Goal: Ask a question

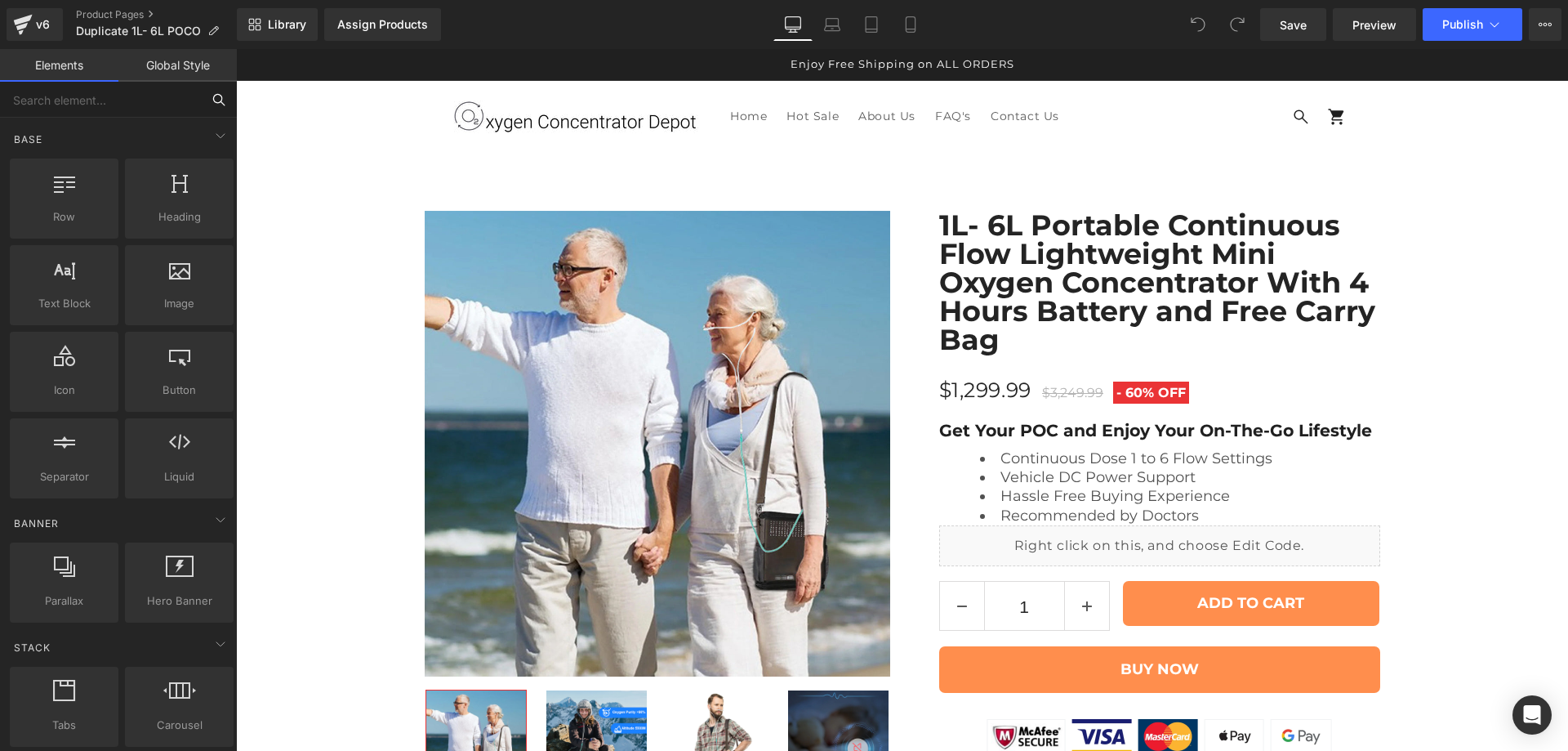
click at [155, 100] on input "text" at bounding box center [100, 99] width 201 height 36
type input "liq"
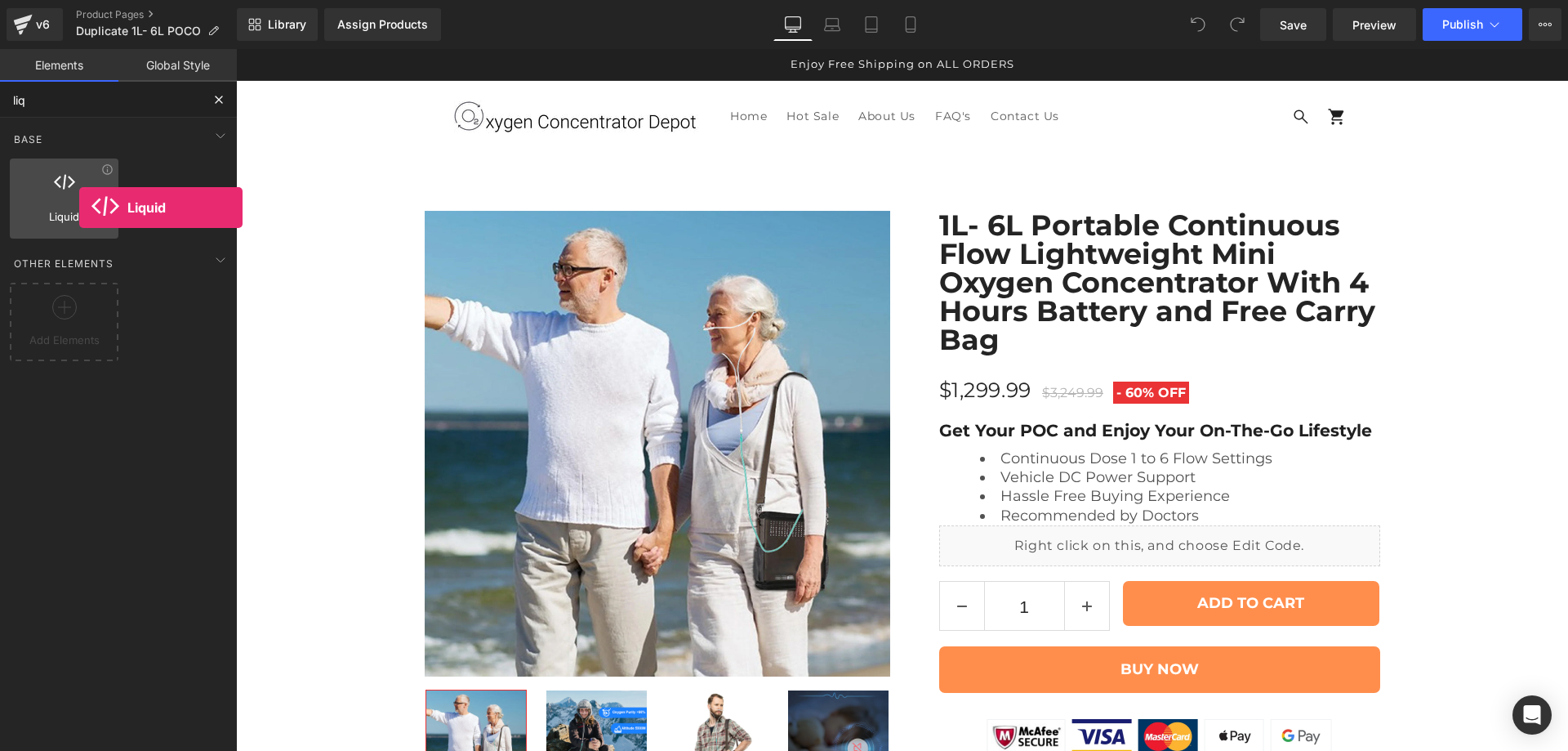
click at [79, 208] on div at bounding box center [64, 189] width 99 height 37
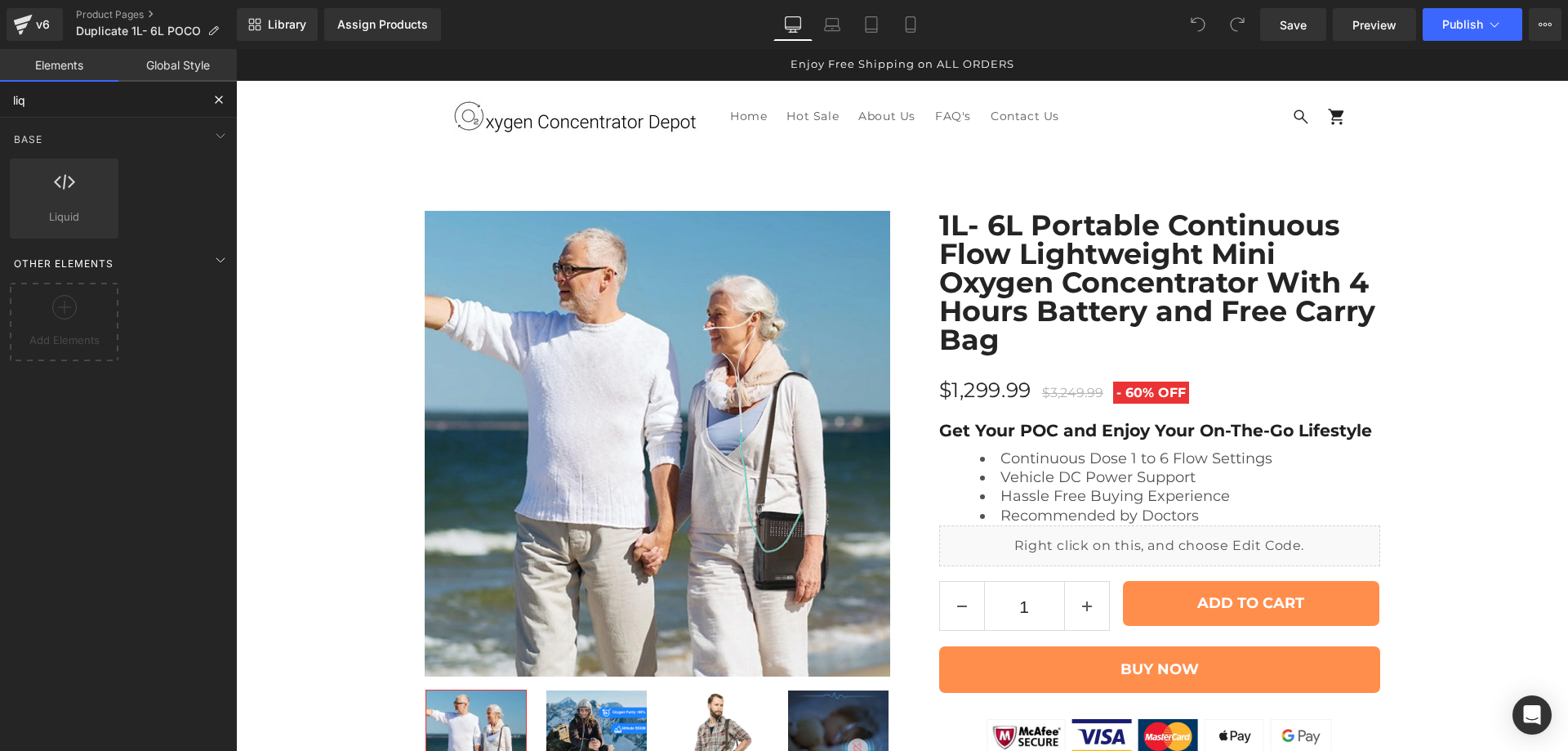
scroll to position [11420, 0]
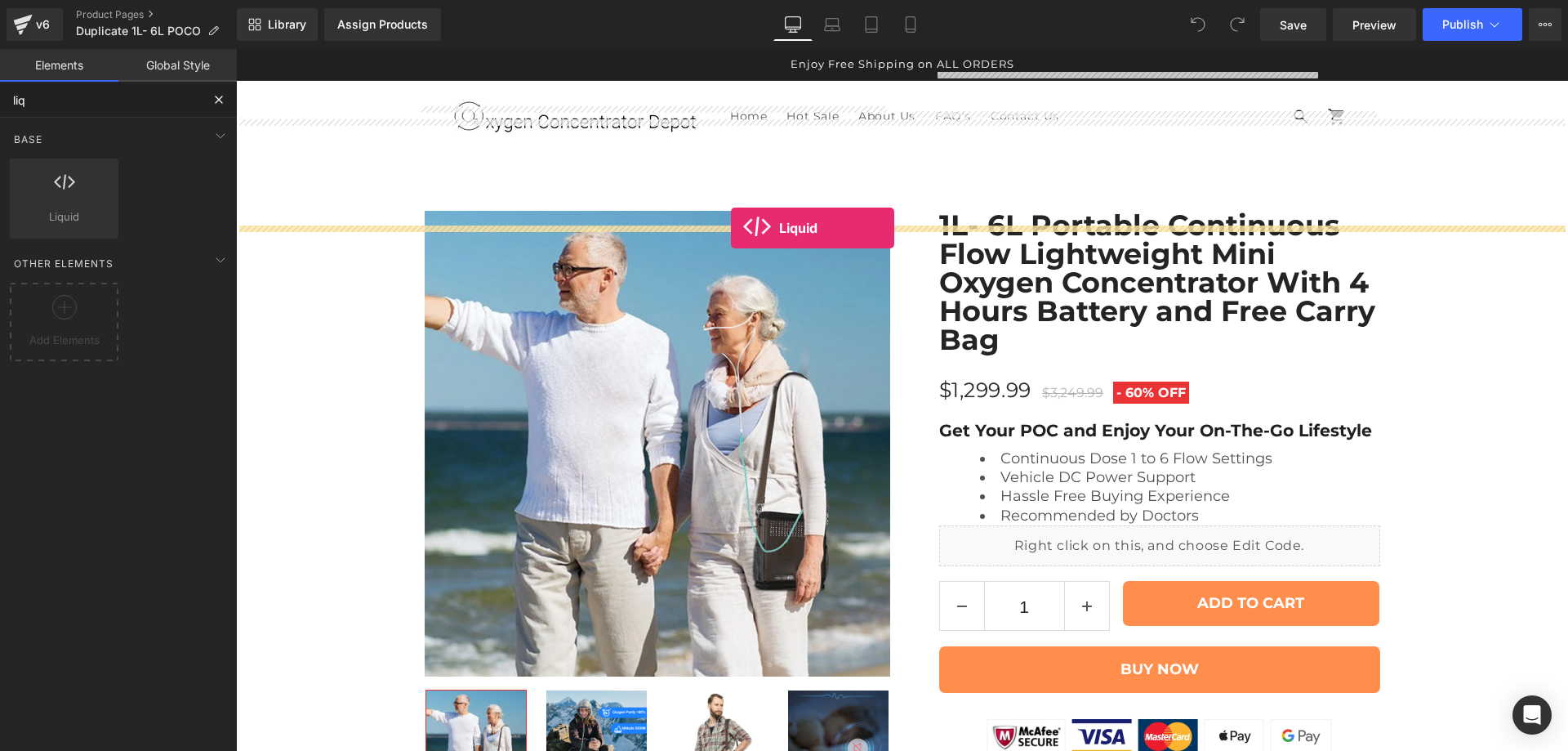
drag, startPoint x: 314, startPoint y: 242, endPoint x: 731, endPoint y: 228, distance: 417.2
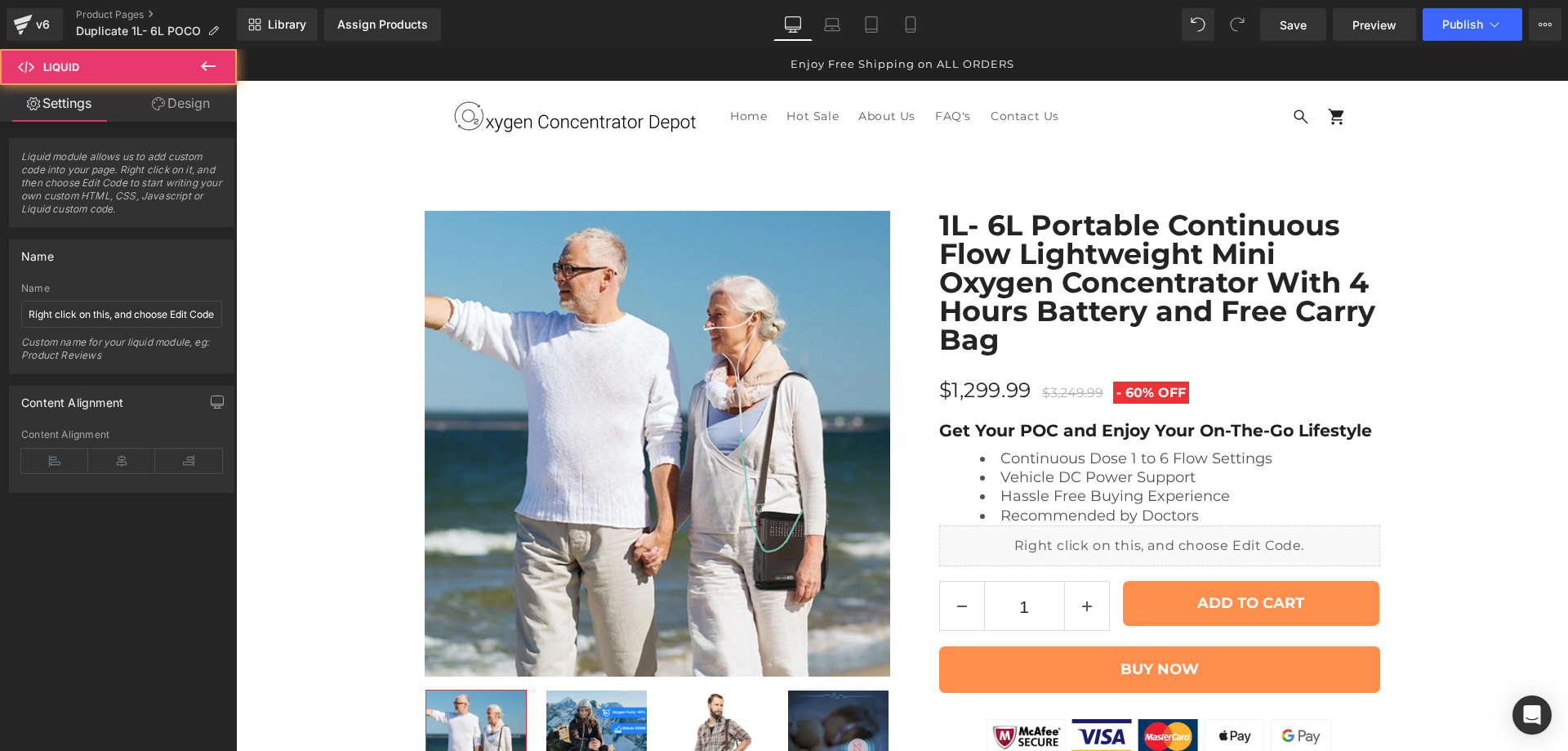
scroll to position [11482, 0]
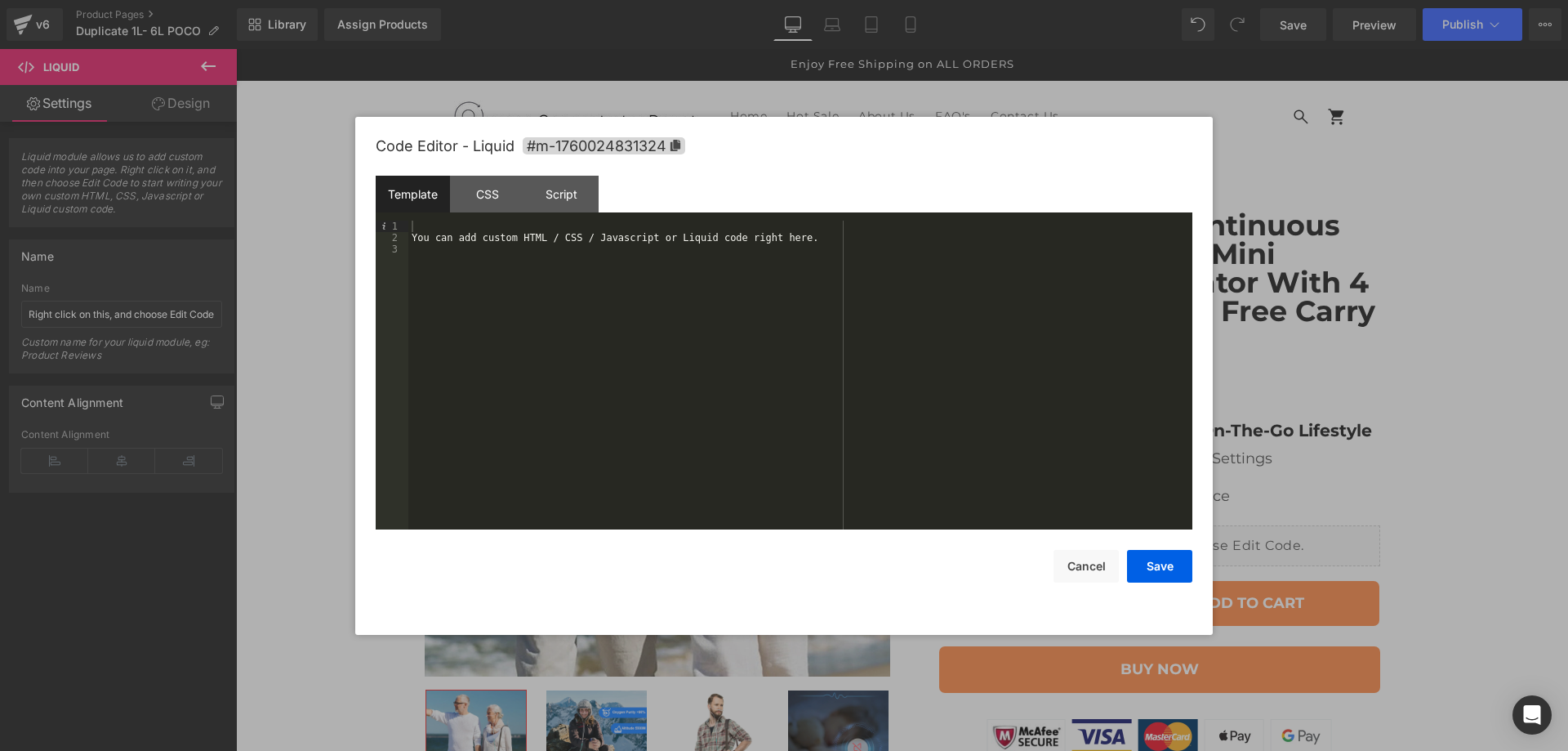
click at [585, 254] on div "You can add custom HTML / CSS / Javascript or Liquid code right here." at bounding box center [800, 387] width 784 height 332
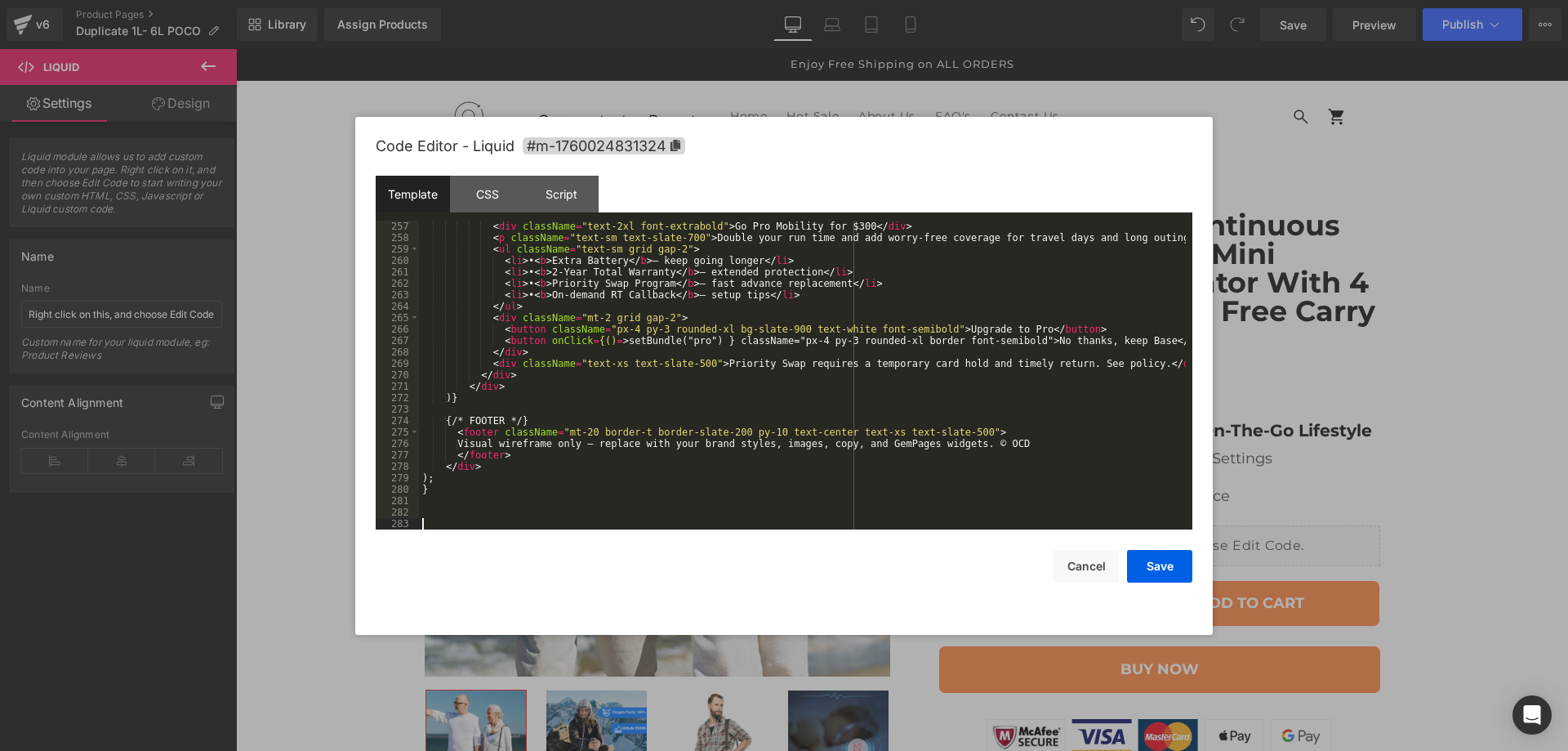
scroll to position [2998, 0]
click at [1174, 563] on button "Save" at bounding box center [1160, 567] width 65 height 33
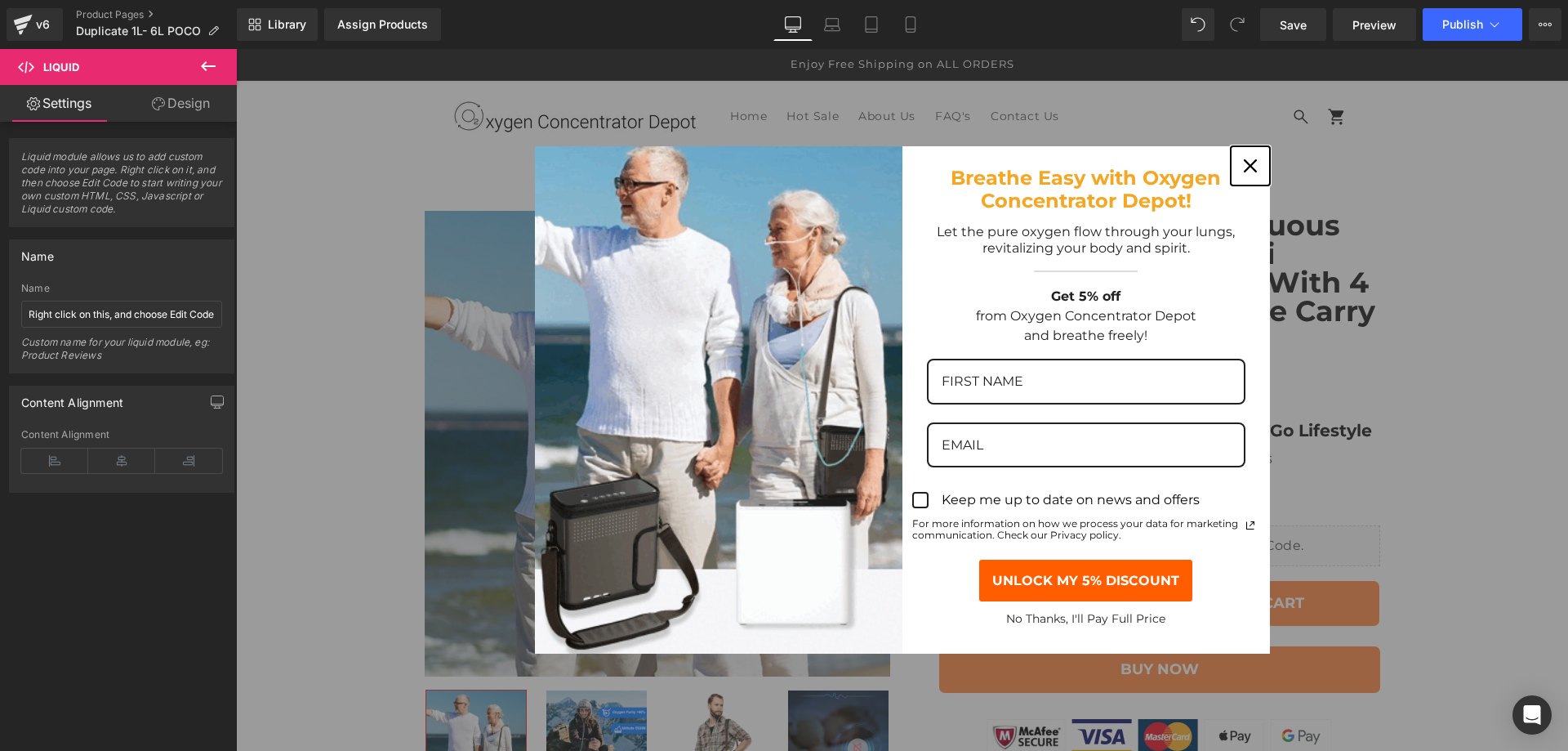
click at [1244, 168] on icon "close icon" at bounding box center [1250, 165] width 13 height 13
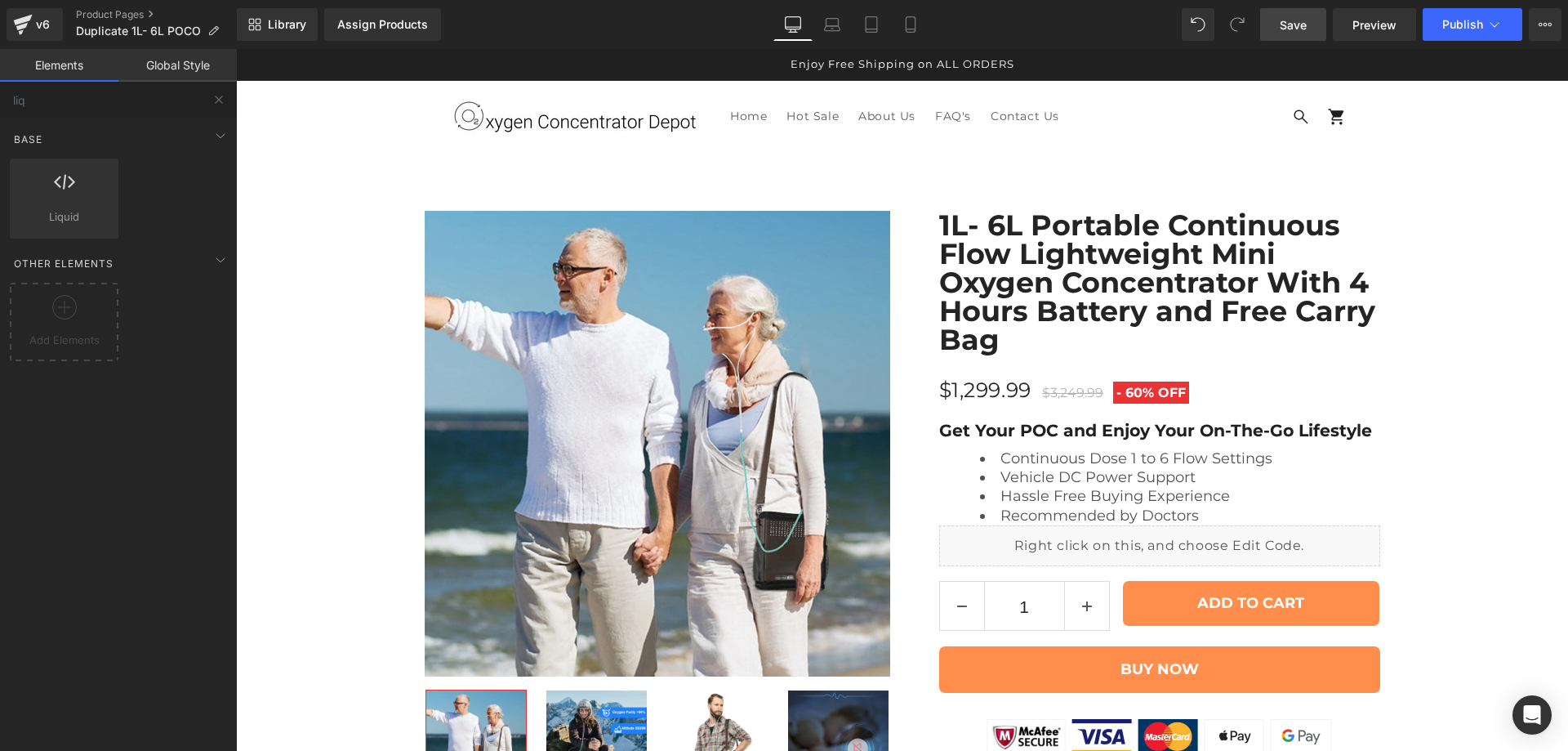
click at [1303, 23] on span "Save" at bounding box center [1293, 25] width 27 height 17
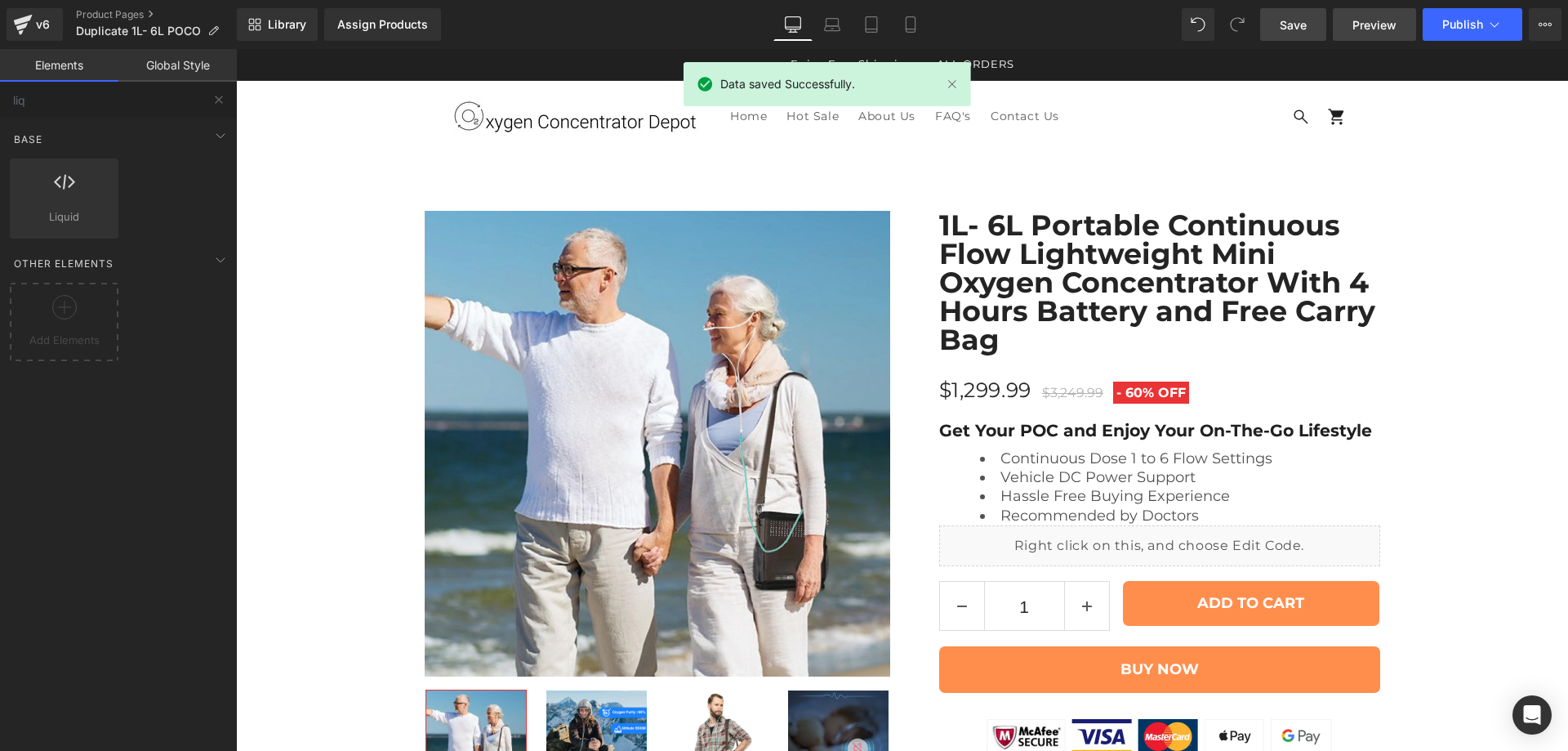
click at [1376, 30] on span "Preview" at bounding box center [1374, 25] width 44 height 17
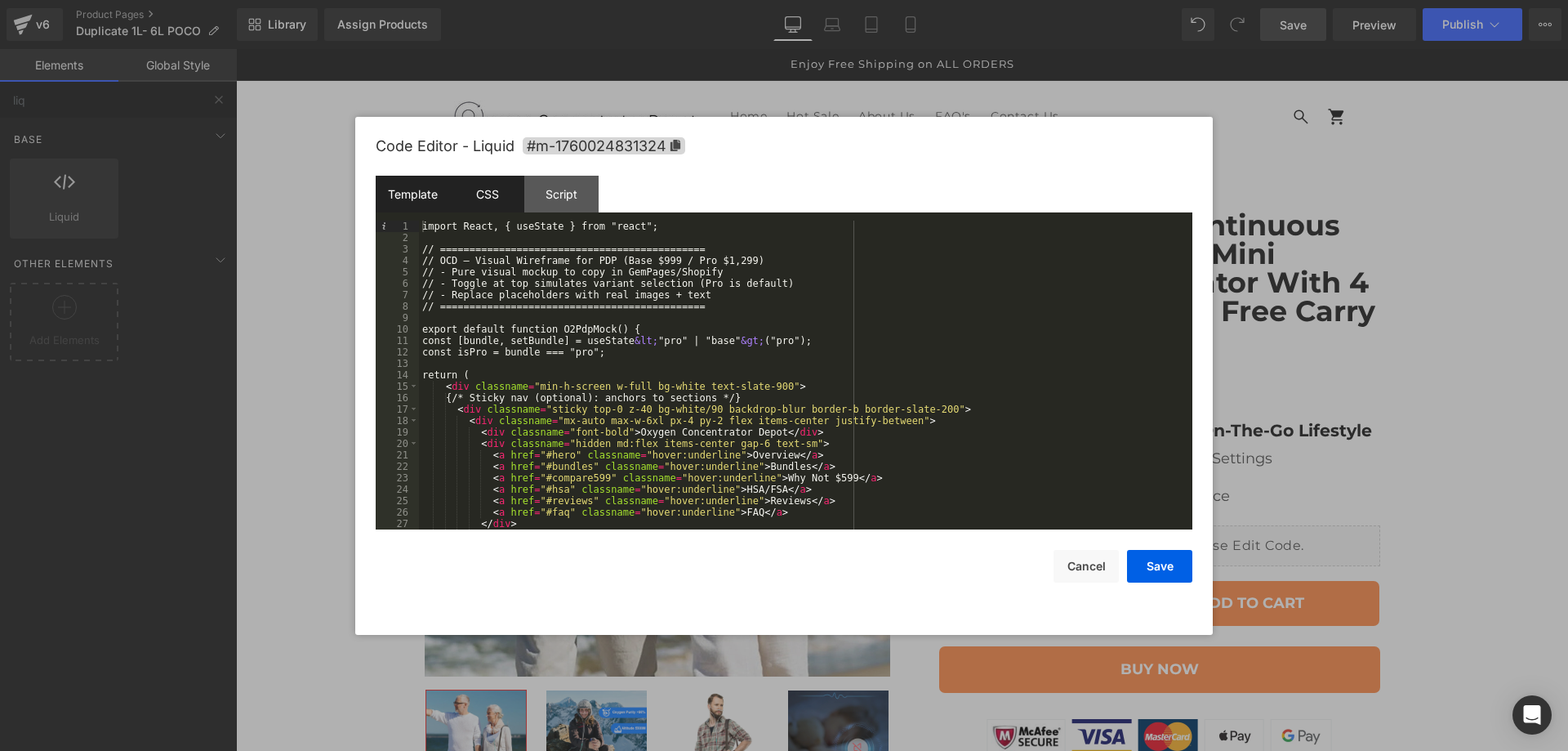
click at [493, 178] on div "CSS" at bounding box center [487, 194] width 75 height 37
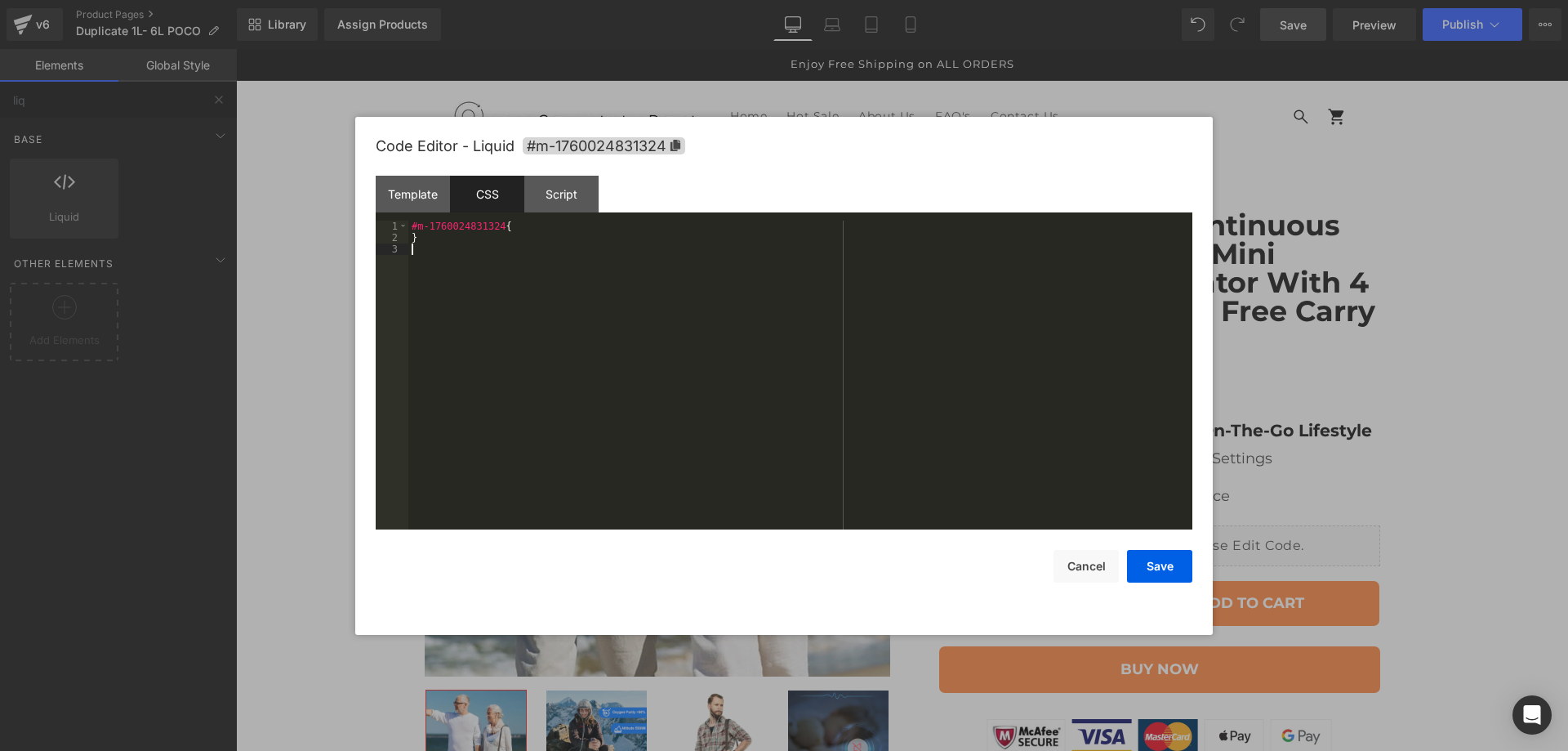
click at [591, 282] on div "#m-1760024831324 { }" at bounding box center [800, 387] width 784 height 332
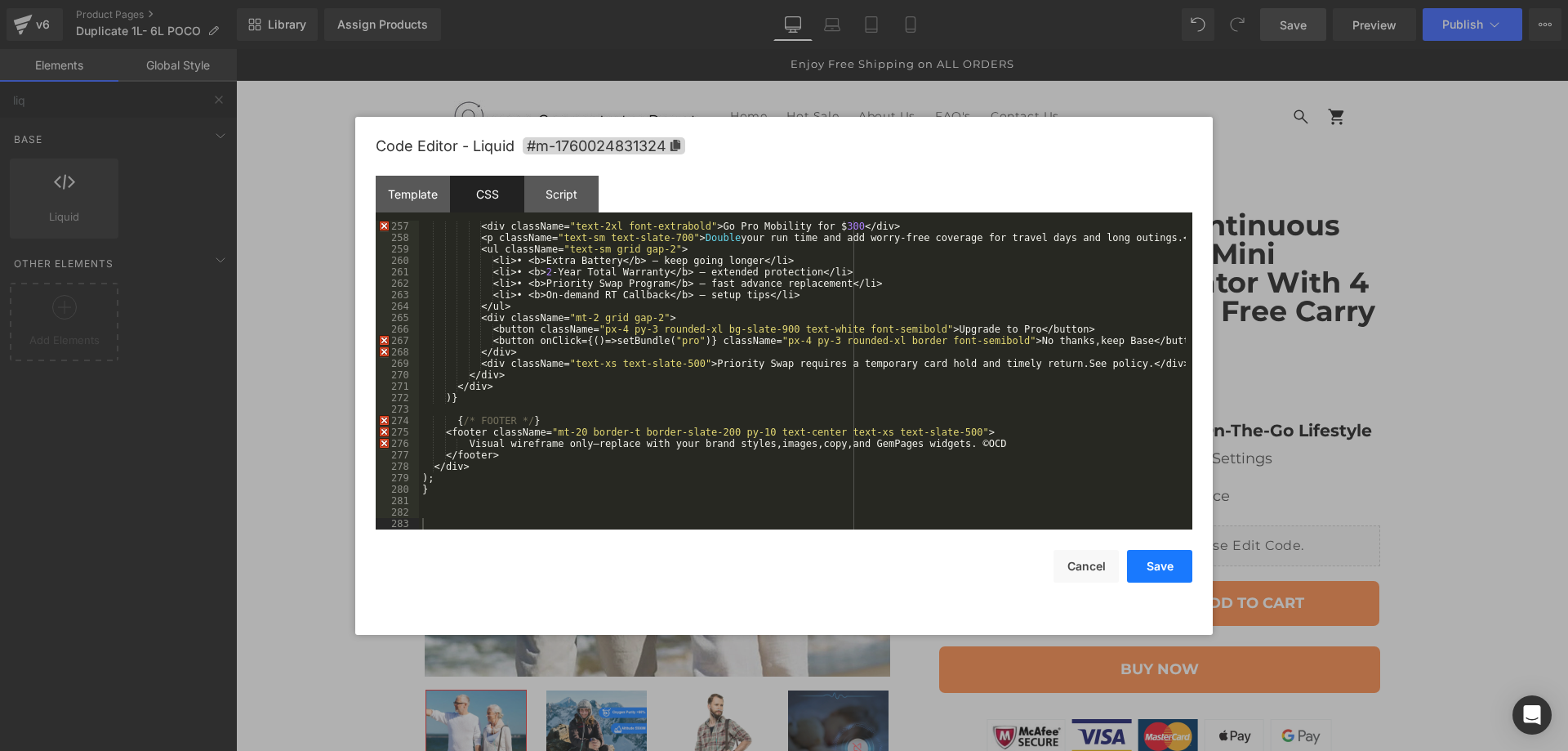
click at [1156, 566] on button "Save" at bounding box center [1160, 567] width 65 height 33
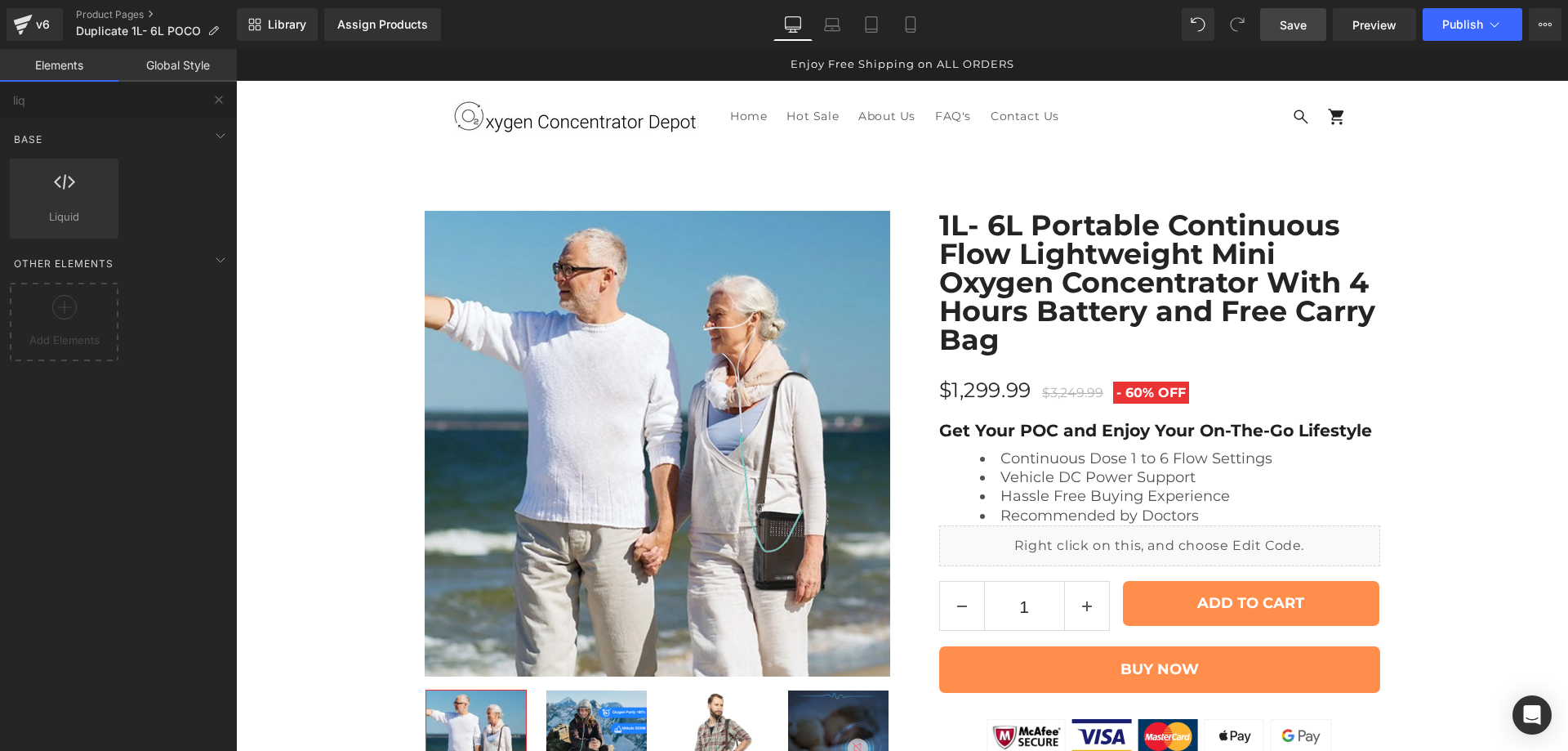
click at [1303, 19] on span "Save" at bounding box center [1293, 25] width 27 height 17
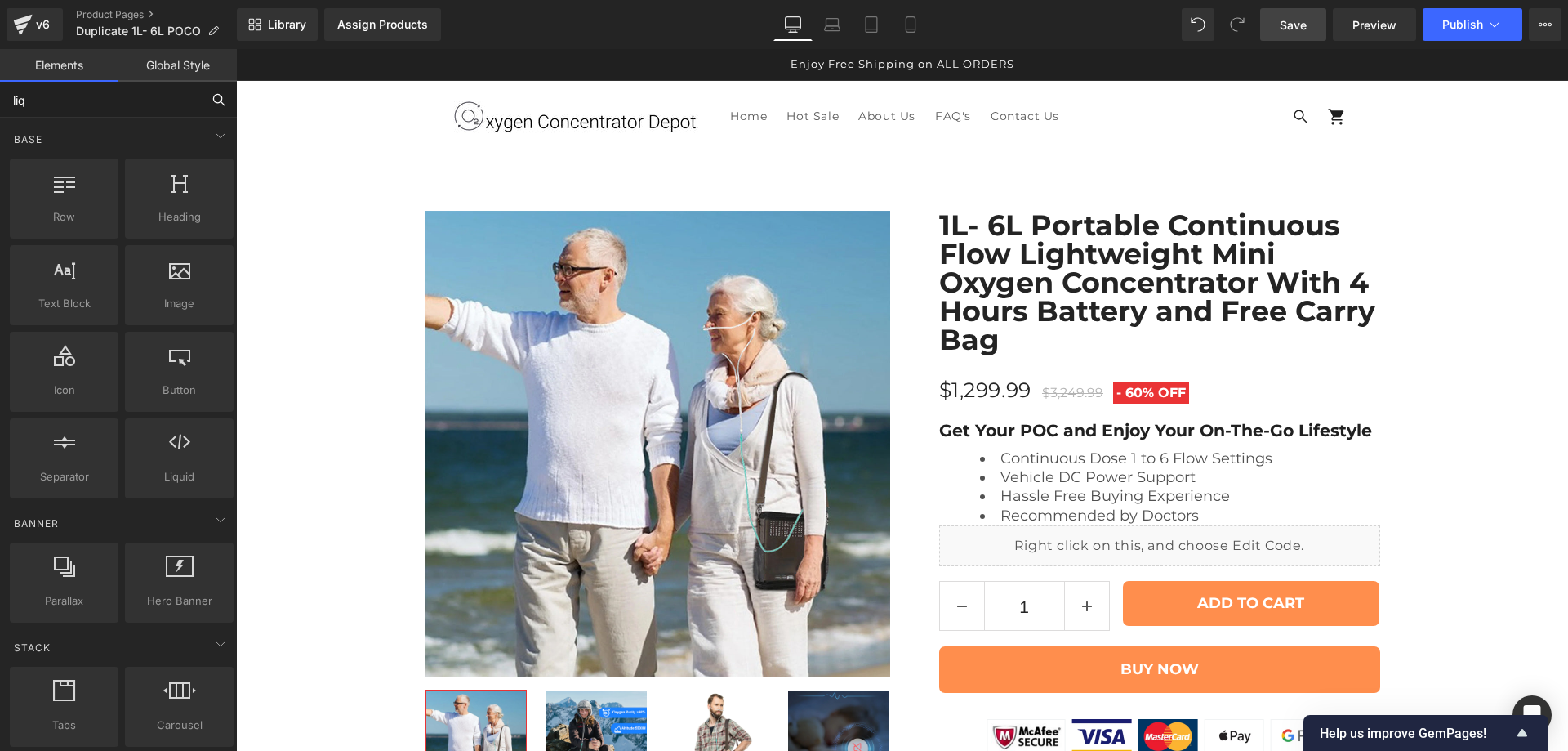
click at [103, 103] on input "liq" at bounding box center [100, 99] width 201 height 36
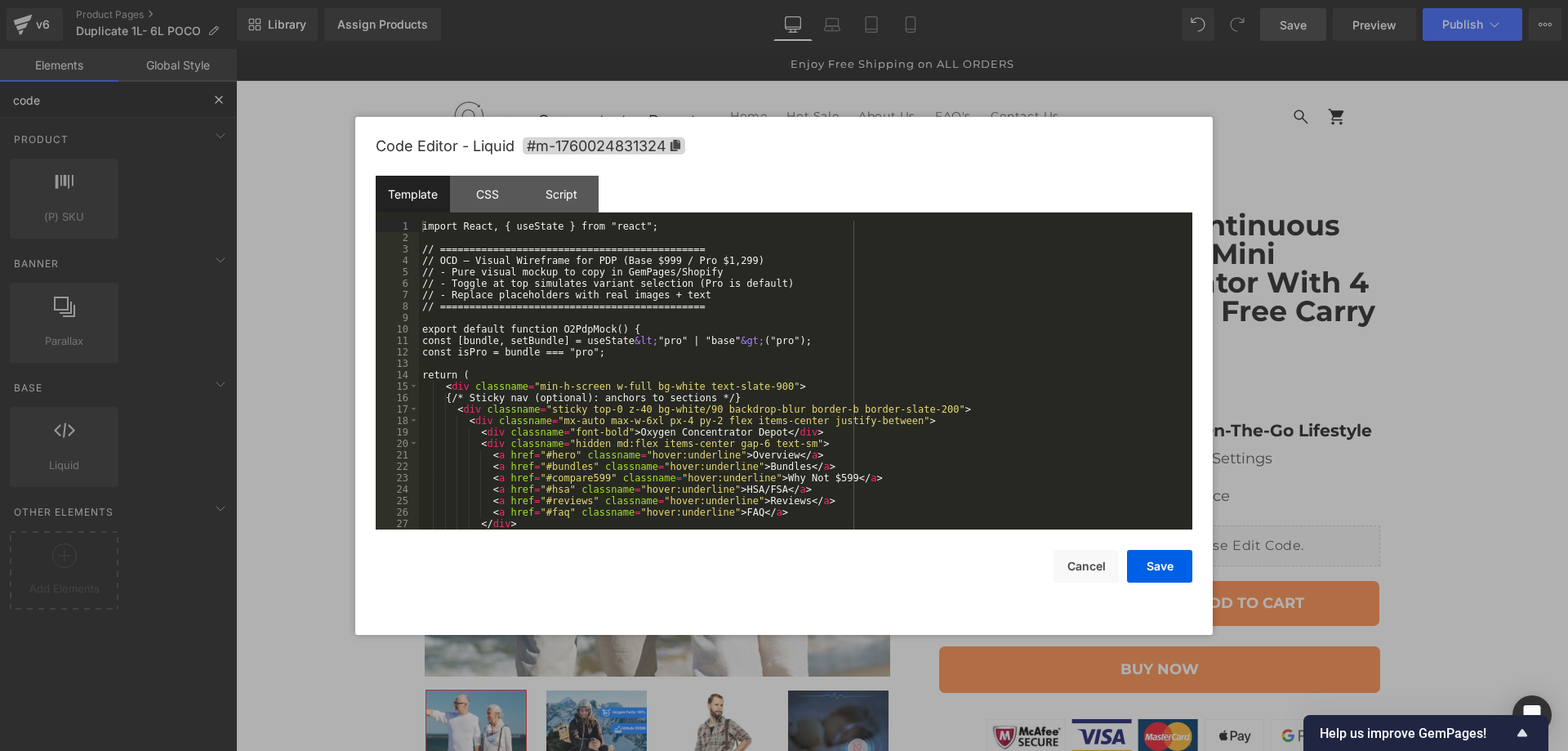
type input "code"
click at [490, 191] on div "CSS" at bounding box center [487, 194] width 75 height 37
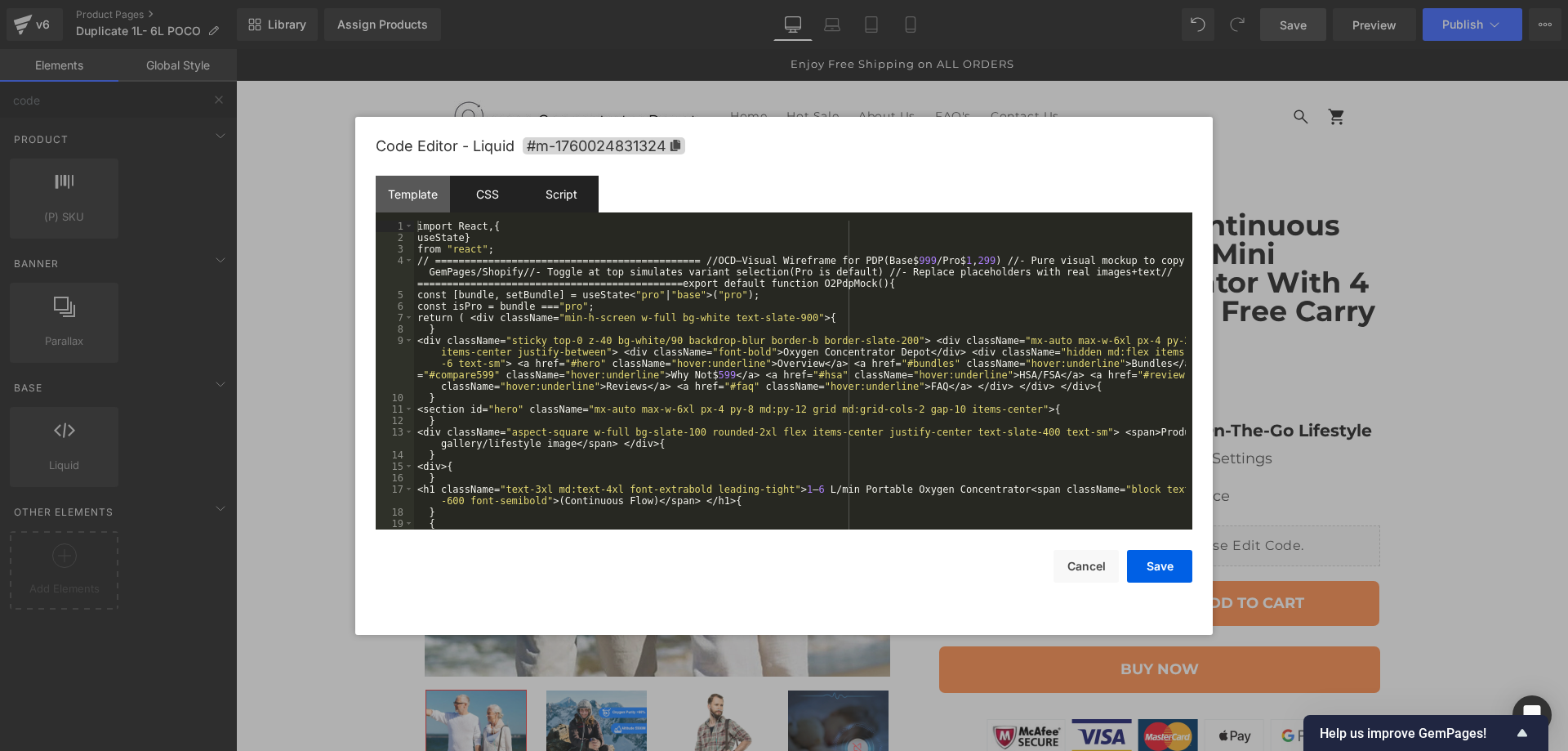
click at [563, 199] on div "Script" at bounding box center [562, 194] width 75 height 37
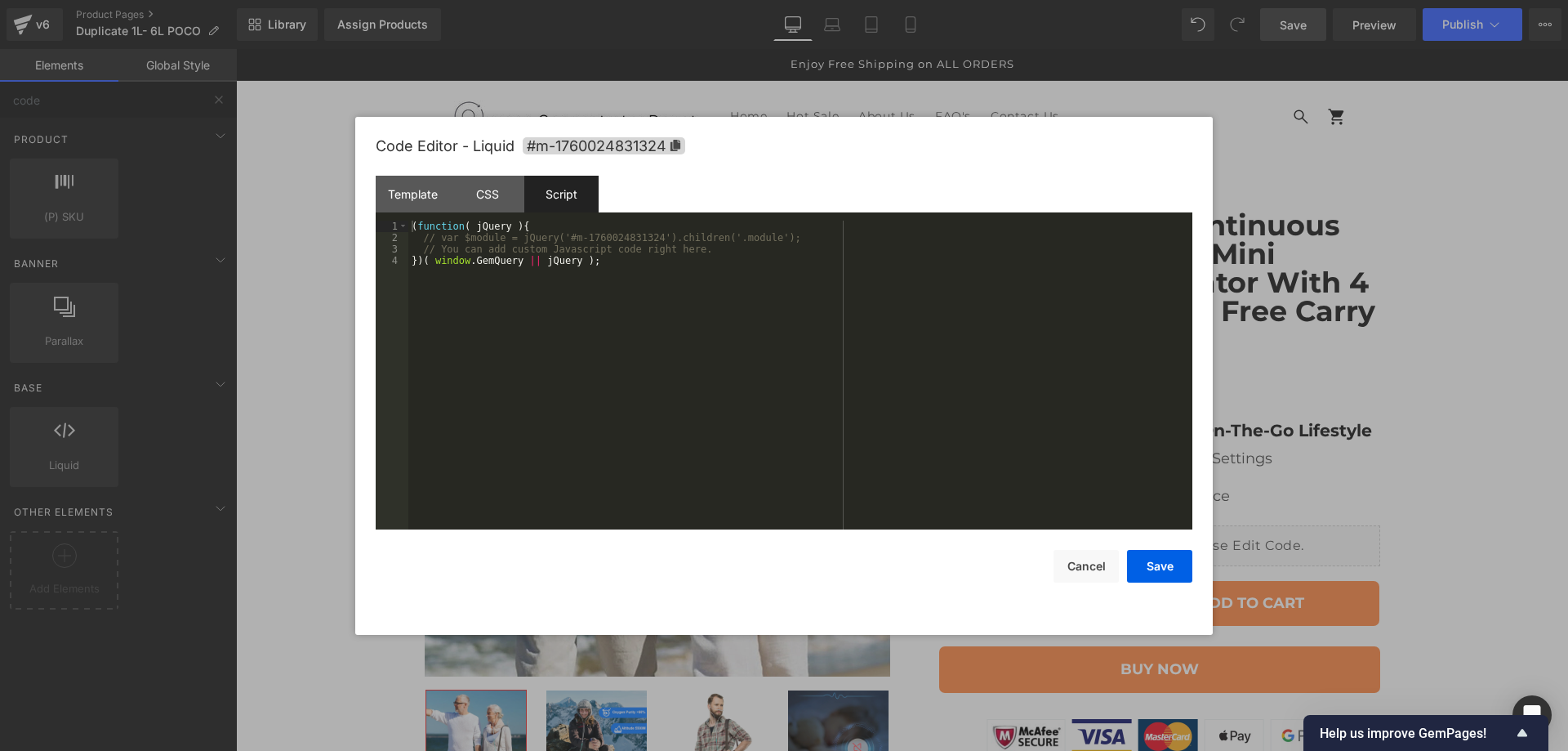
click at [538, 322] on div "( function ( jQuery ) { // var $module = jQuery('#m-1760024831324').children('.…" at bounding box center [800, 387] width 784 height 332
click at [401, 198] on div "Template" at bounding box center [414, 194] width 75 height 37
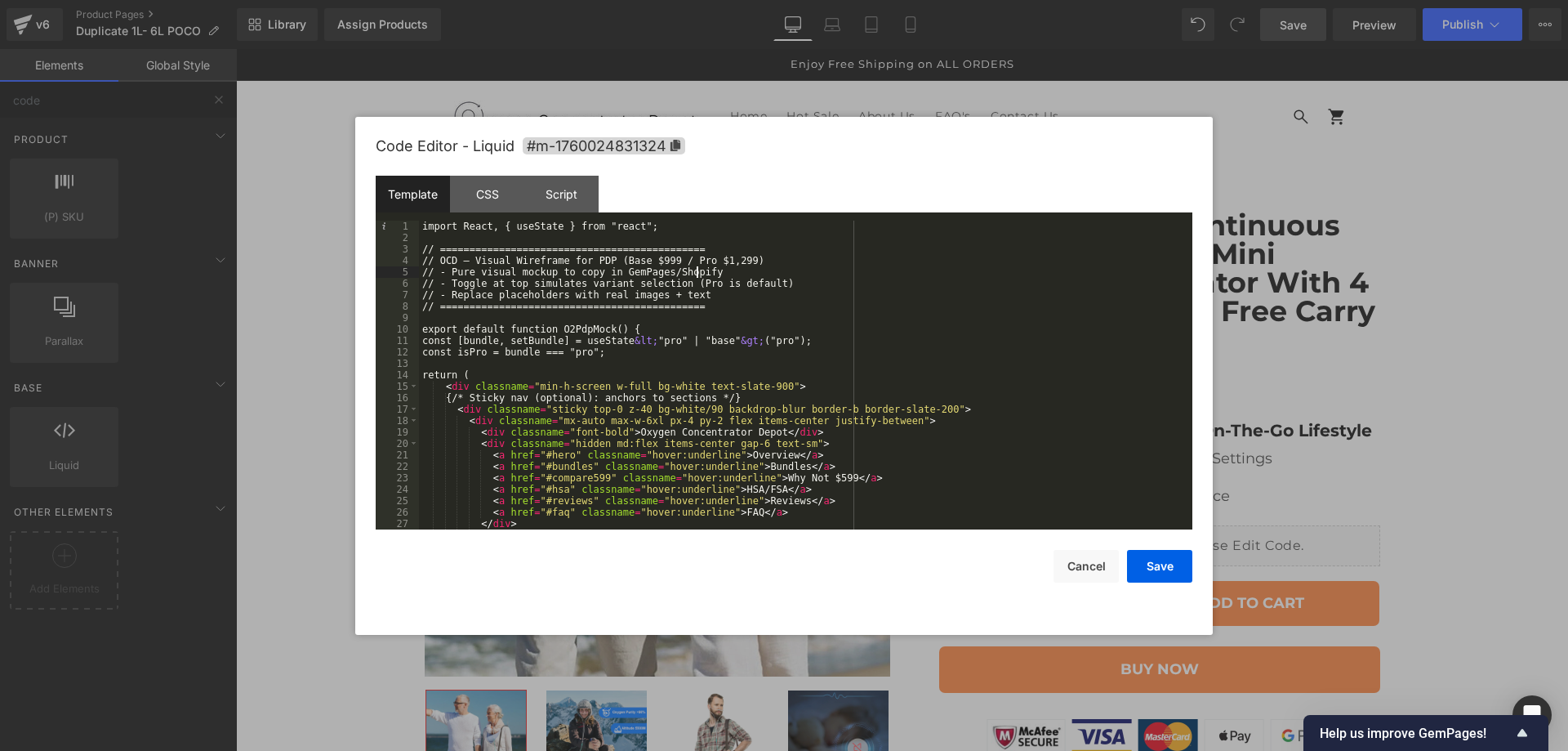
click at [842, 269] on div "import React, { useState } from "react"; // ===================================…" at bounding box center [802, 387] width 767 height 332
click at [816, 292] on div "import React, { useState } from "react"; // ===================================…" at bounding box center [802, 387] width 767 height 332
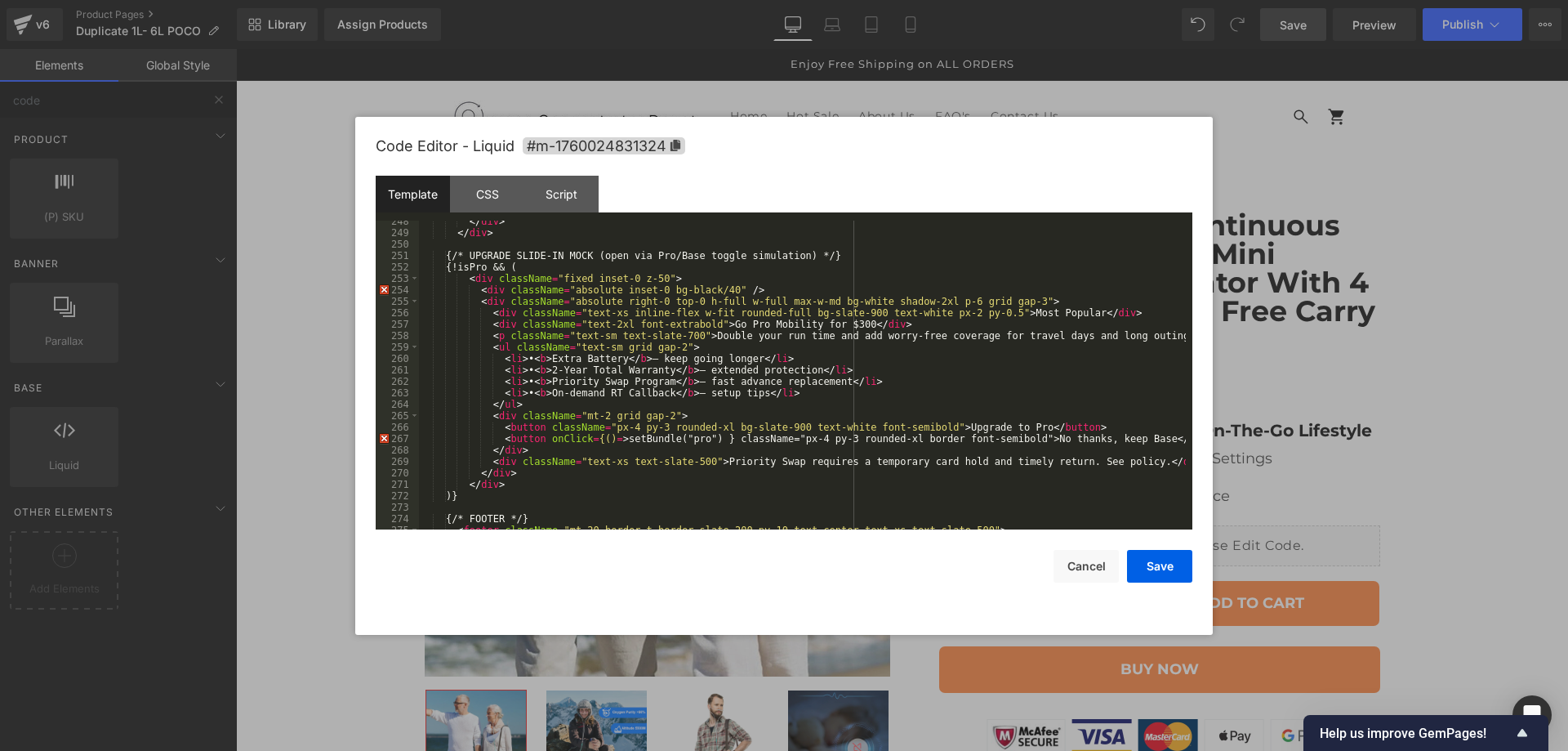
scroll to position [2900, 0]
click at [474, 207] on div "CSS" at bounding box center [487, 194] width 75 height 37
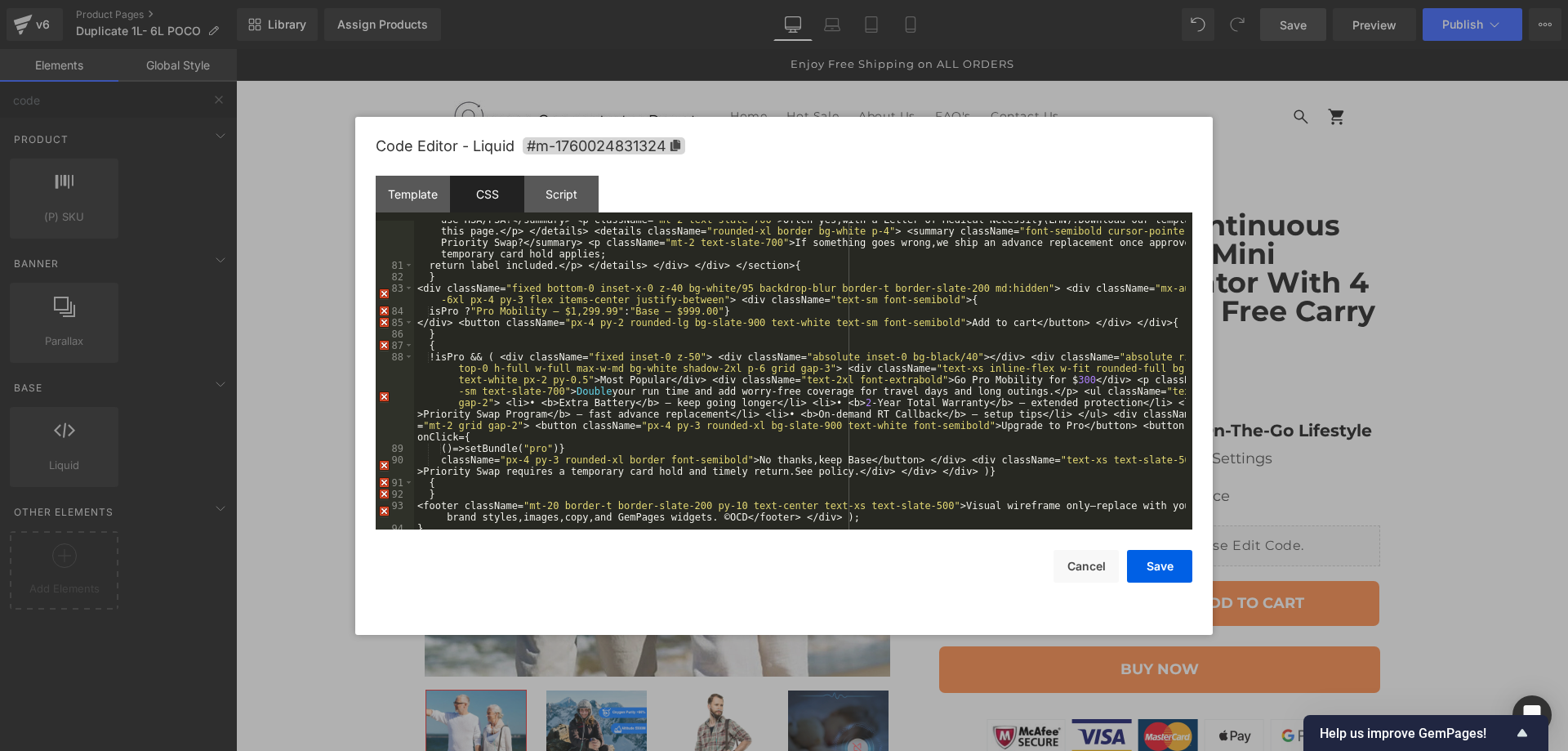
scroll to position [1487, 0]
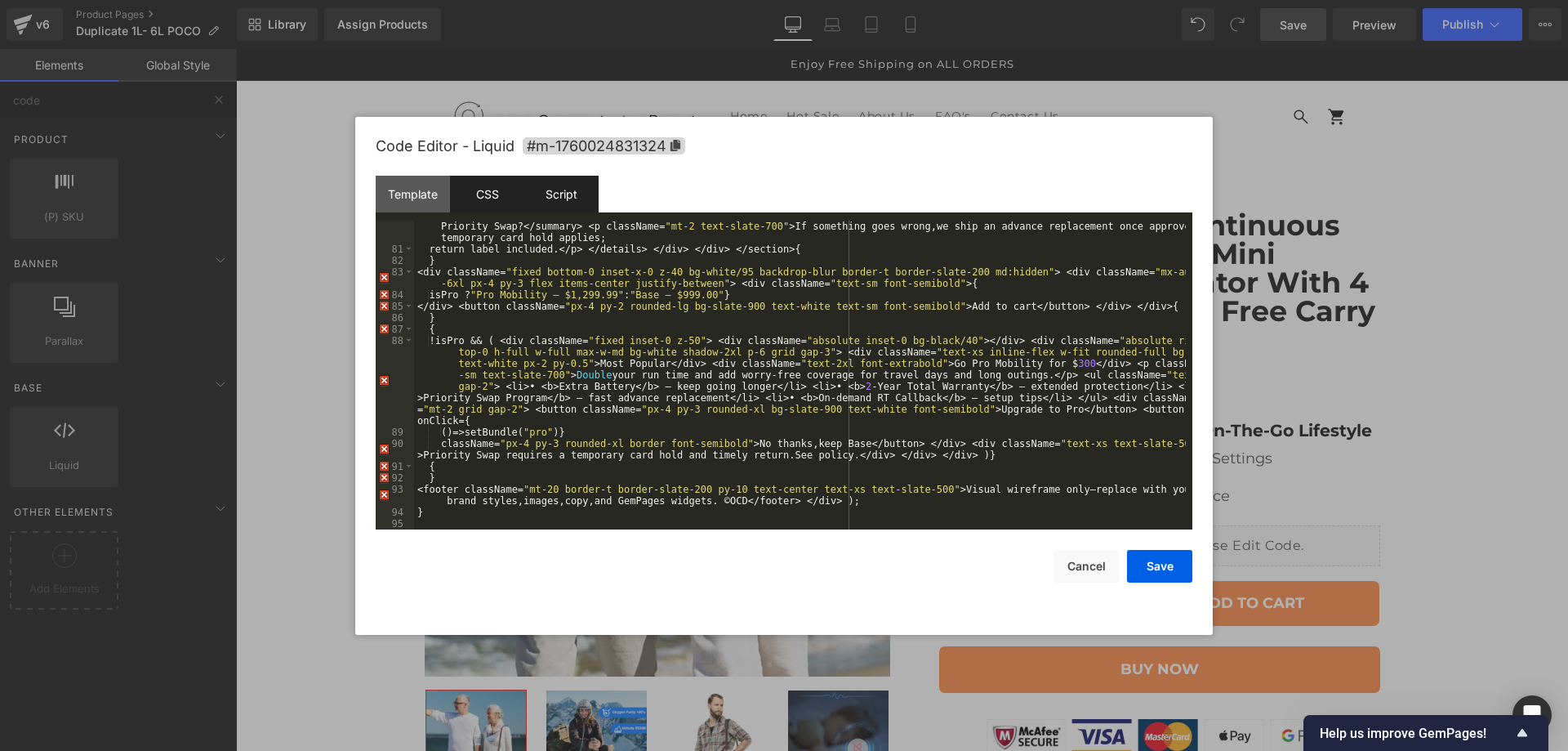
click at [557, 207] on div "Script" at bounding box center [562, 194] width 75 height 37
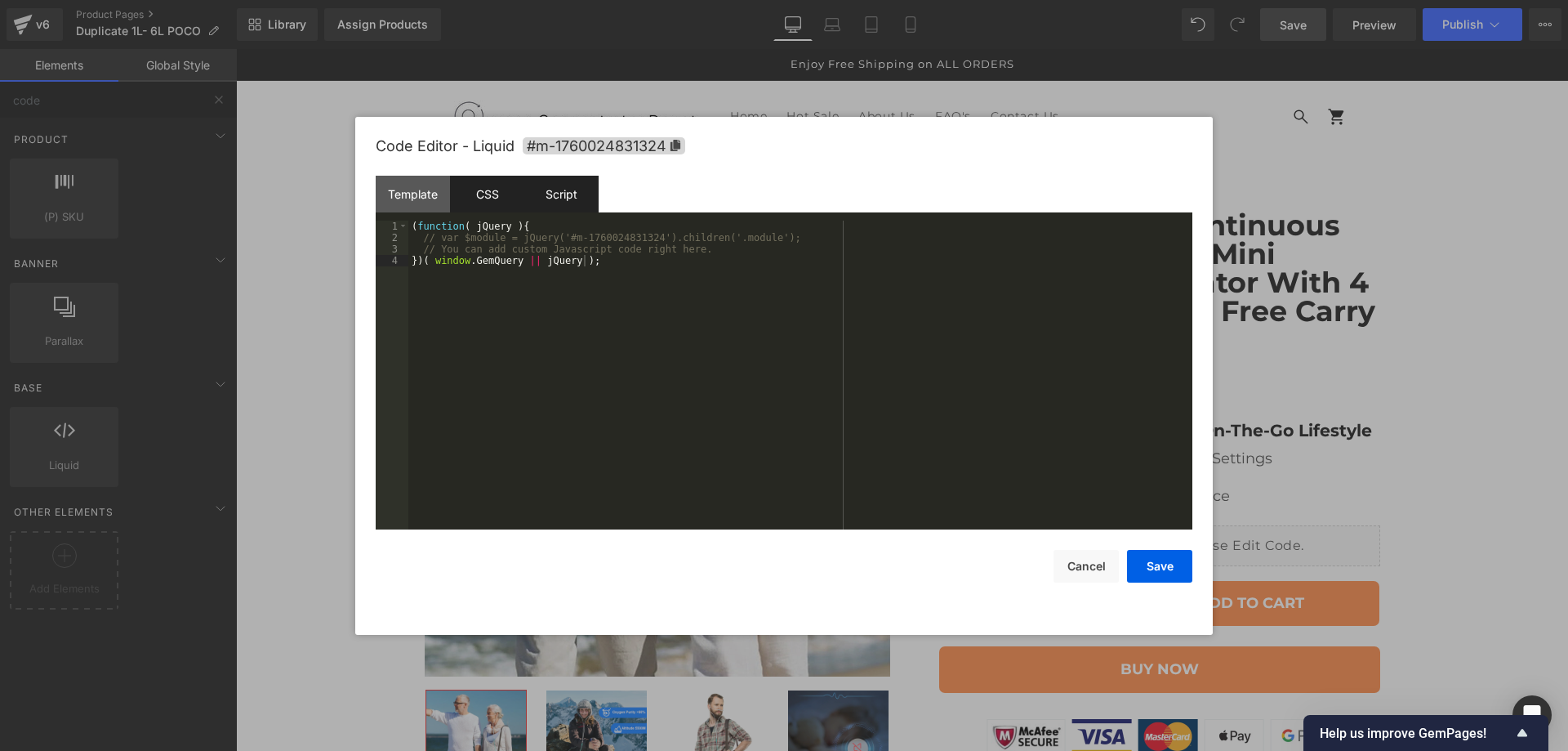
click at [486, 196] on div "CSS" at bounding box center [487, 194] width 75 height 37
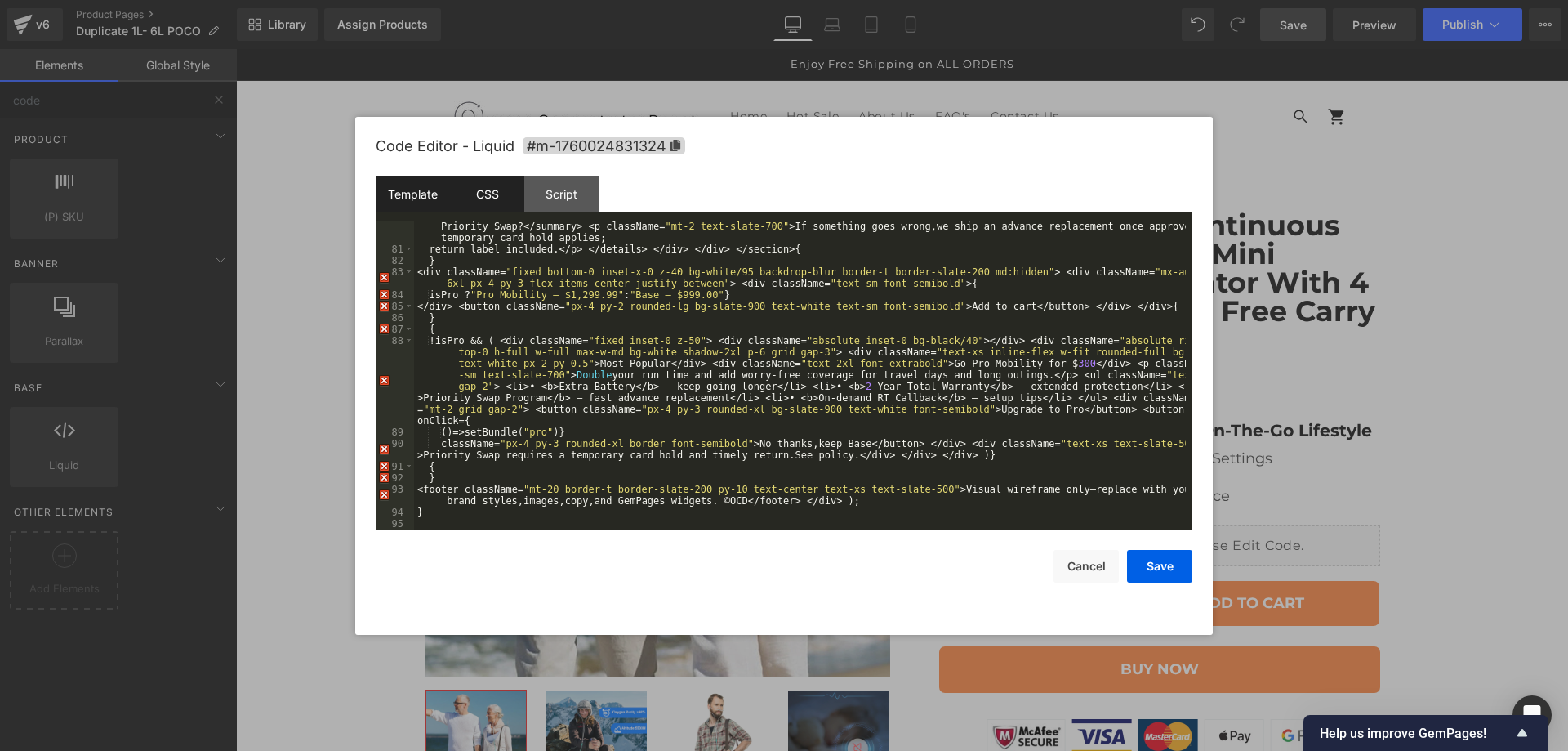
click at [403, 190] on div "Template" at bounding box center [414, 194] width 75 height 37
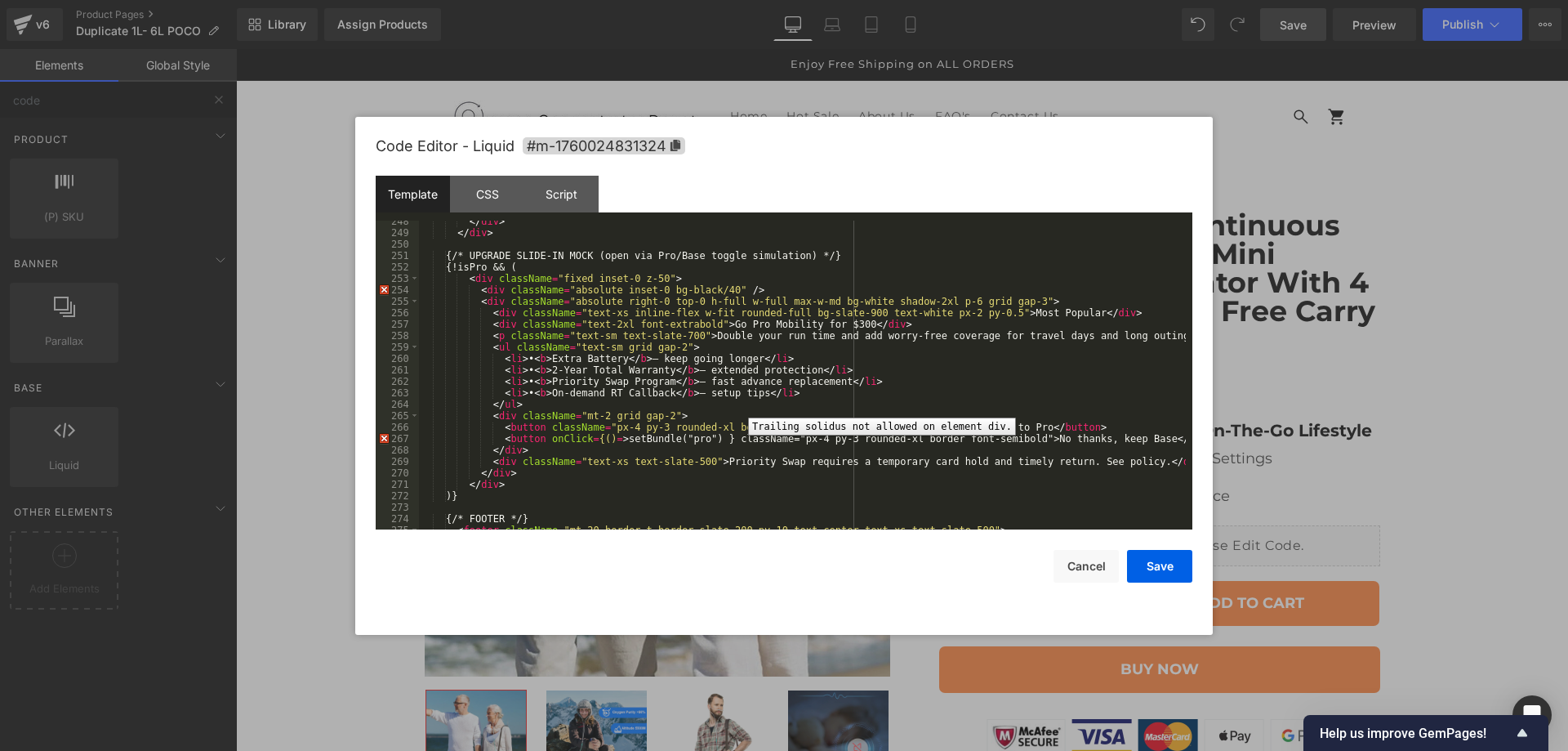
click at [380, 289] on div "254" at bounding box center [398, 289] width 43 height 11
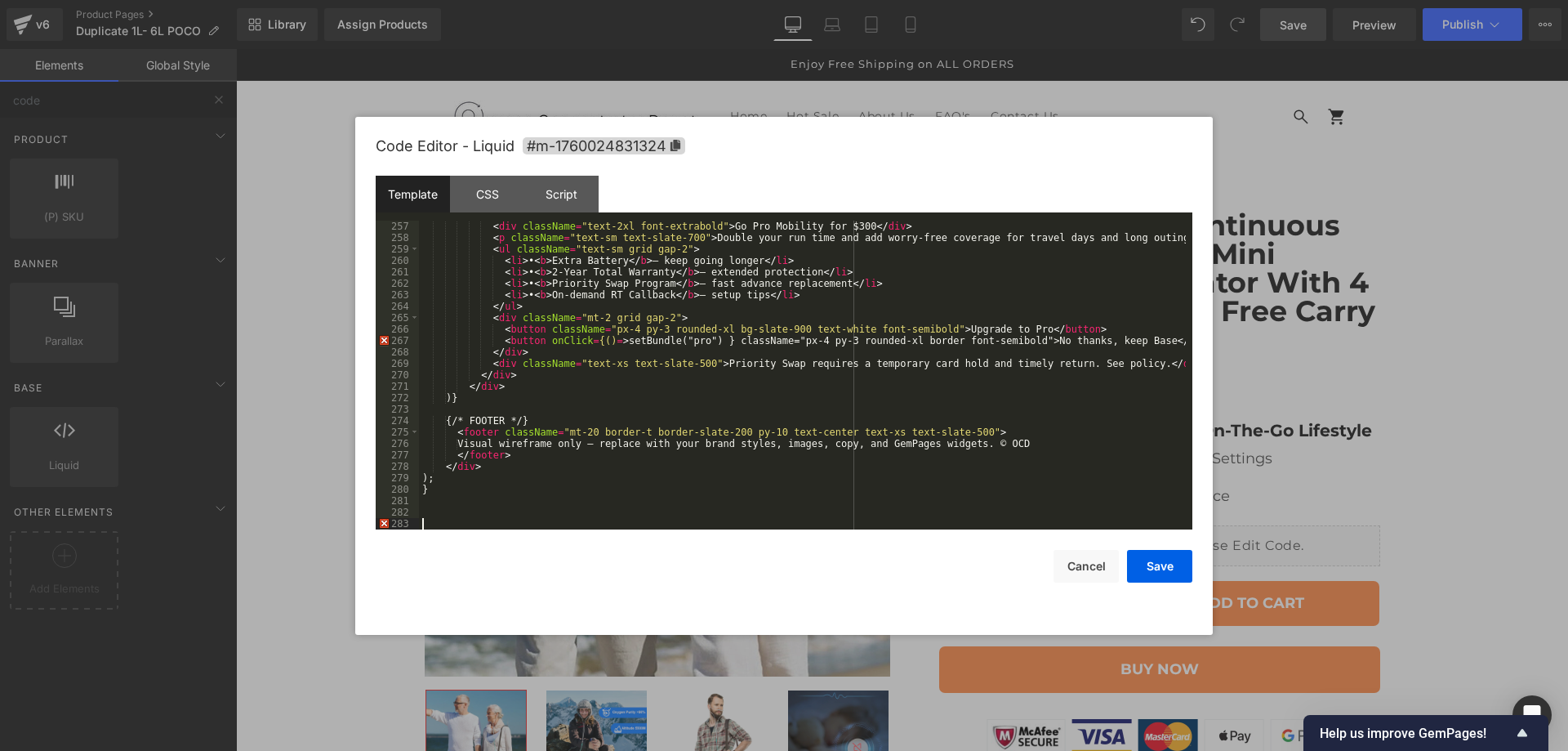
scroll to position [2998, 0]
click at [807, 414] on div "< div className = "text-2xl font-extrabold" > Go Pro Mobility for $300 </ div >…" at bounding box center [802, 387] width 767 height 332
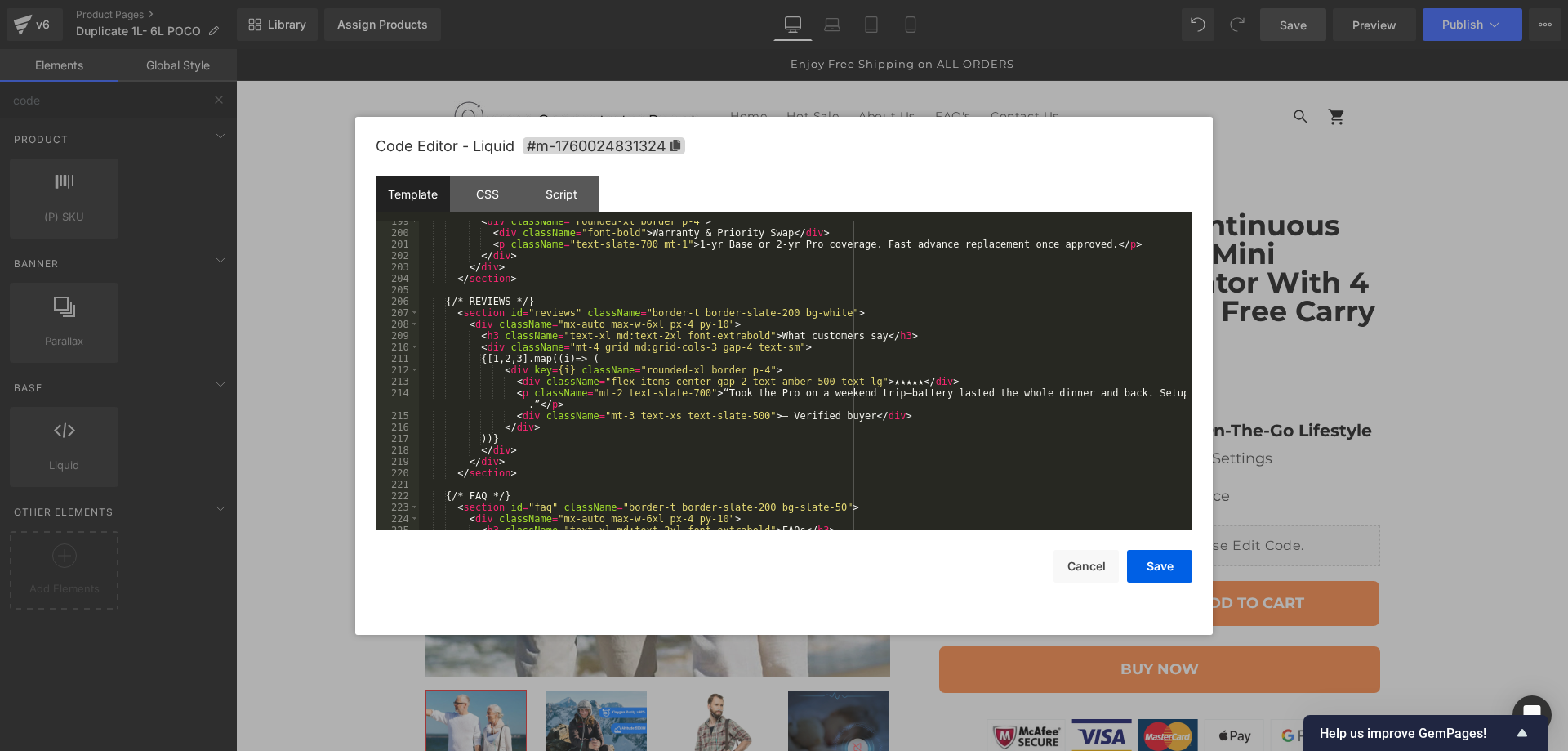
scroll to position [2550, 0]
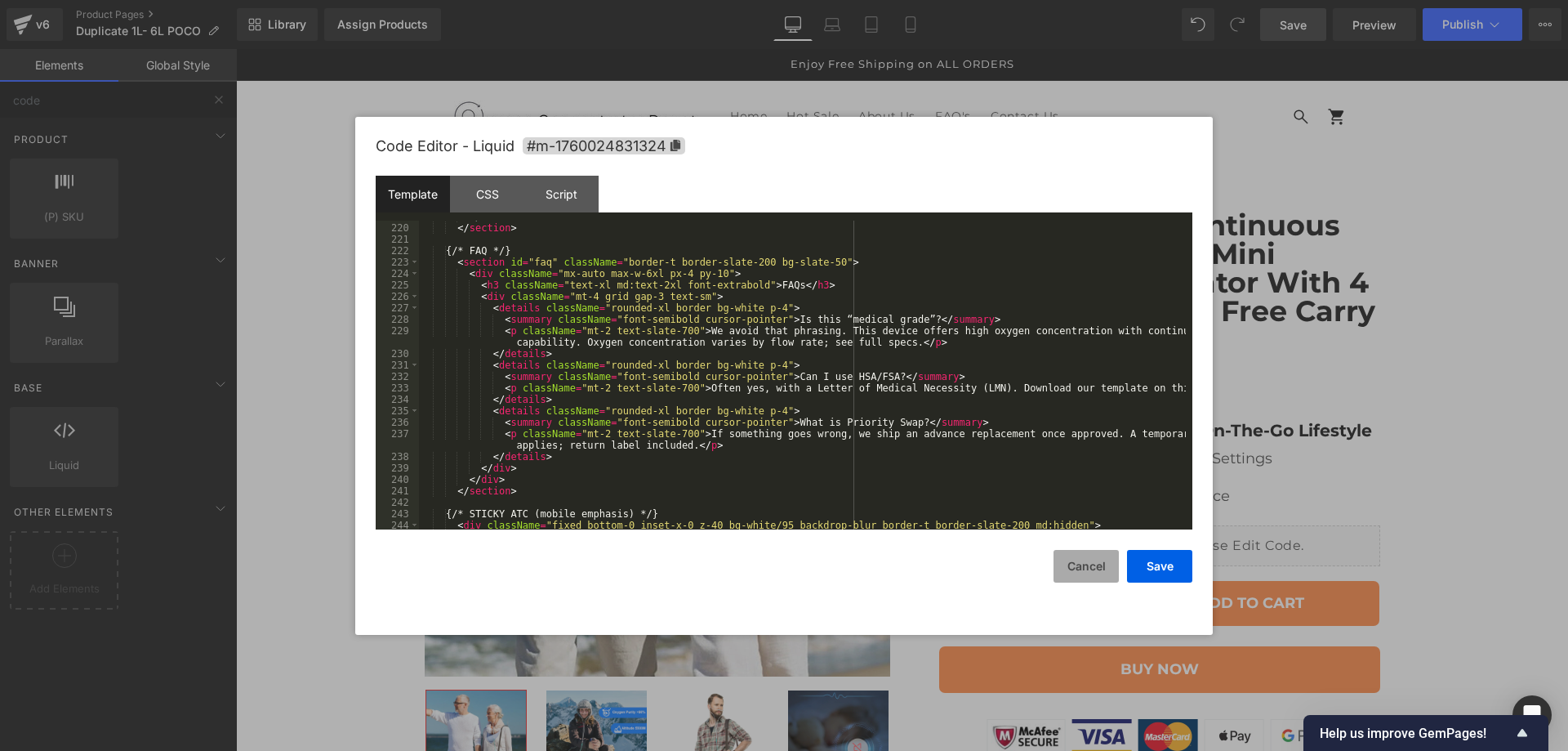
click at [1097, 563] on button "Cancel" at bounding box center [1086, 567] width 65 height 33
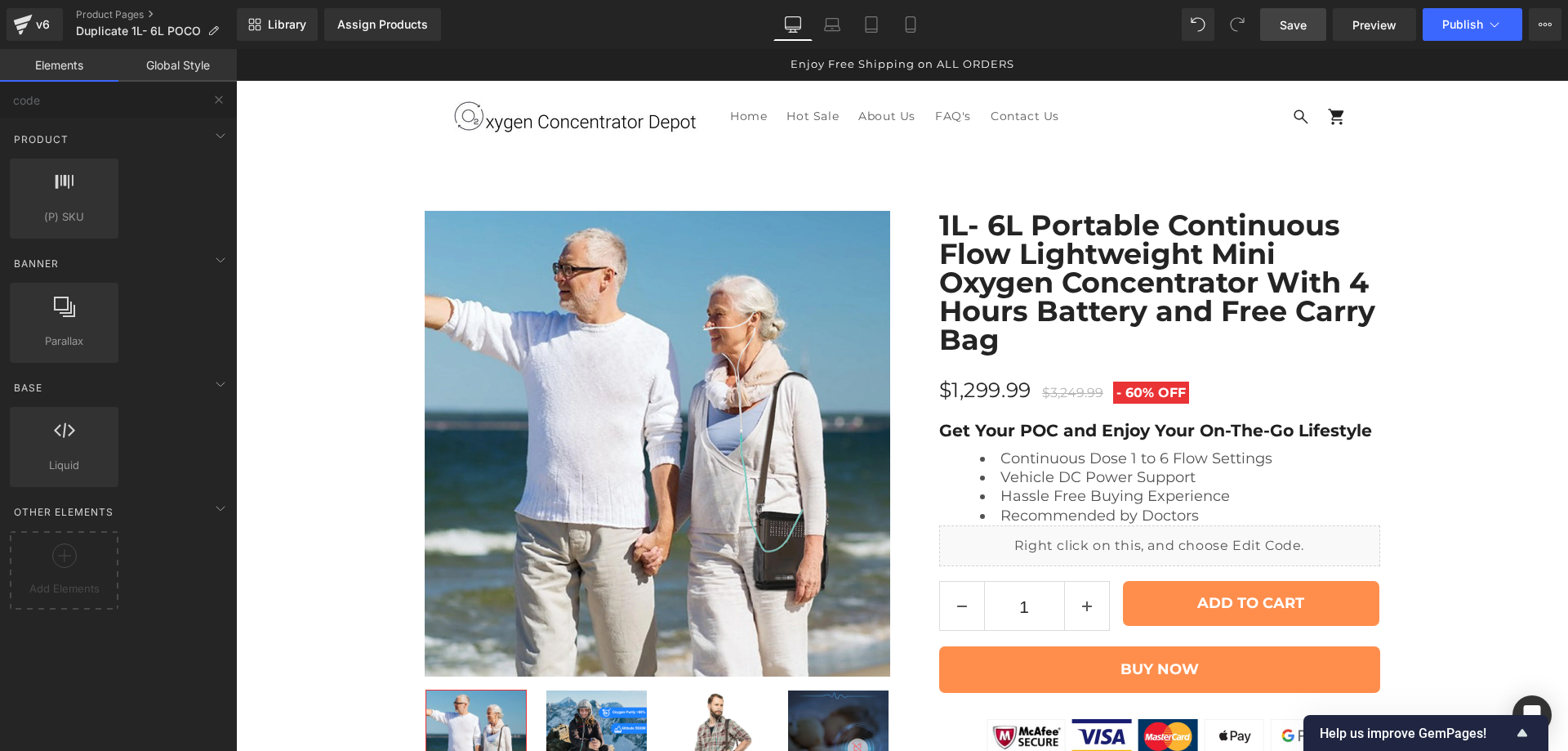
scroll to position [10706, 0]
click at [1534, 703] on div "Open Intercom Messenger" at bounding box center [1533, 715] width 43 height 43
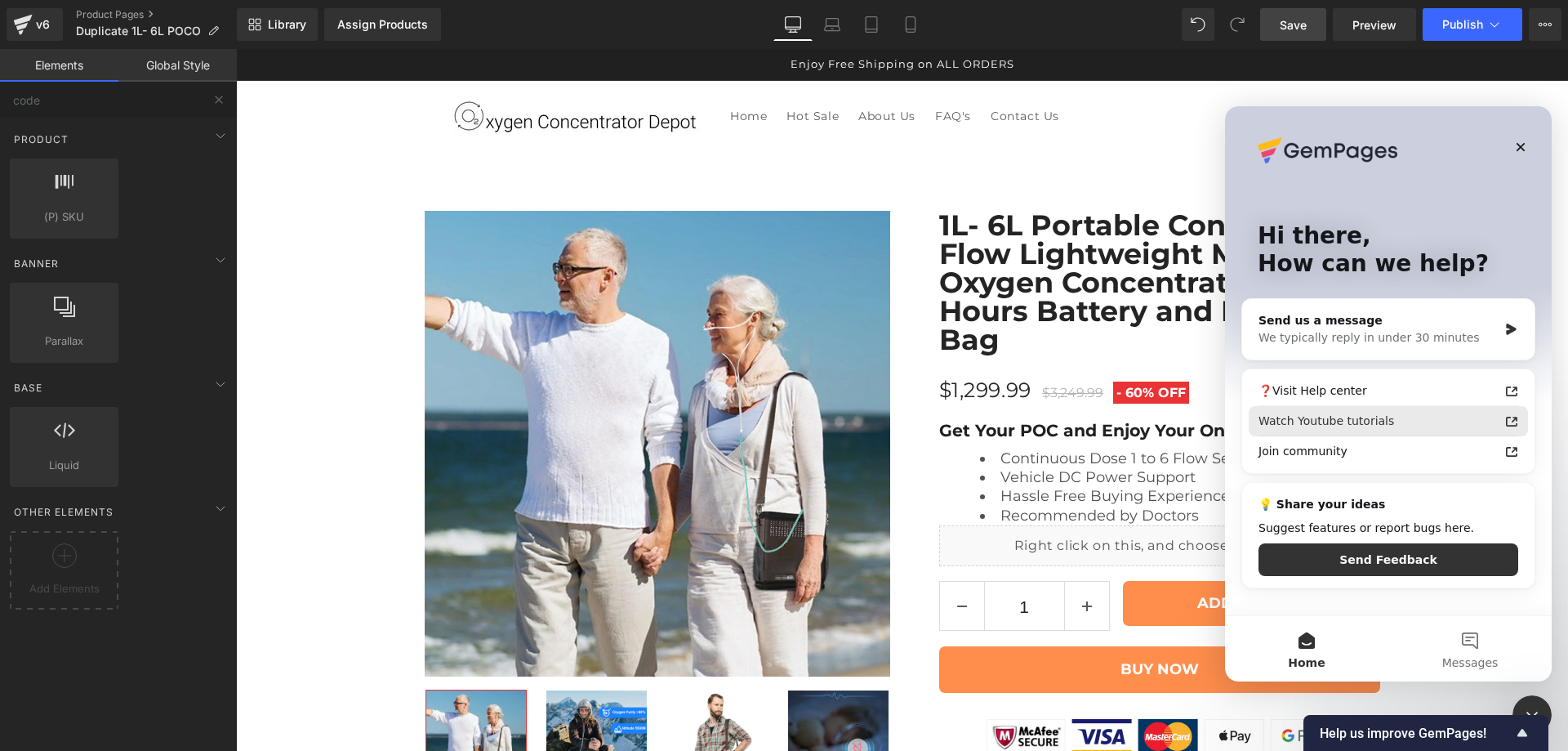
scroll to position [0, 0]
click at [1459, 641] on button "Messages" at bounding box center [1471, 648] width 163 height 65
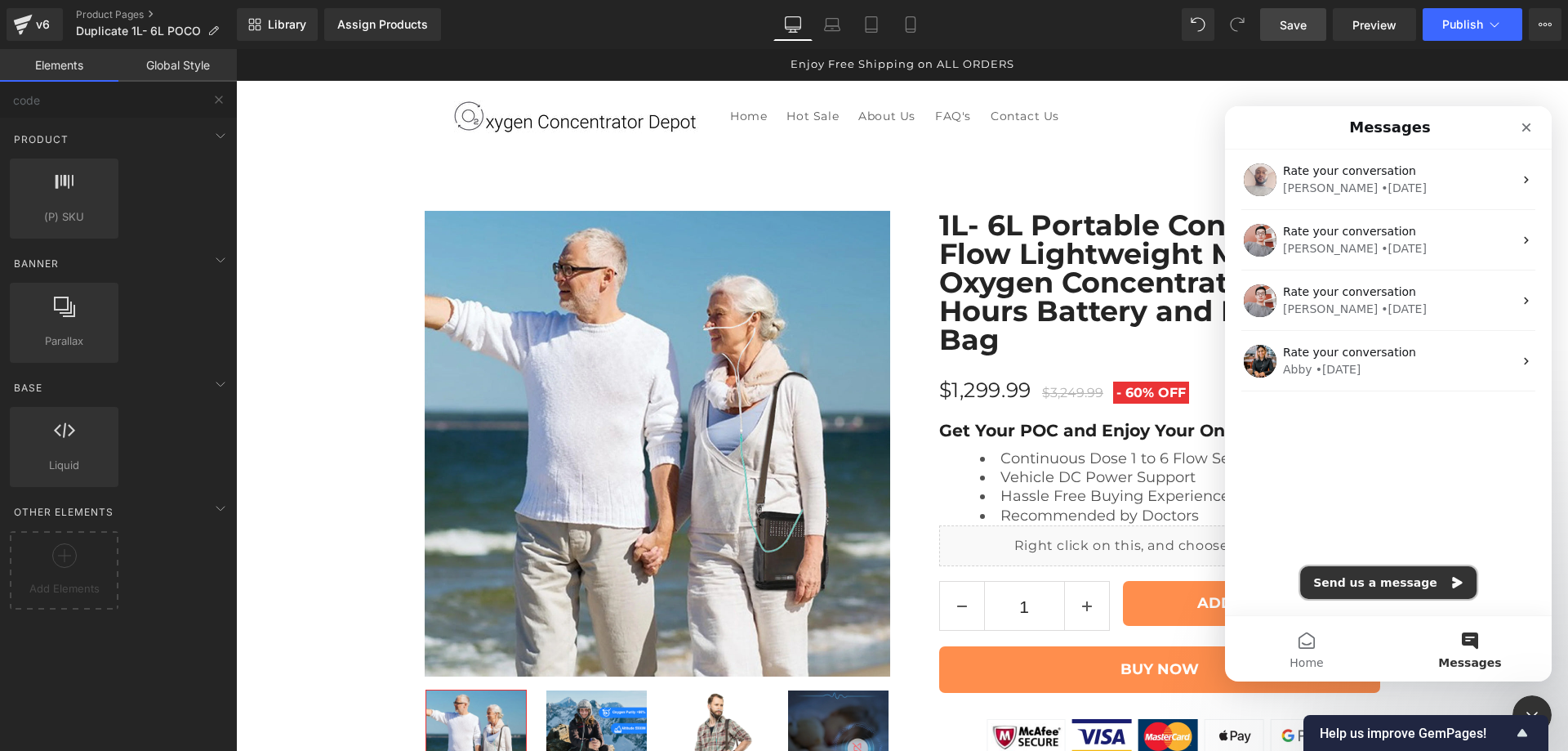
click at [1383, 577] on button "Send us a message" at bounding box center [1388, 583] width 176 height 33
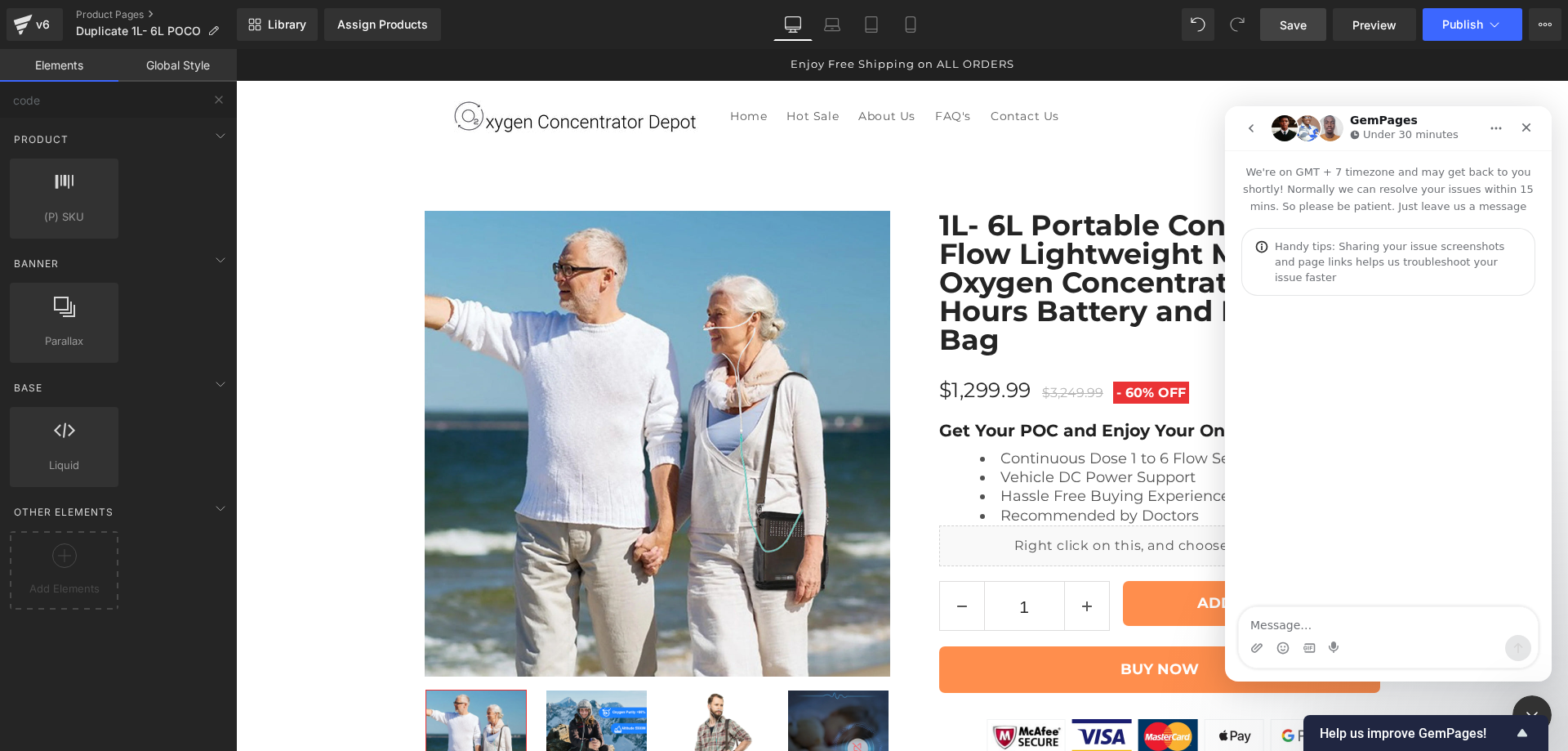
click at [1327, 629] on textarea "Message…" at bounding box center [1389, 621] width 299 height 28
type textarea "Hi, is it possible for me to incorporate this code on a page I made?"
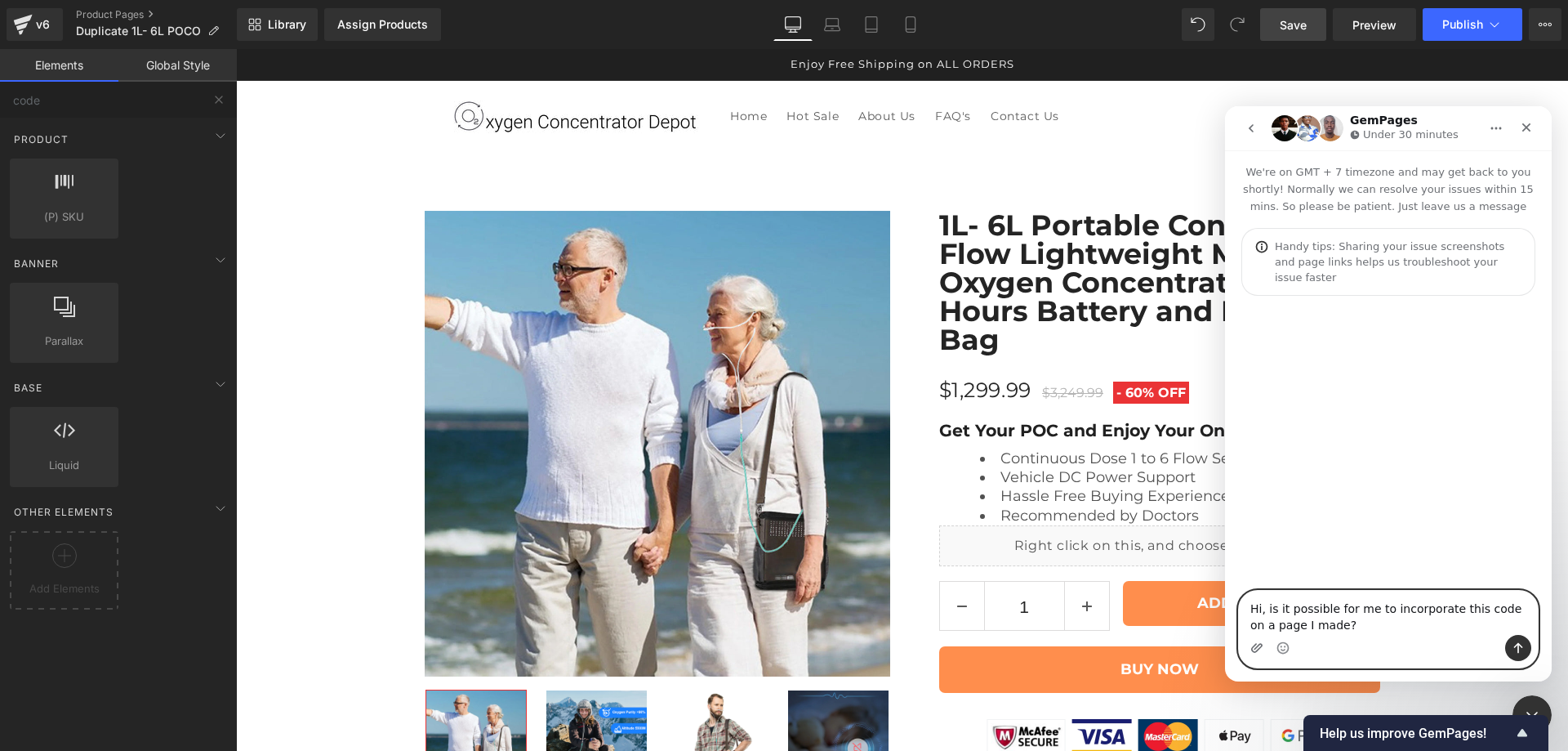
click at [1254, 649] on icon "Upload attachment" at bounding box center [1257, 648] width 11 height 9
click at [1358, 628] on textarea "Hi, is it possible for me to incorporate this code on a page I made?" at bounding box center [1389, 613] width 299 height 44
click at [1257, 650] on icon "Upload attachment" at bounding box center [1257, 648] width 13 height 13
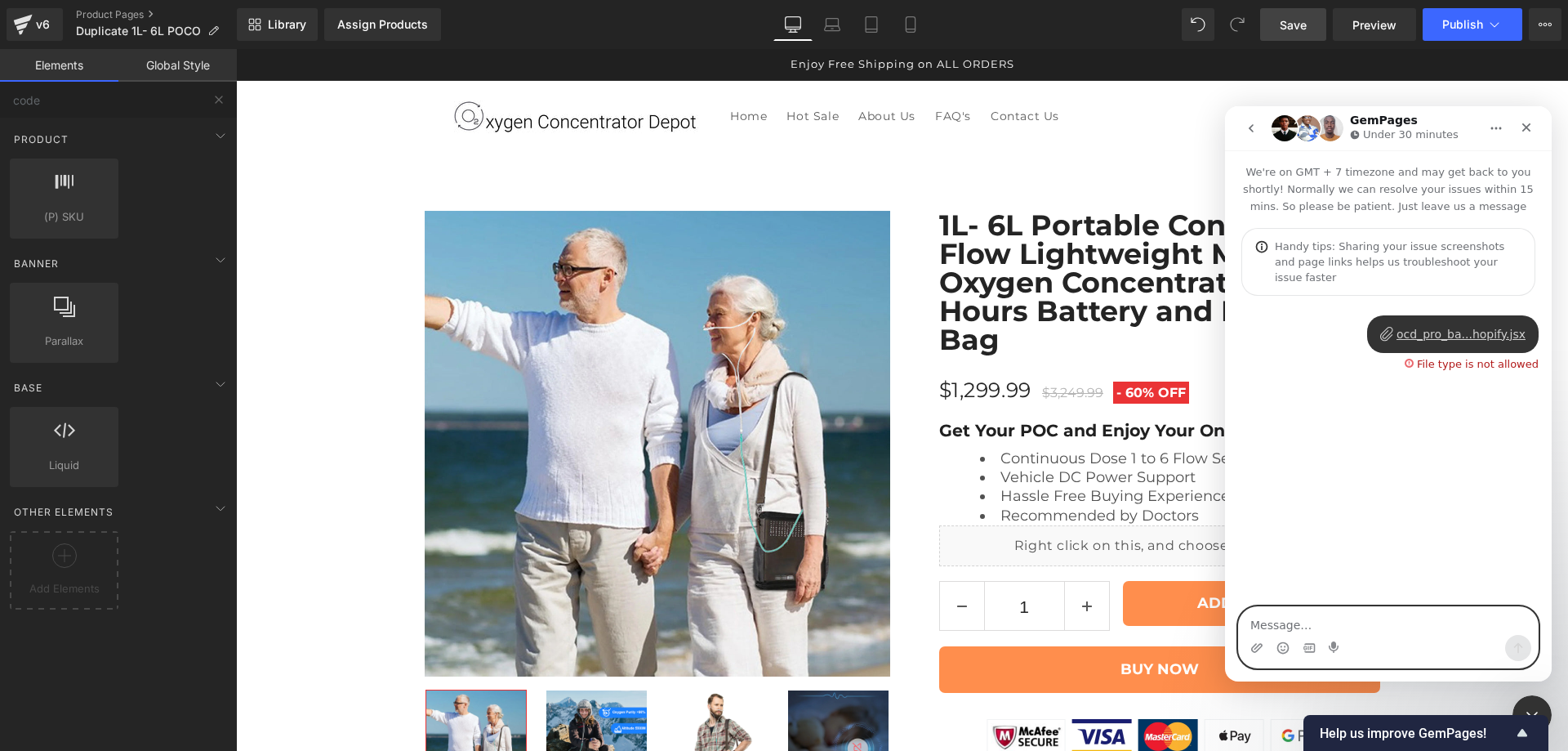
click at [1287, 620] on textarea "Message…" at bounding box center [1389, 621] width 299 height 28
paste textarea "loremi Dolor, { sitAmetc } adip "elits"; // ===================================…"
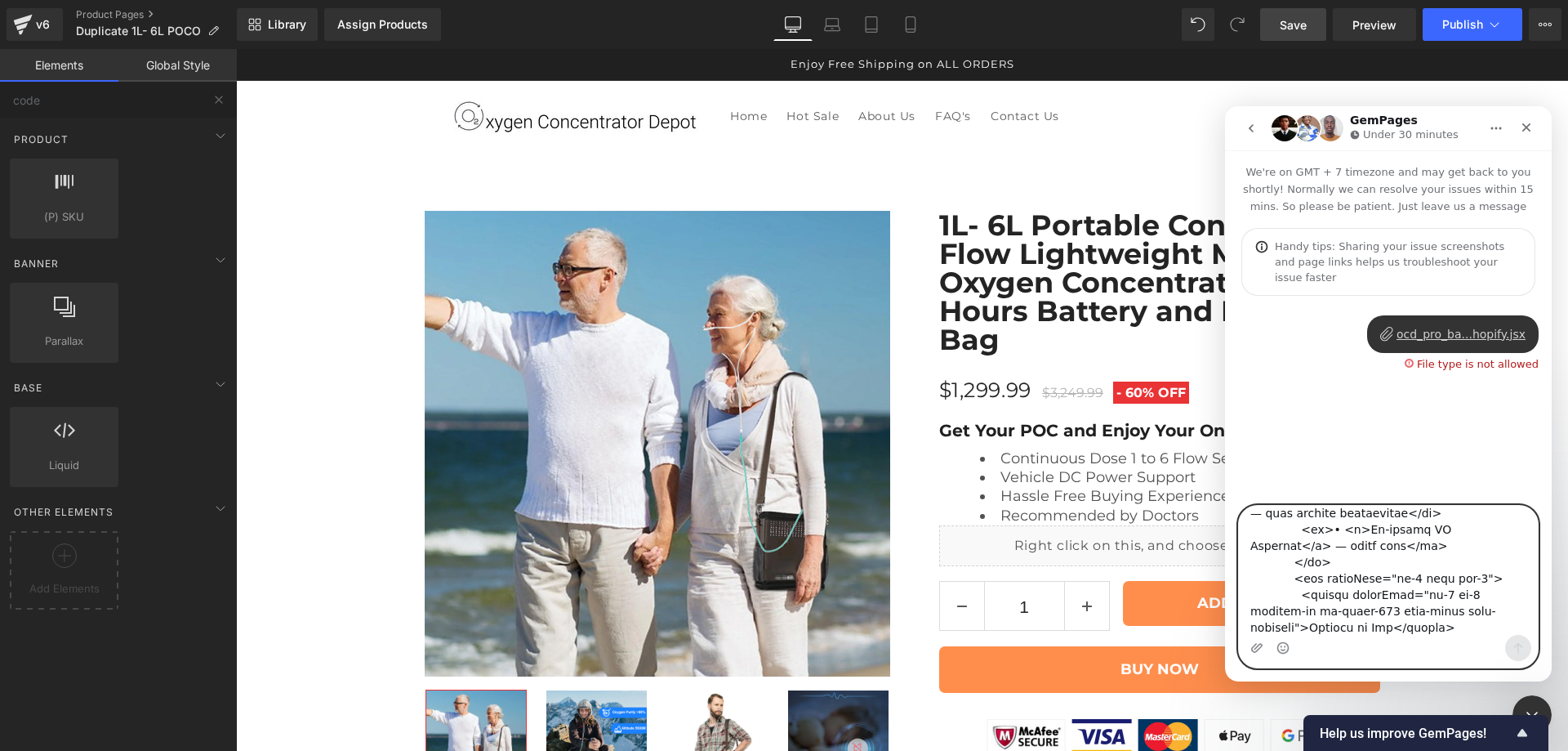
scroll to position [7500, 0]
type textarea "loremi Dolor, { sitAmetc } adip "elits"; // ===================================…"
click at [1412, 605] on textarea "Message…" at bounding box center [1389, 570] width 299 height 130
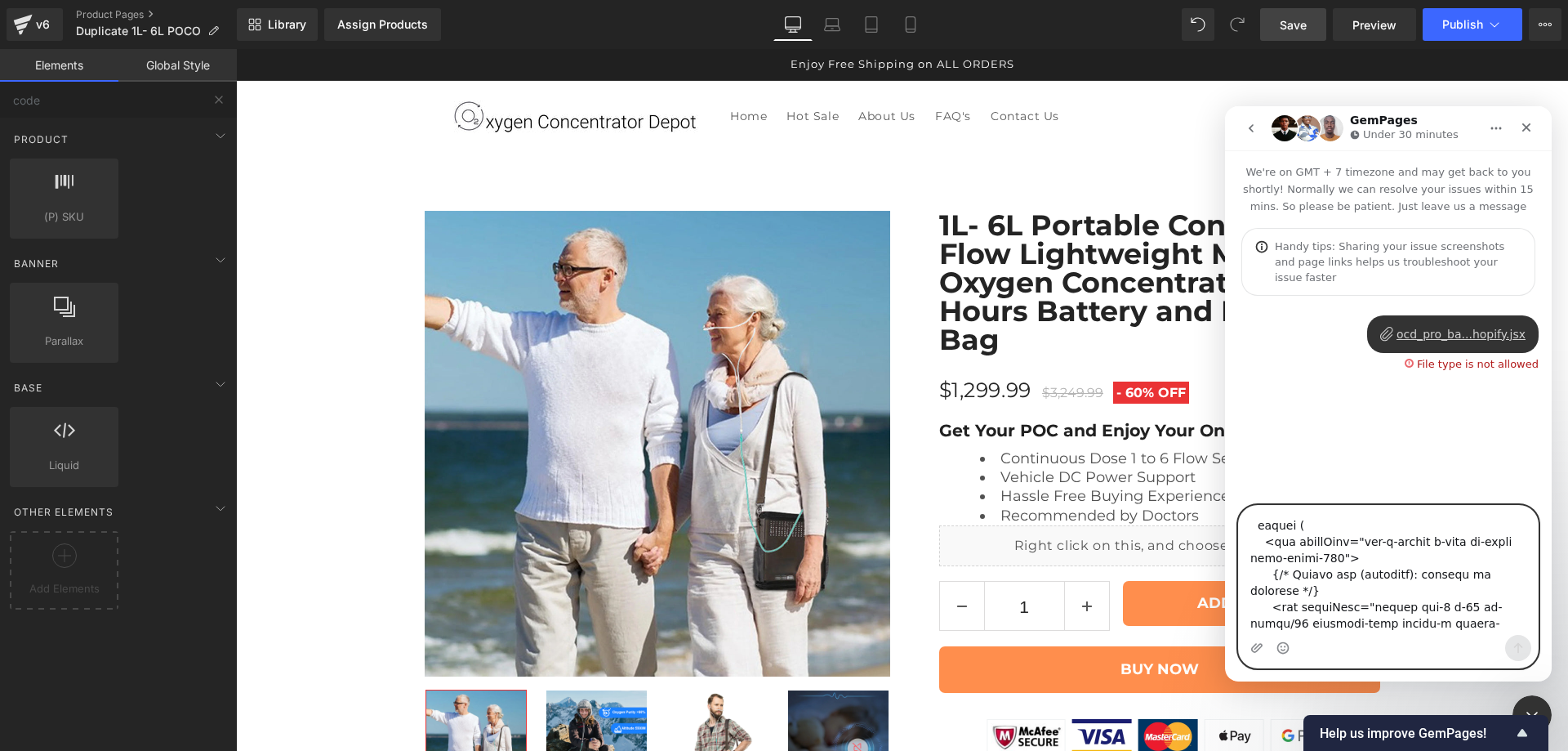
scroll to position [0, 0]
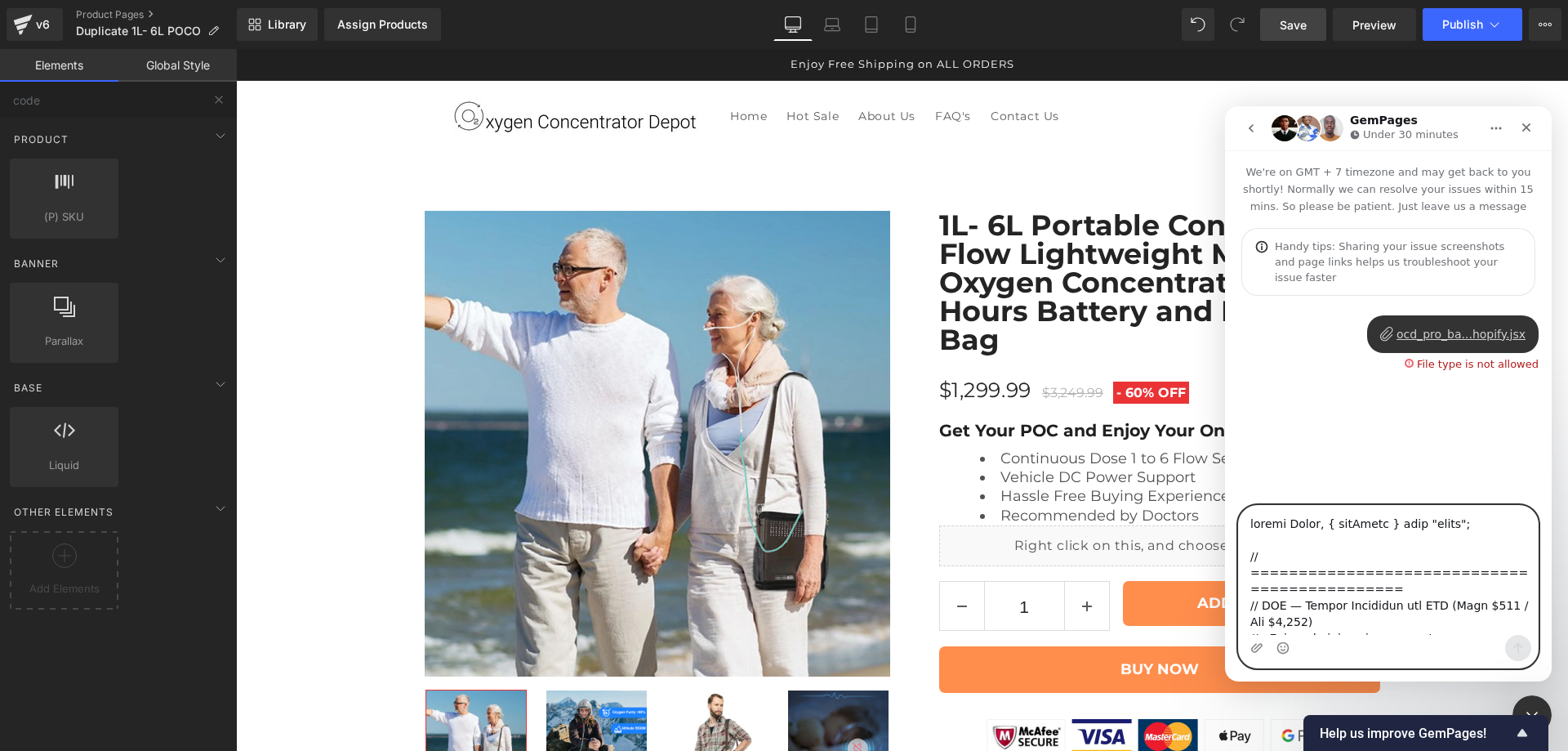
click at [1388, 555] on textarea "Message…" at bounding box center [1389, 570] width 299 height 130
click at [1376, 617] on textarea "Message…" at bounding box center [1389, 570] width 299 height 130
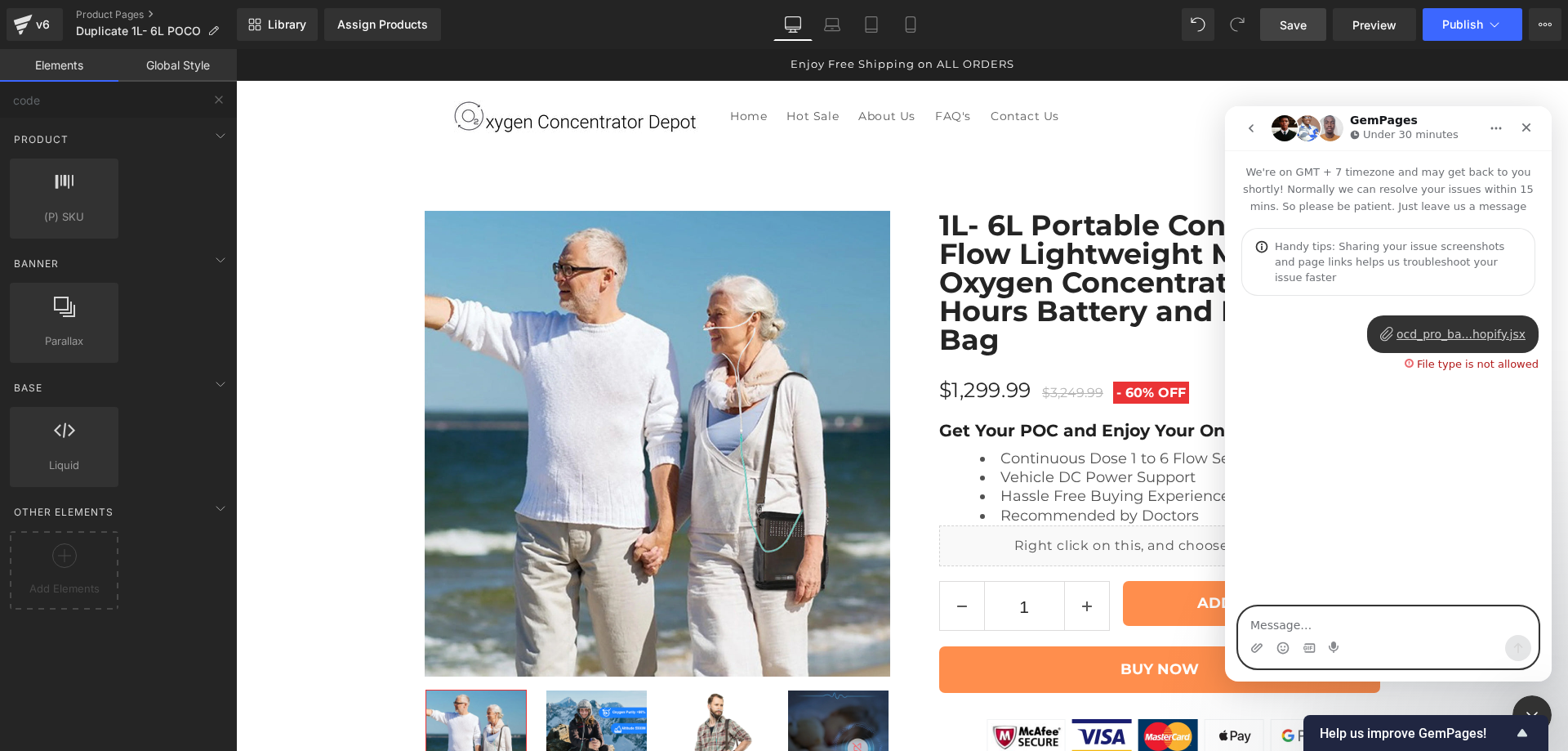
click at [1357, 620] on textarea "Message…" at bounding box center [1389, 621] width 299 height 28
click at [1532, 123] on icon "Close" at bounding box center [1526, 127] width 13 height 13
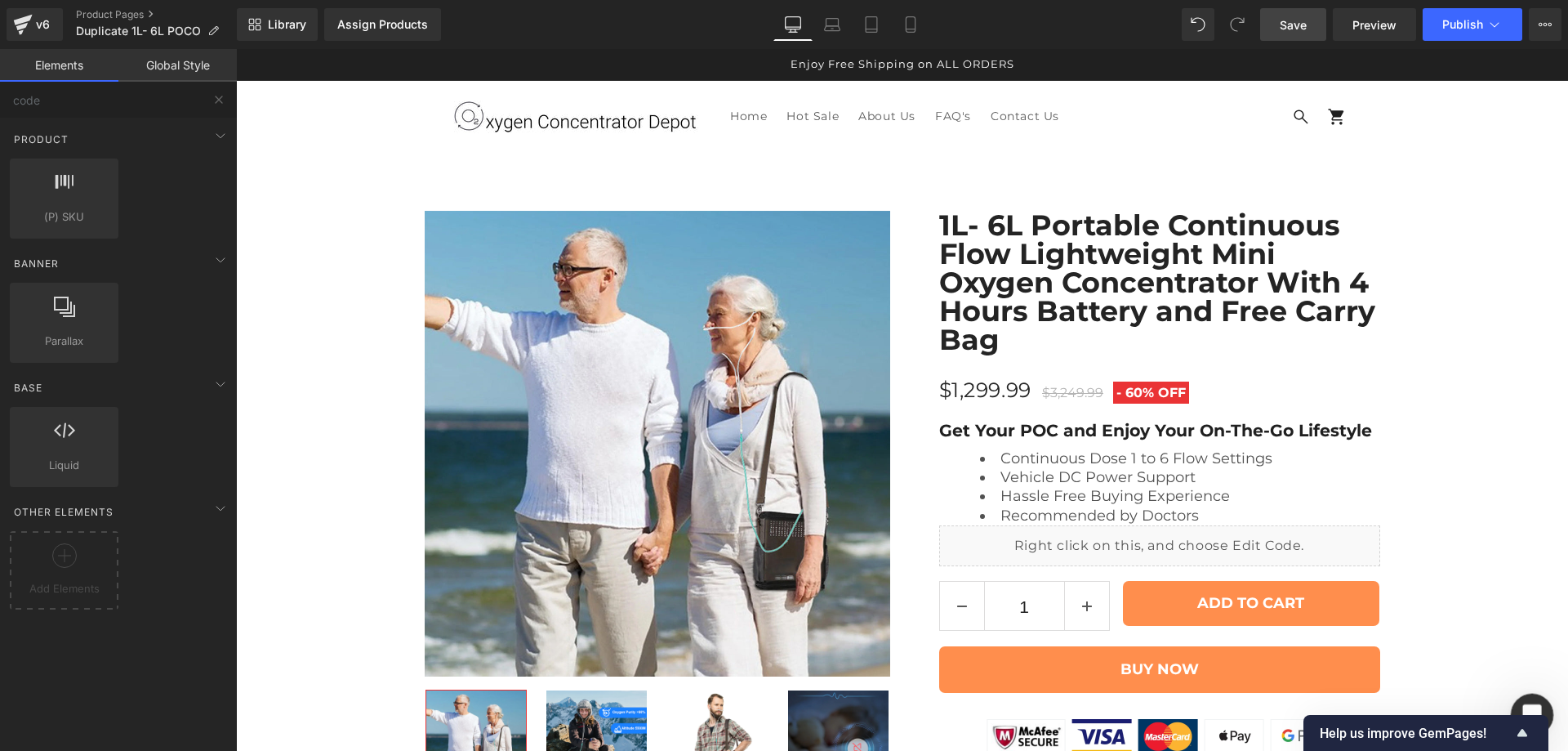
click at [1538, 698] on div "Open Intercom Messenger" at bounding box center [1530, 713] width 54 height 54
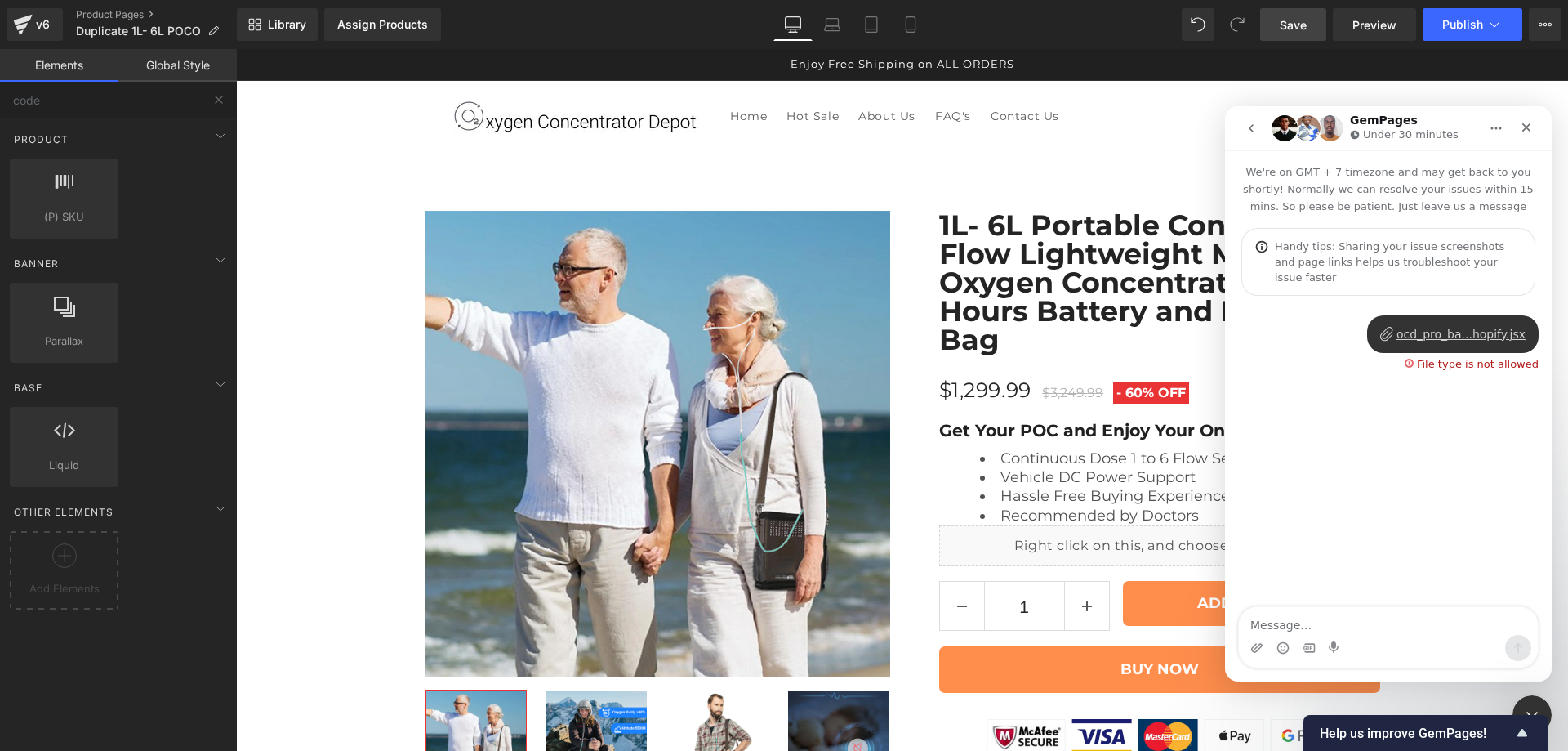
drag, startPoint x: 1431, startPoint y: 316, endPoint x: 1513, endPoint y: 493, distance: 195.1
click at [1513, 493] on div "ocd_pro_ba...hopify.jsx • 7m ago File type is not allowed" at bounding box center [1389, 452] width 327 height 313
click at [1448, 326] on div "ocd_pro_ba...hopify.jsx" at bounding box center [1461, 335] width 129 height 17
click at [1264, 621] on textarea "Message…" at bounding box center [1389, 621] width 299 height 28
click at [1359, 627] on textarea "Message…" at bounding box center [1389, 621] width 299 height 28
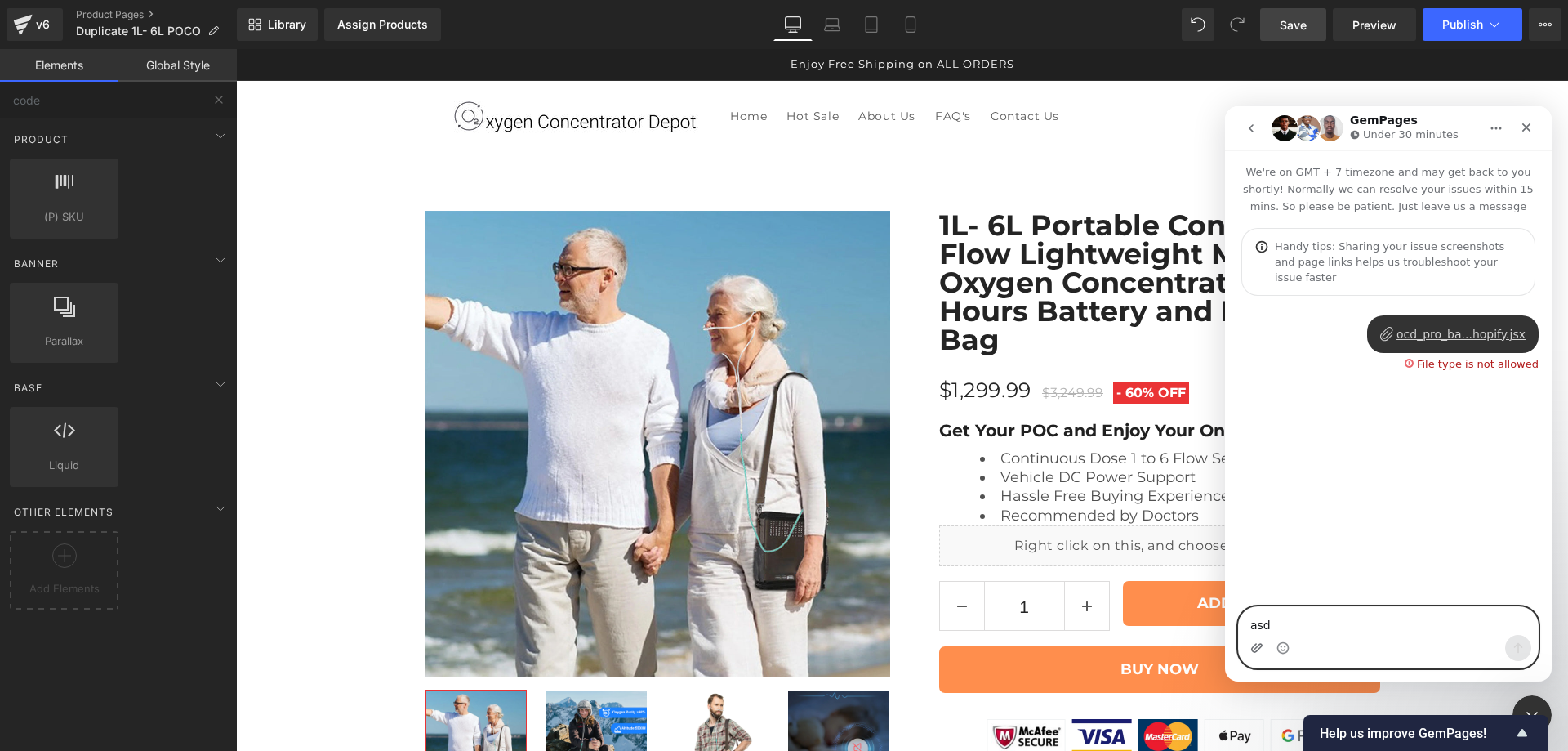
type textarea "asd"
click at [1528, 125] on icon "Close" at bounding box center [1527, 128] width 9 height 9
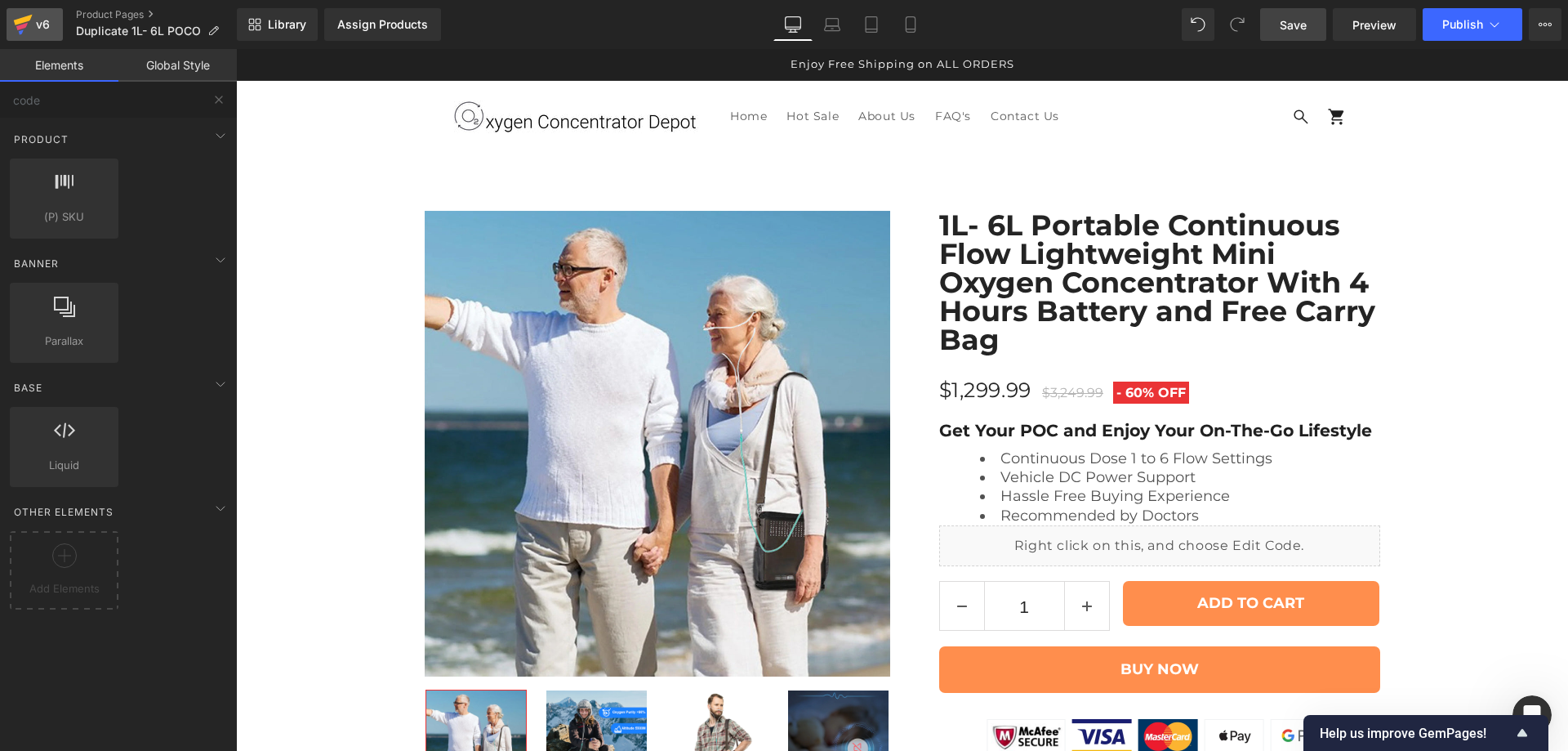
click at [18, 28] on icon at bounding box center [22, 26] width 11 height 7
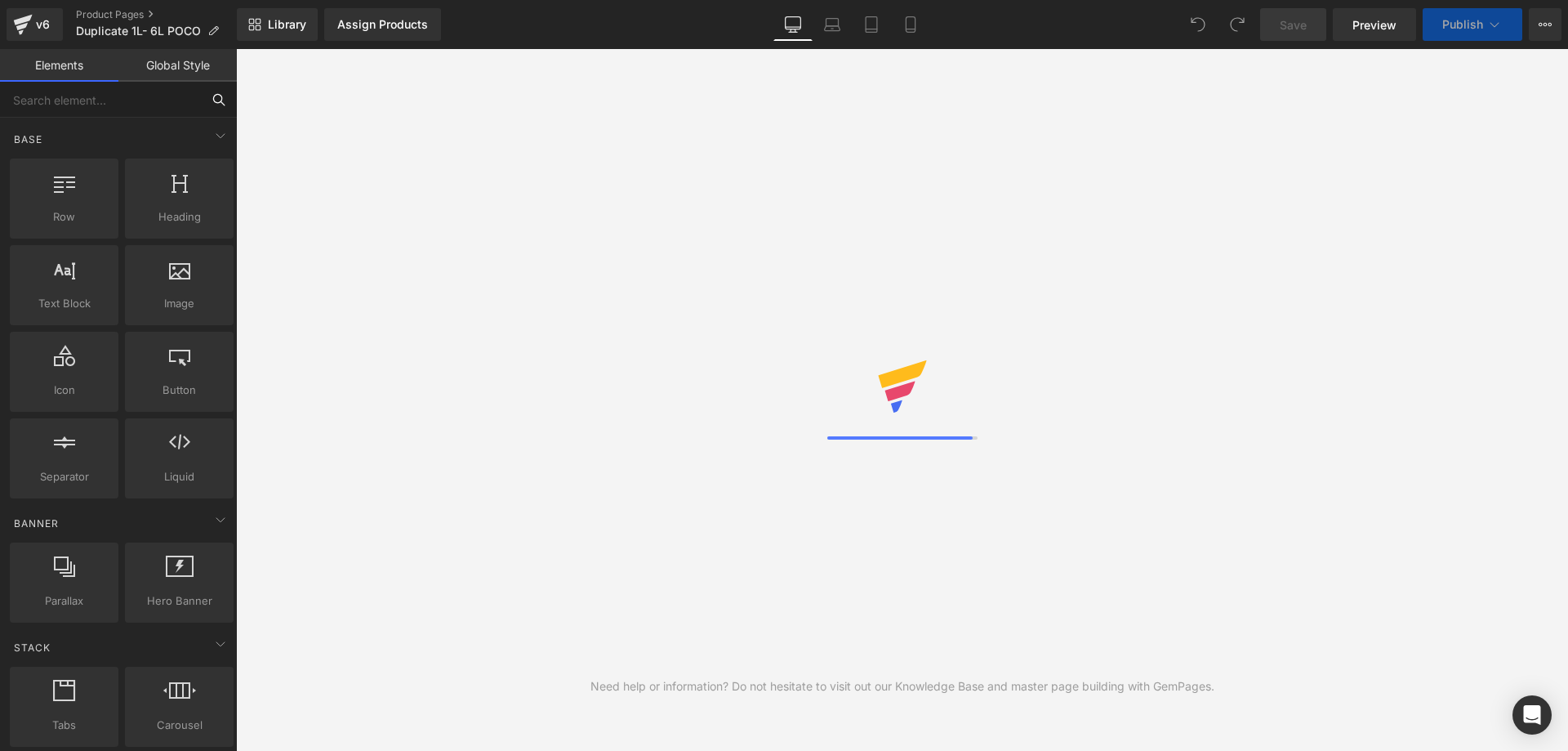
click at [118, 98] on input "text" at bounding box center [100, 99] width 201 height 36
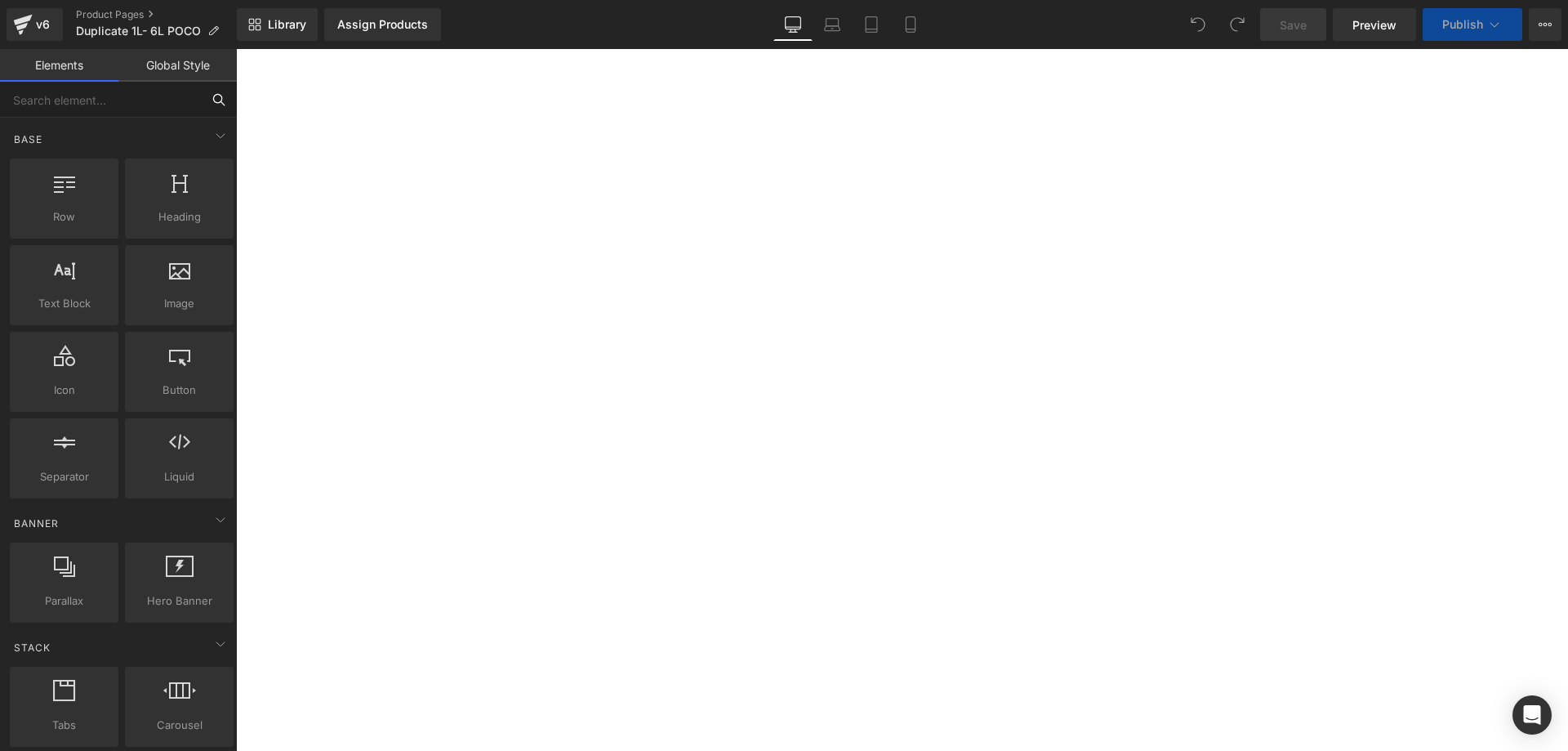
click at [137, 103] on input "text" at bounding box center [100, 99] width 201 height 36
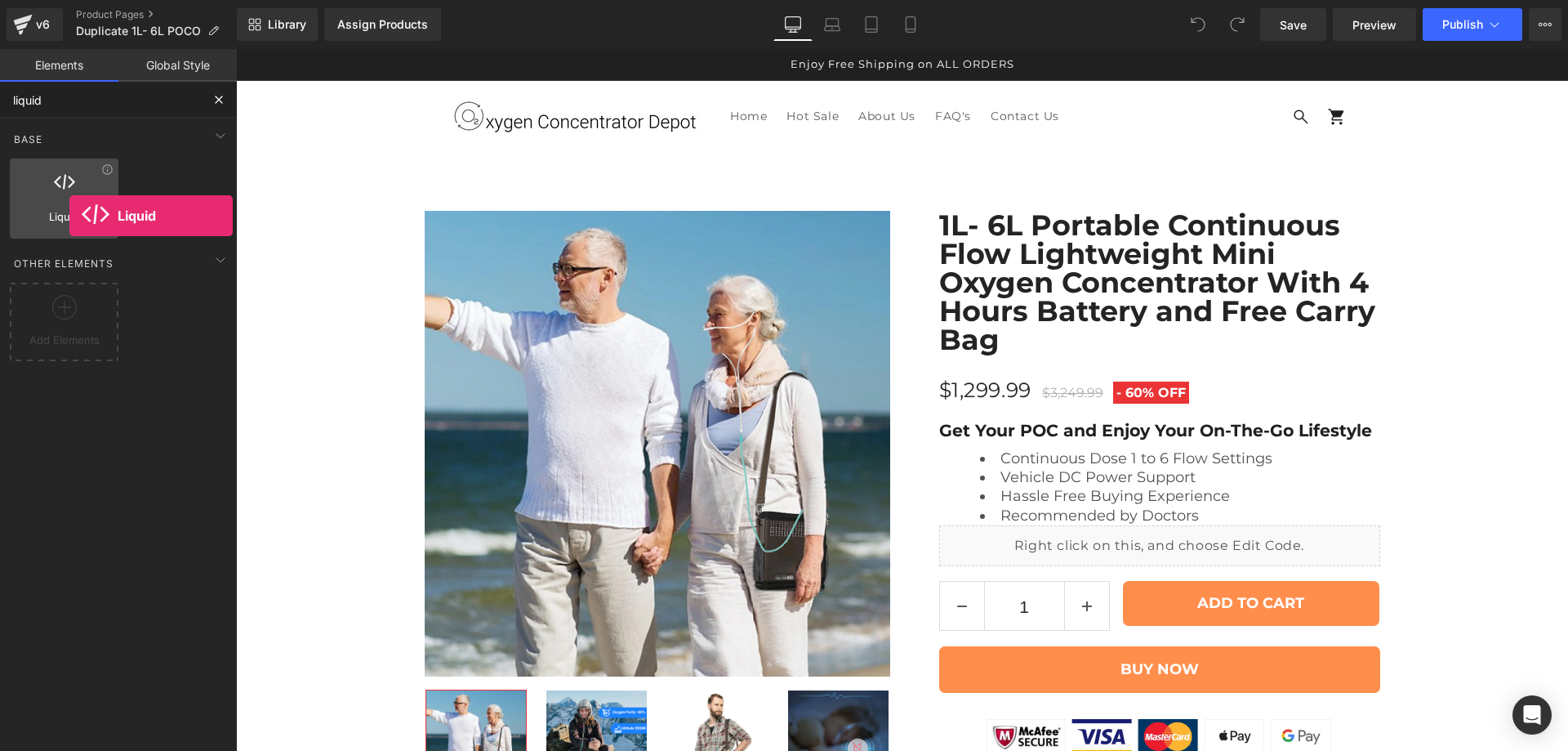
click at [69, 216] on span "Liquid" at bounding box center [64, 217] width 99 height 17
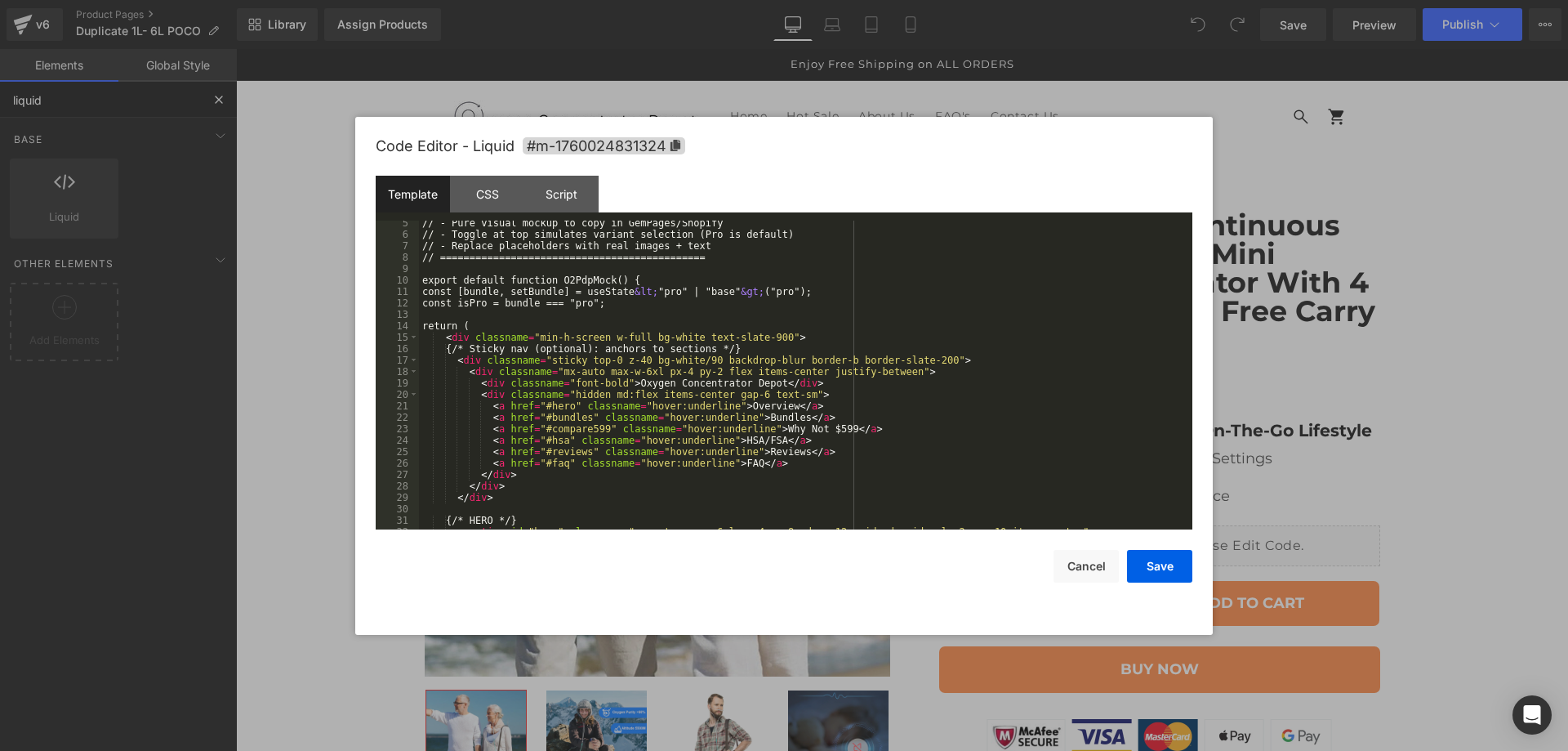
scroll to position [49, 0]
type input "liquid"
click at [499, 196] on div "CSS" at bounding box center [487, 194] width 75 height 37
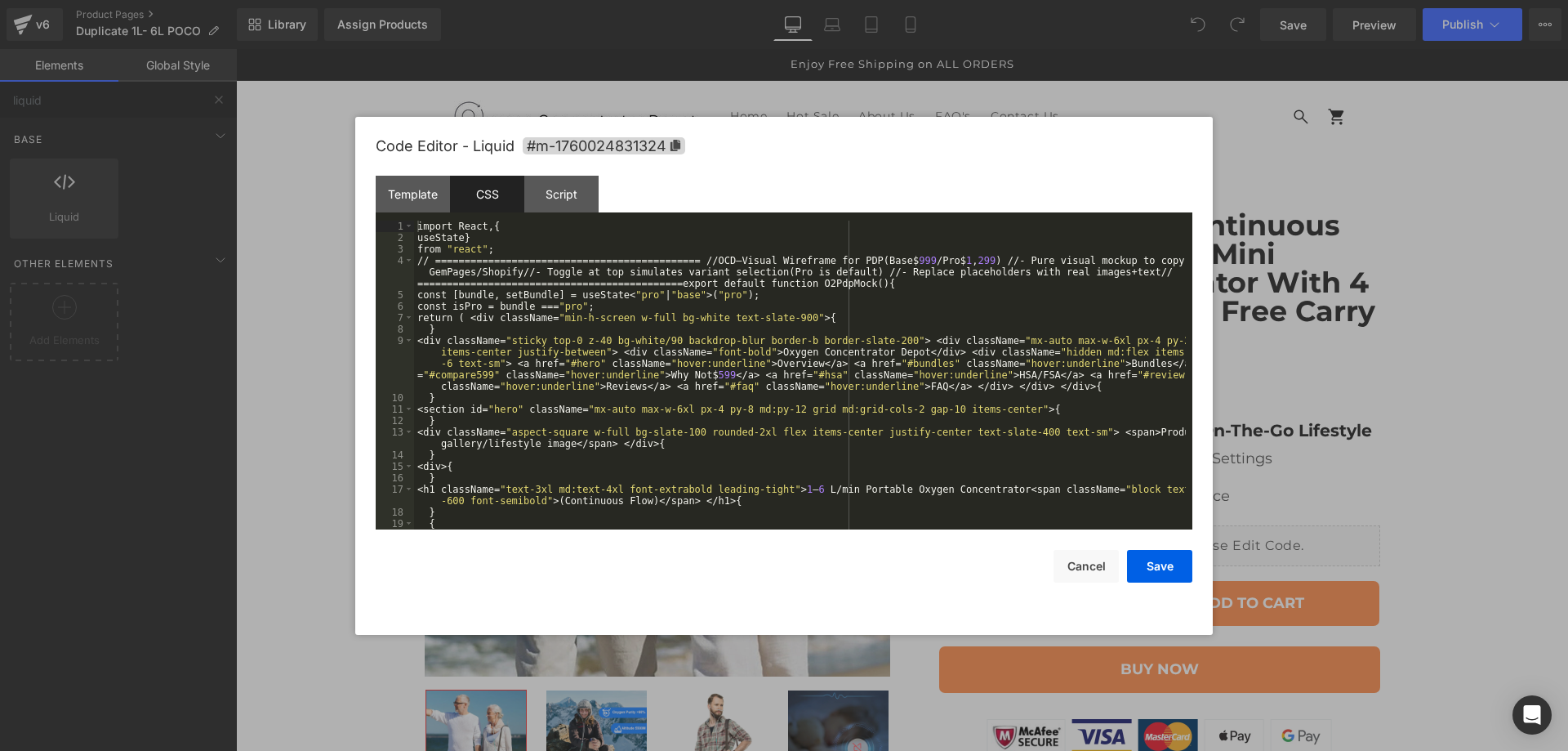
click at [644, 376] on div "import React , { useState } from " react " ; // ===============================…" at bounding box center [800, 409] width 772 height 377
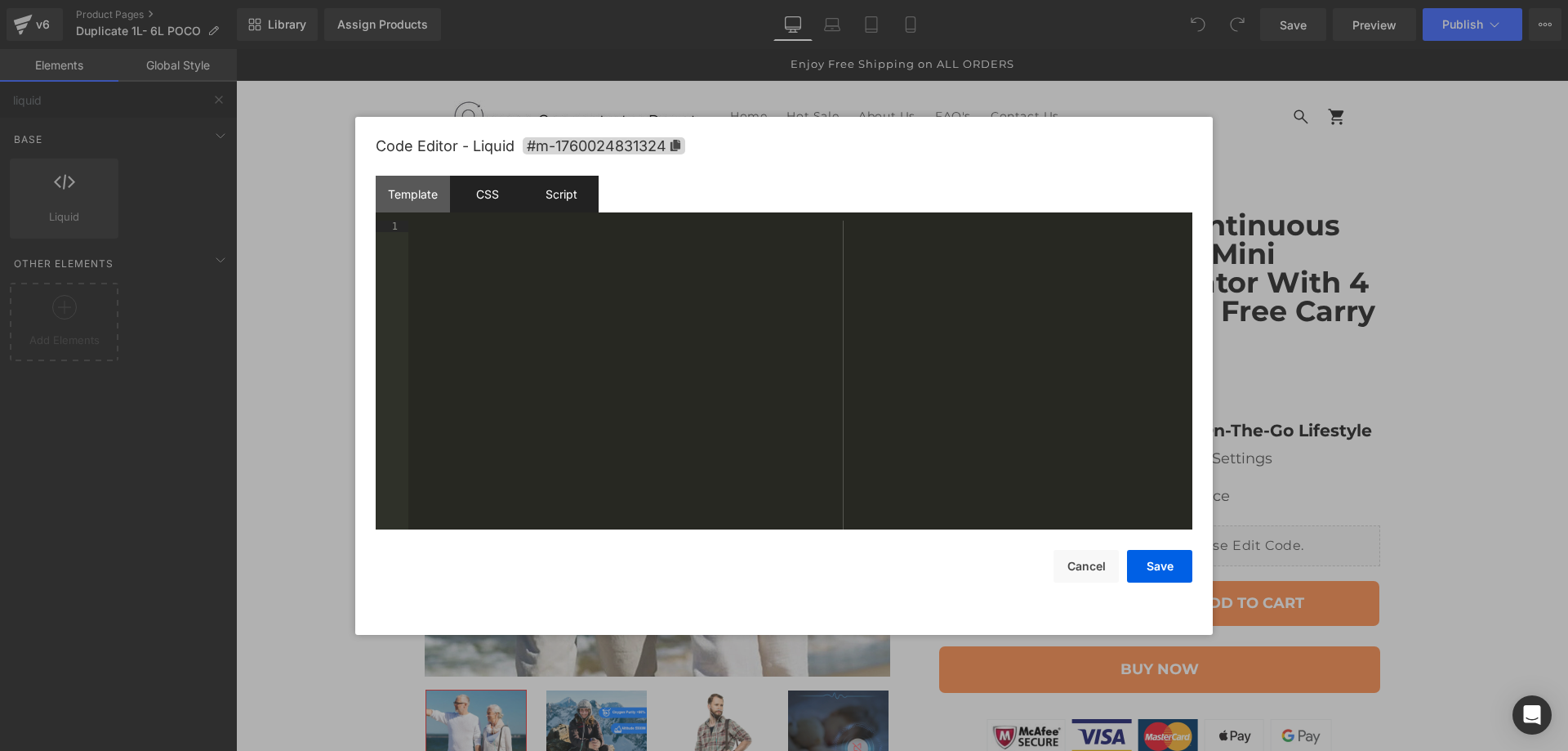
click at [563, 196] on div "Script" at bounding box center [562, 194] width 75 height 37
click at [434, 192] on div "Template" at bounding box center [414, 194] width 75 height 37
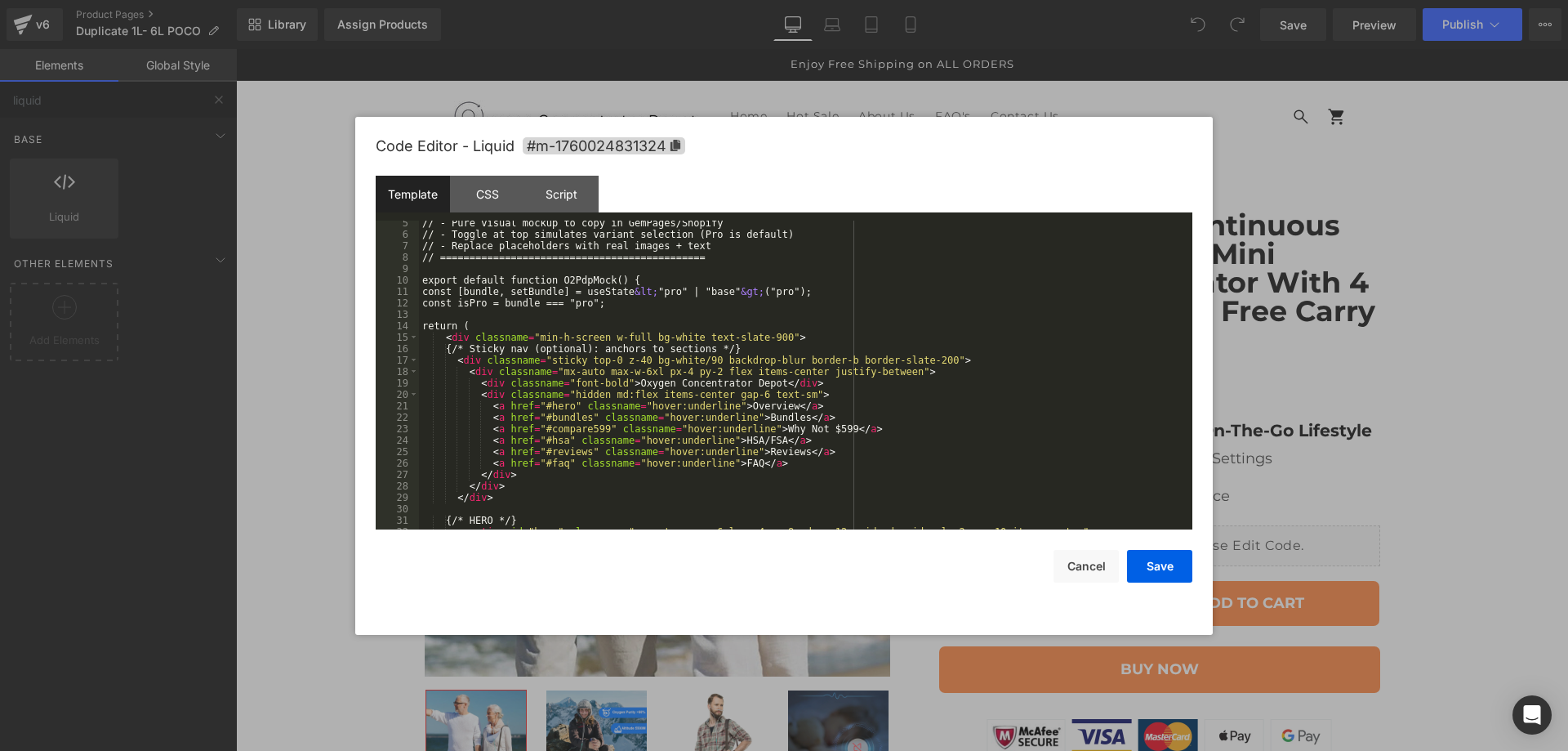
click at [1475, 172] on div at bounding box center [784, 376] width 1568 height 751
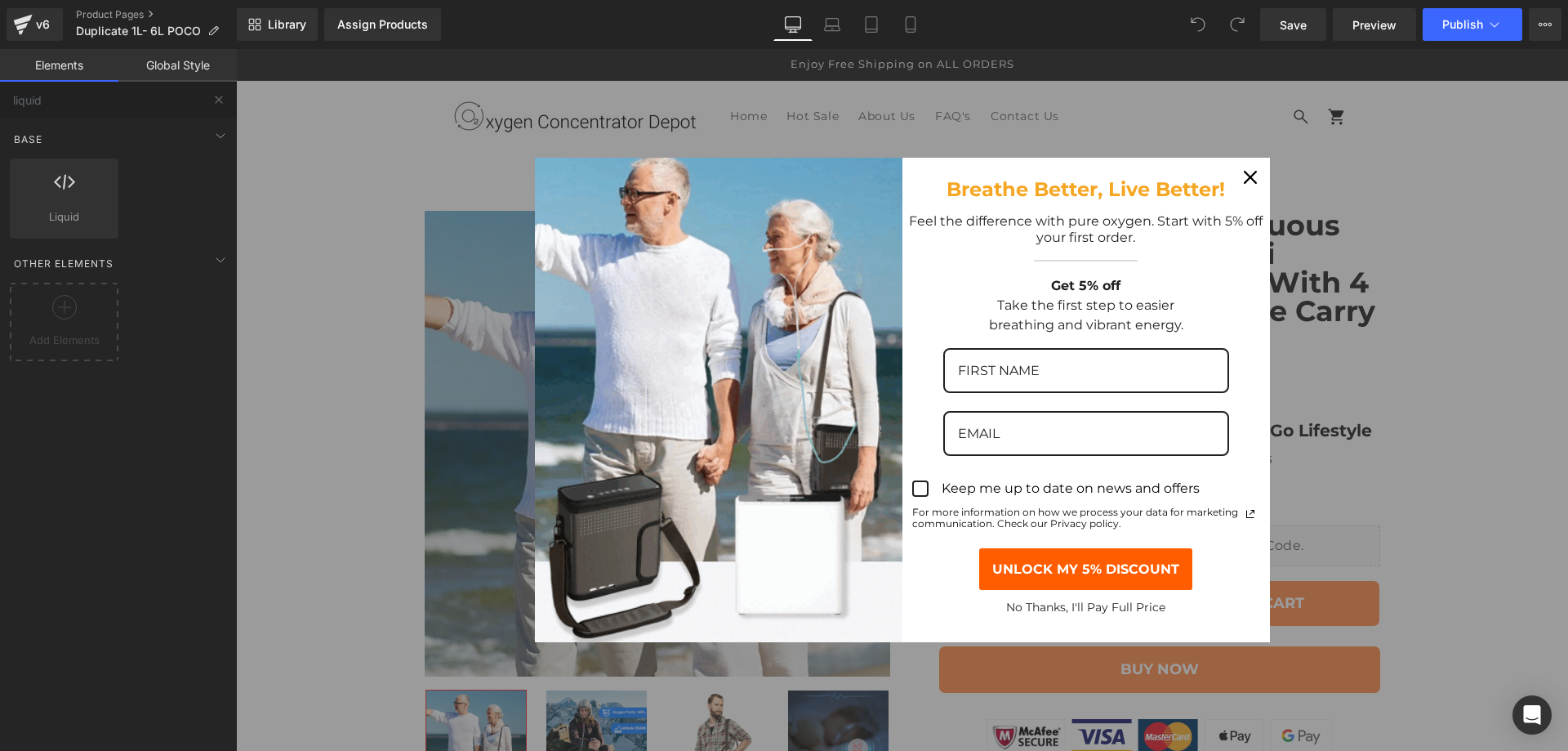
click at [1438, 338] on div "Marketing offer form" at bounding box center [903, 400] width 1333 height 702
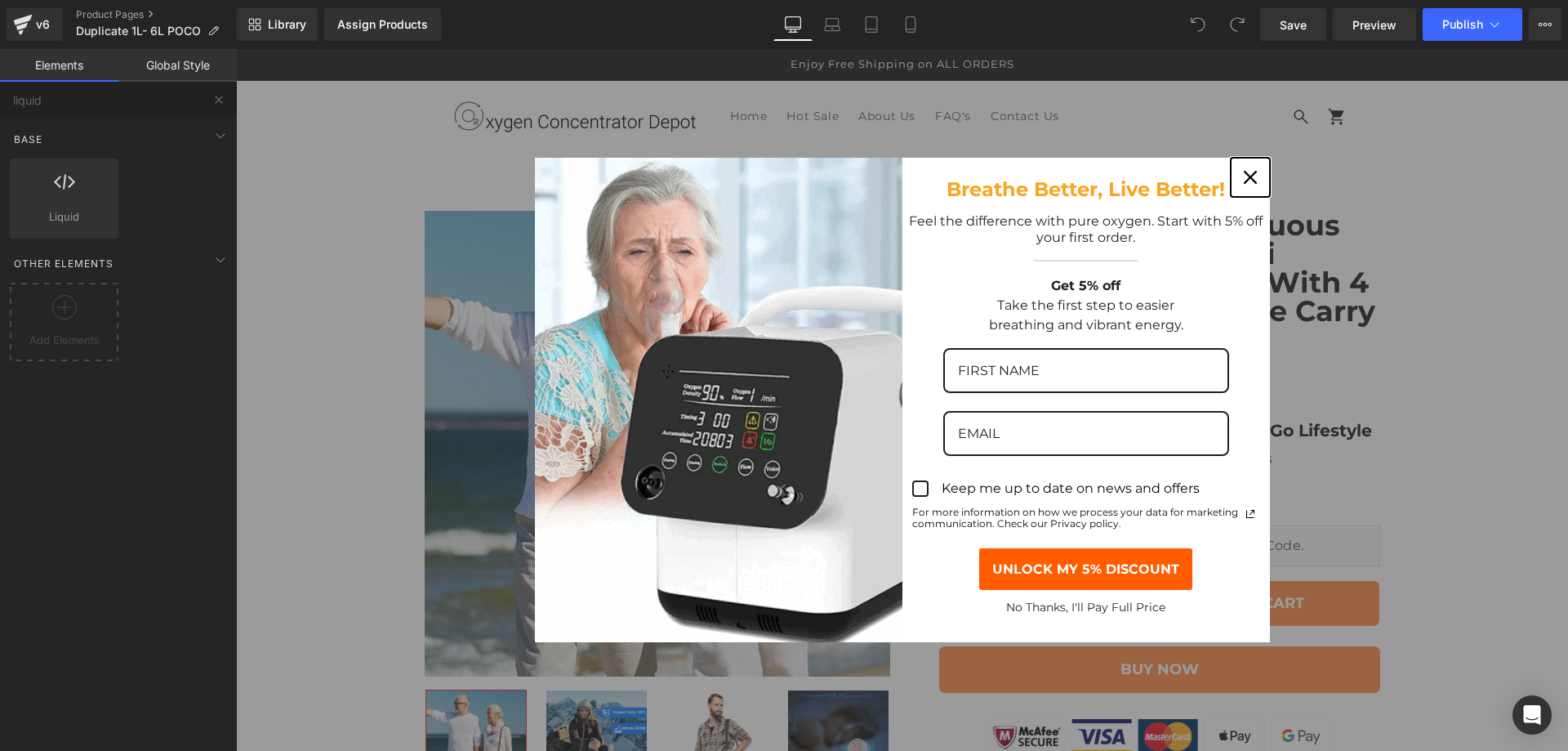
click at [1245, 179] on icon "close icon" at bounding box center [1250, 177] width 13 height 13
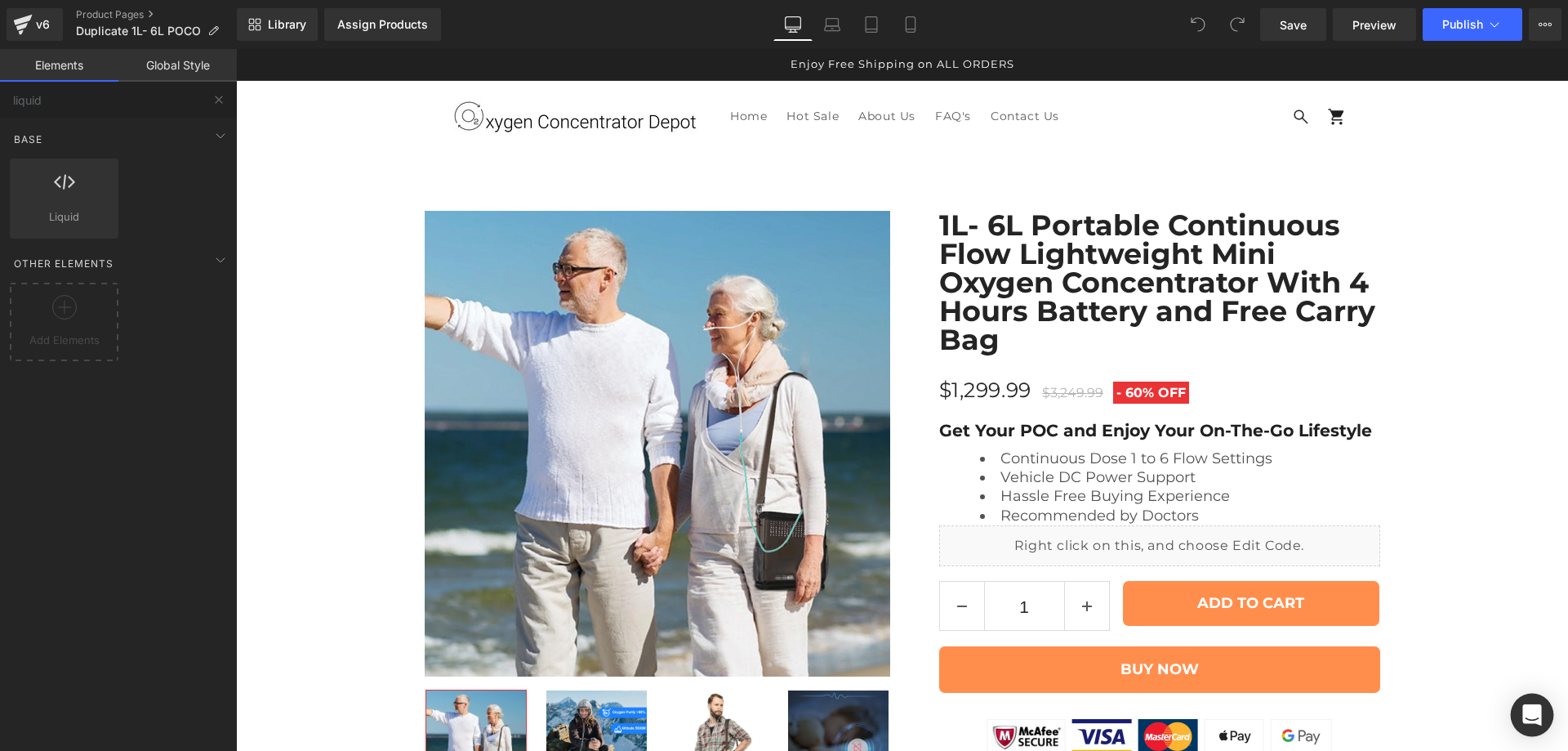
click at [1527, 715] on icon "Open Intercom Messenger" at bounding box center [1532, 715] width 19 height 21
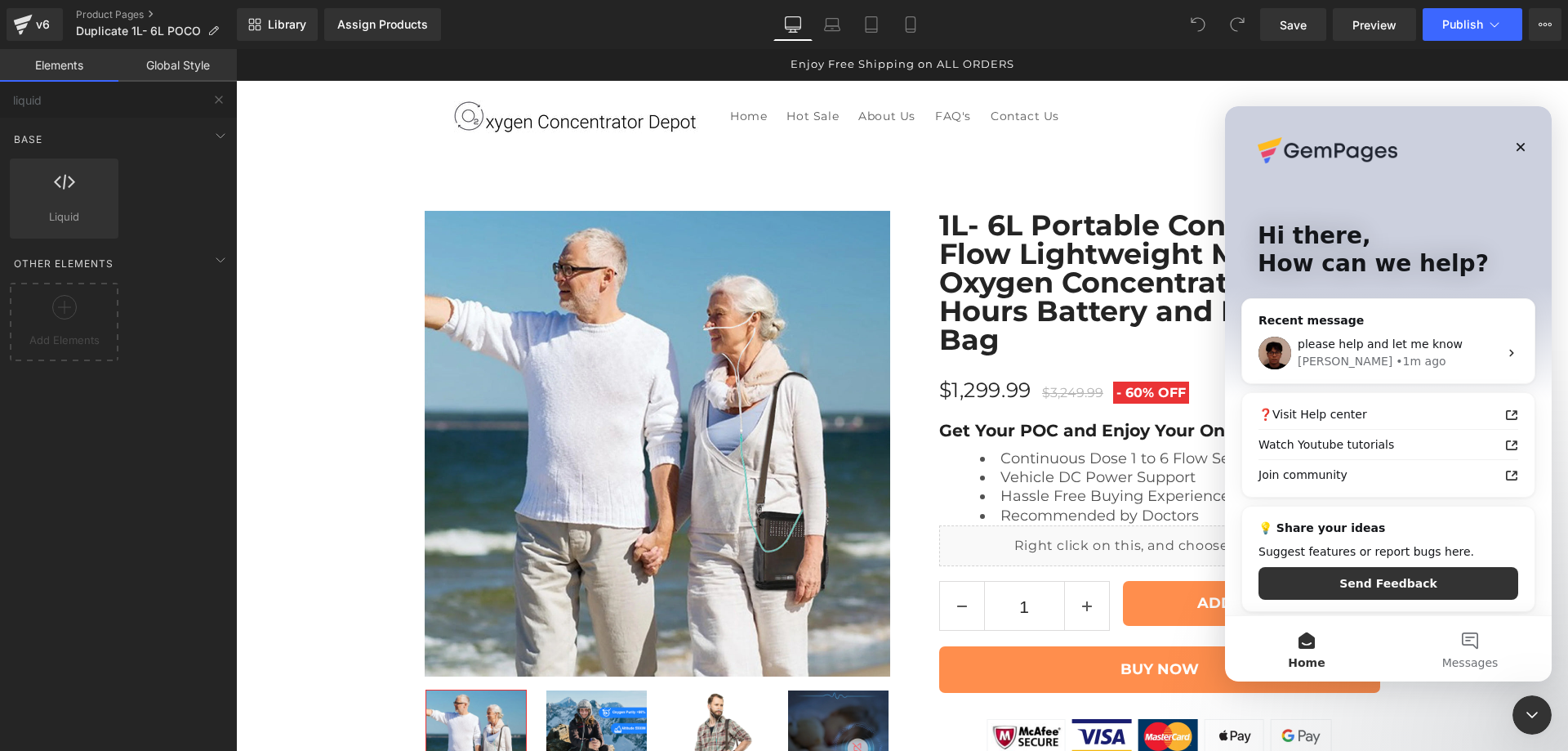
scroll to position [0, 0]
click at [1389, 586] on button "Send Feedback" at bounding box center [1388, 584] width 260 height 33
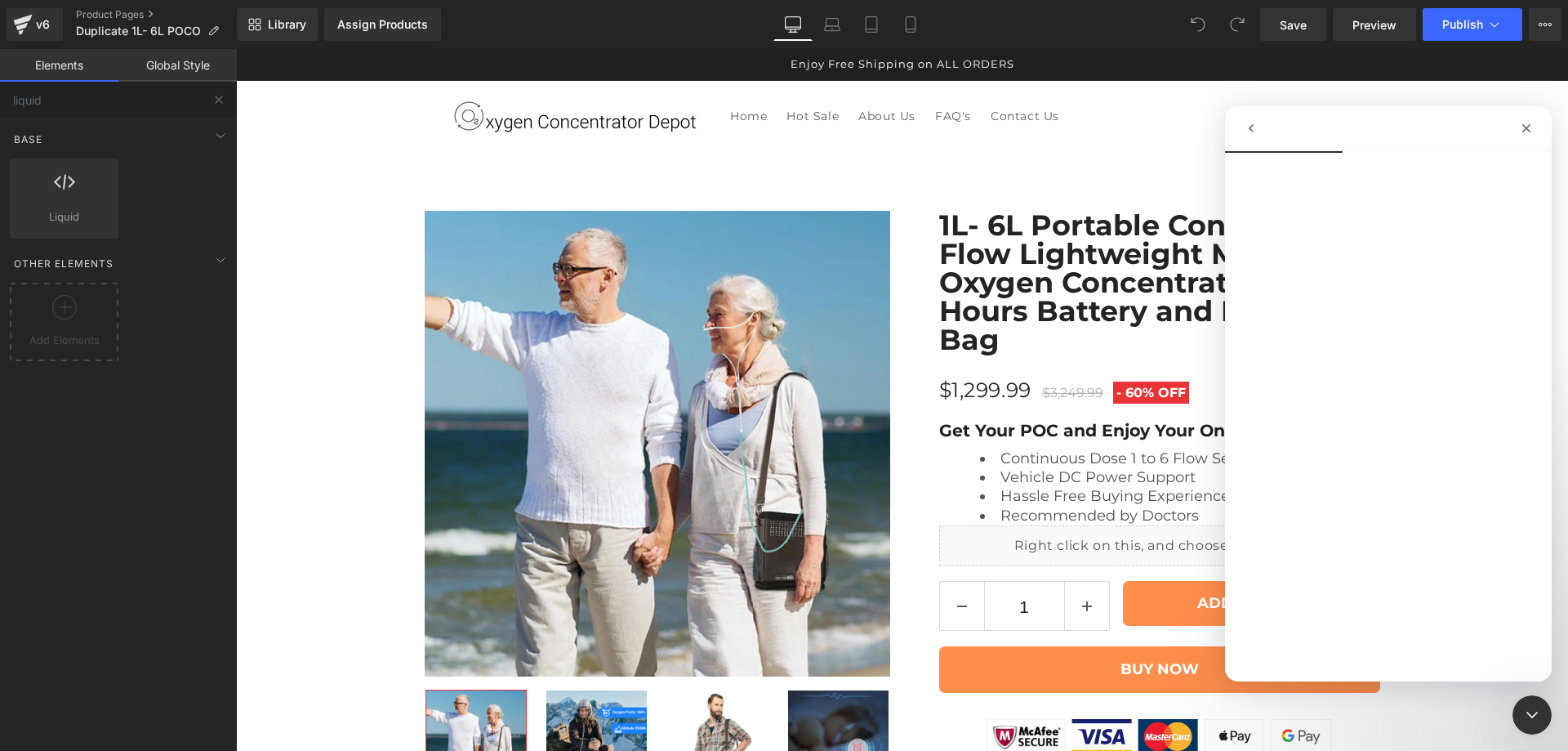
click at [1245, 123] on icon "go back" at bounding box center [1251, 128] width 13 height 13
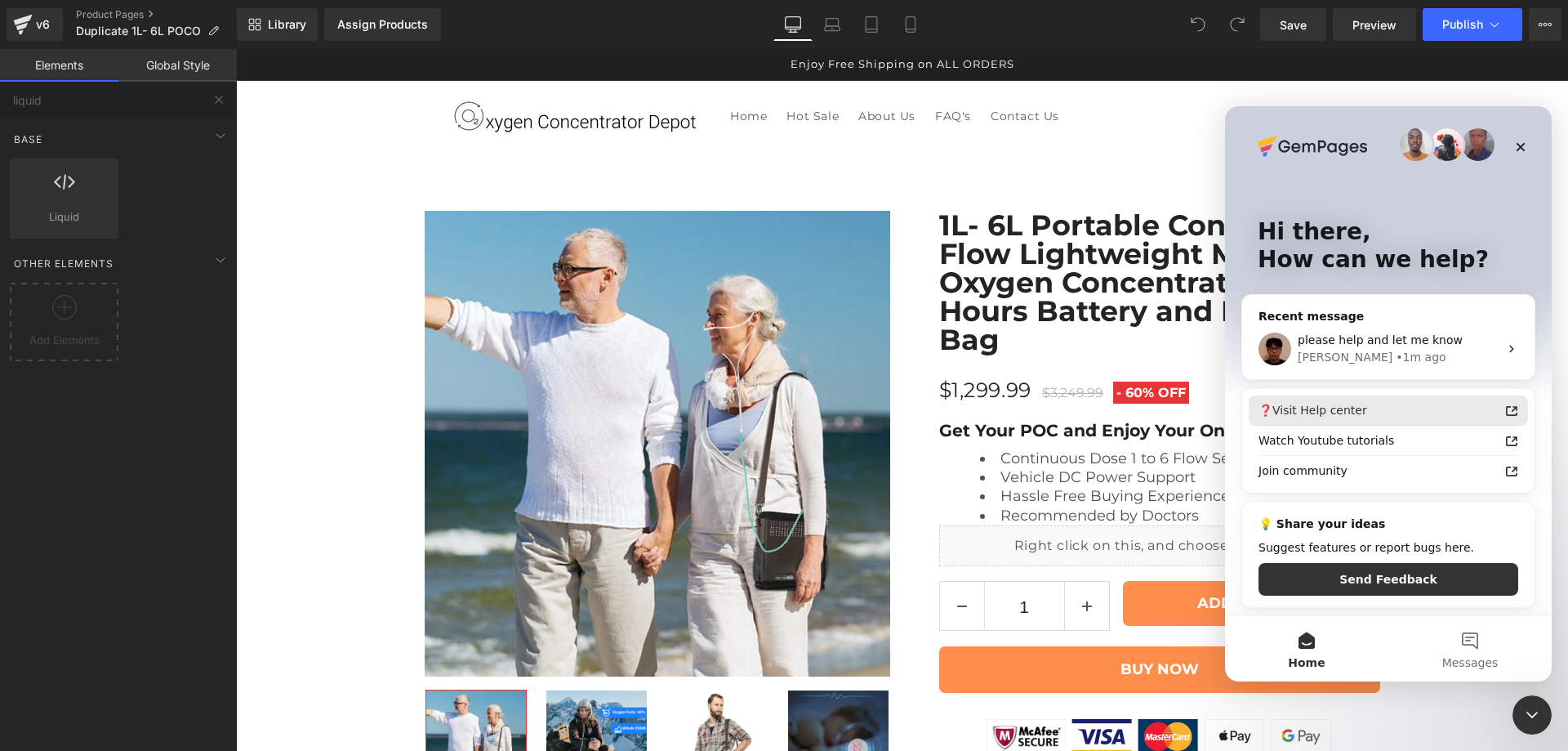
scroll to position [5, 0]
click at [1396, 349] on div "Kyle • 1m ago" at bounding box center [1398, 357] width 201 height 17
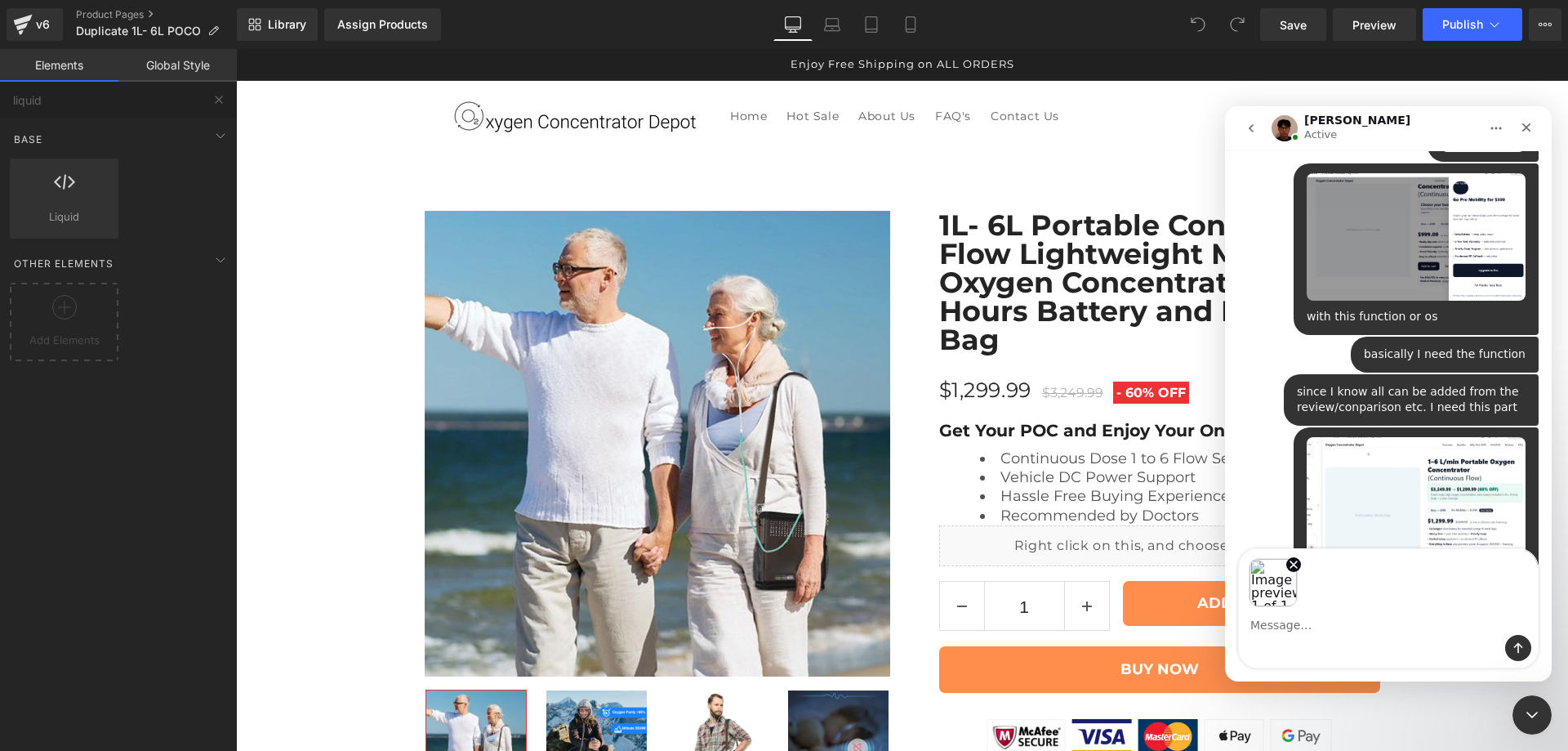
scroll to position [1161, 0]
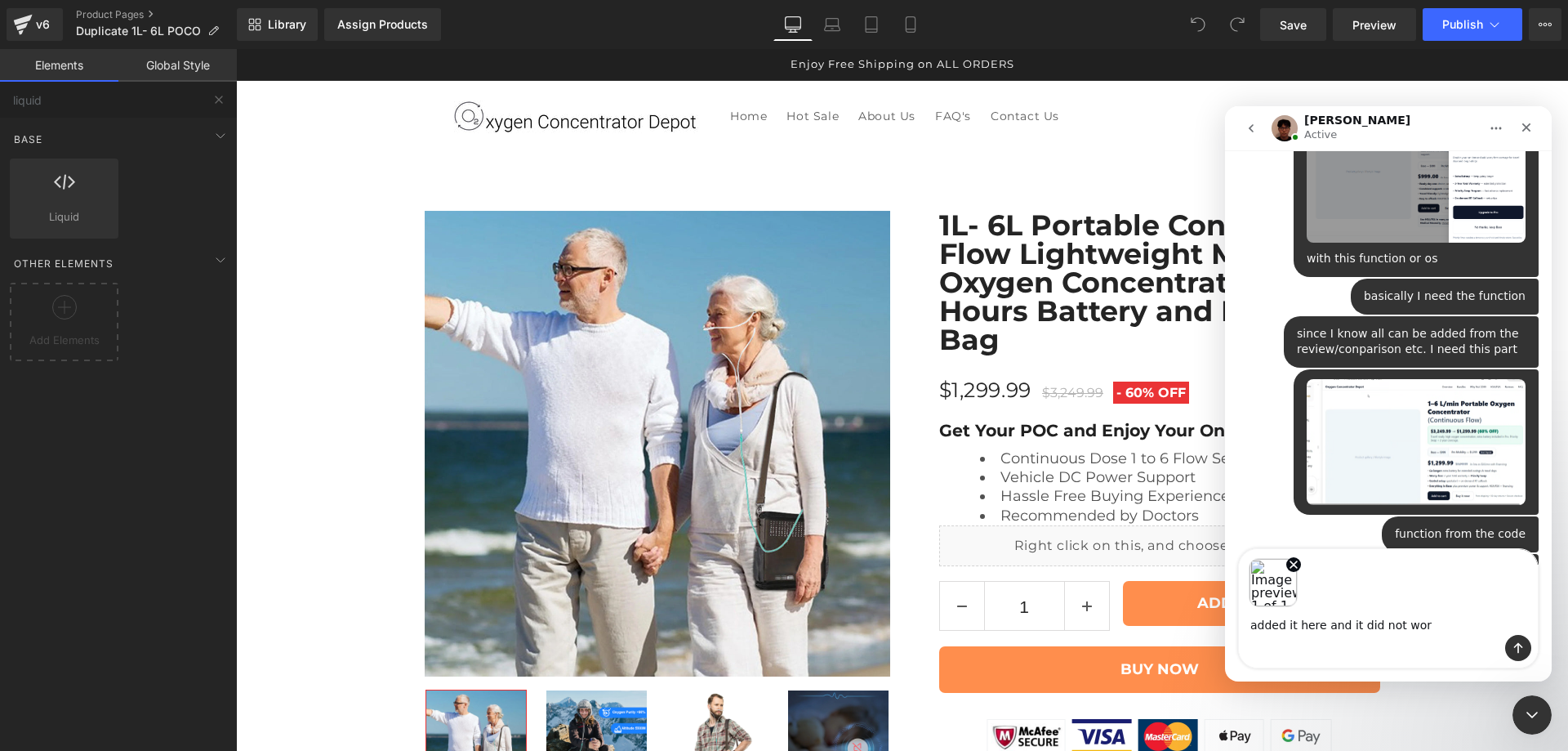
type textarea "added it here and it did not work"
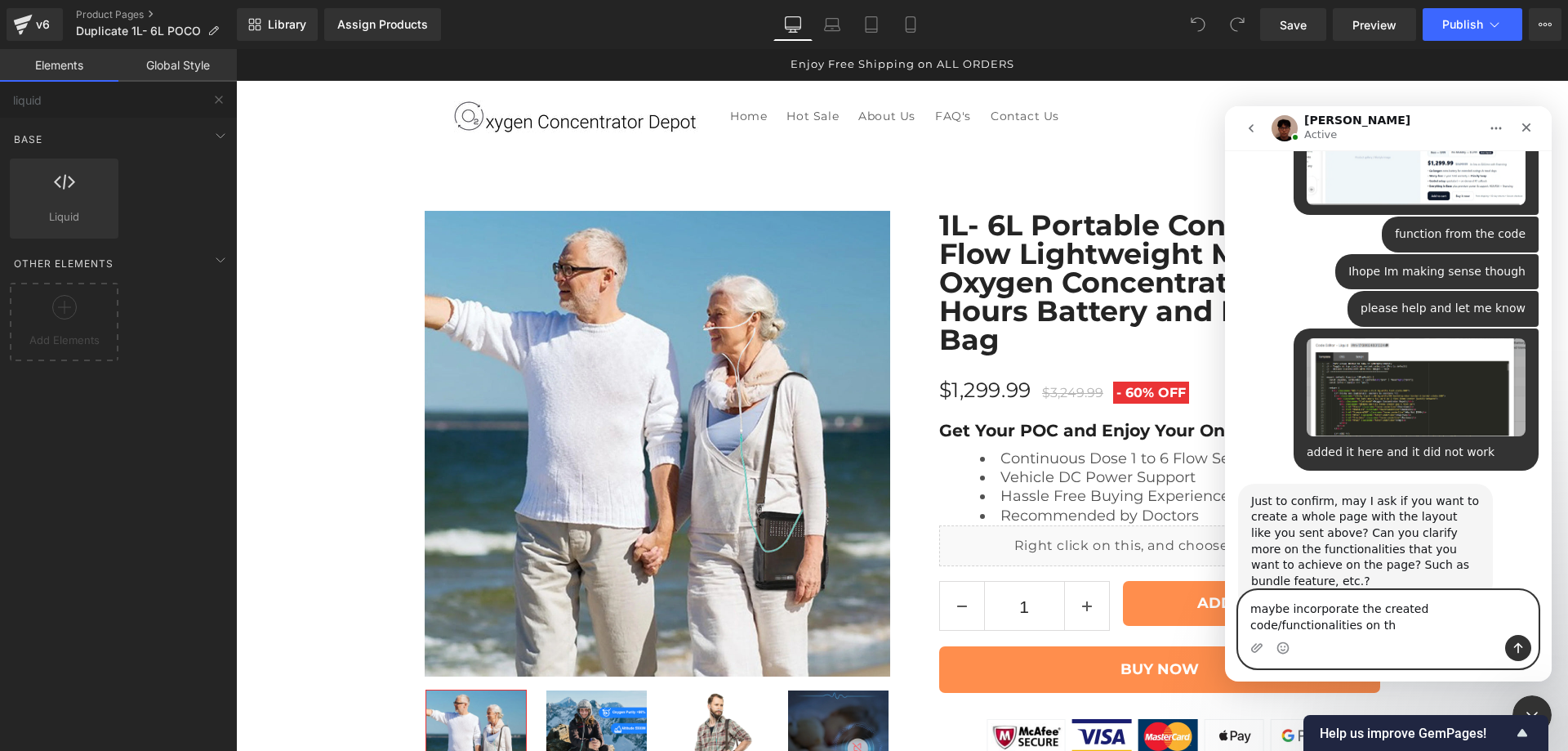
scroll to position [1461, 0]
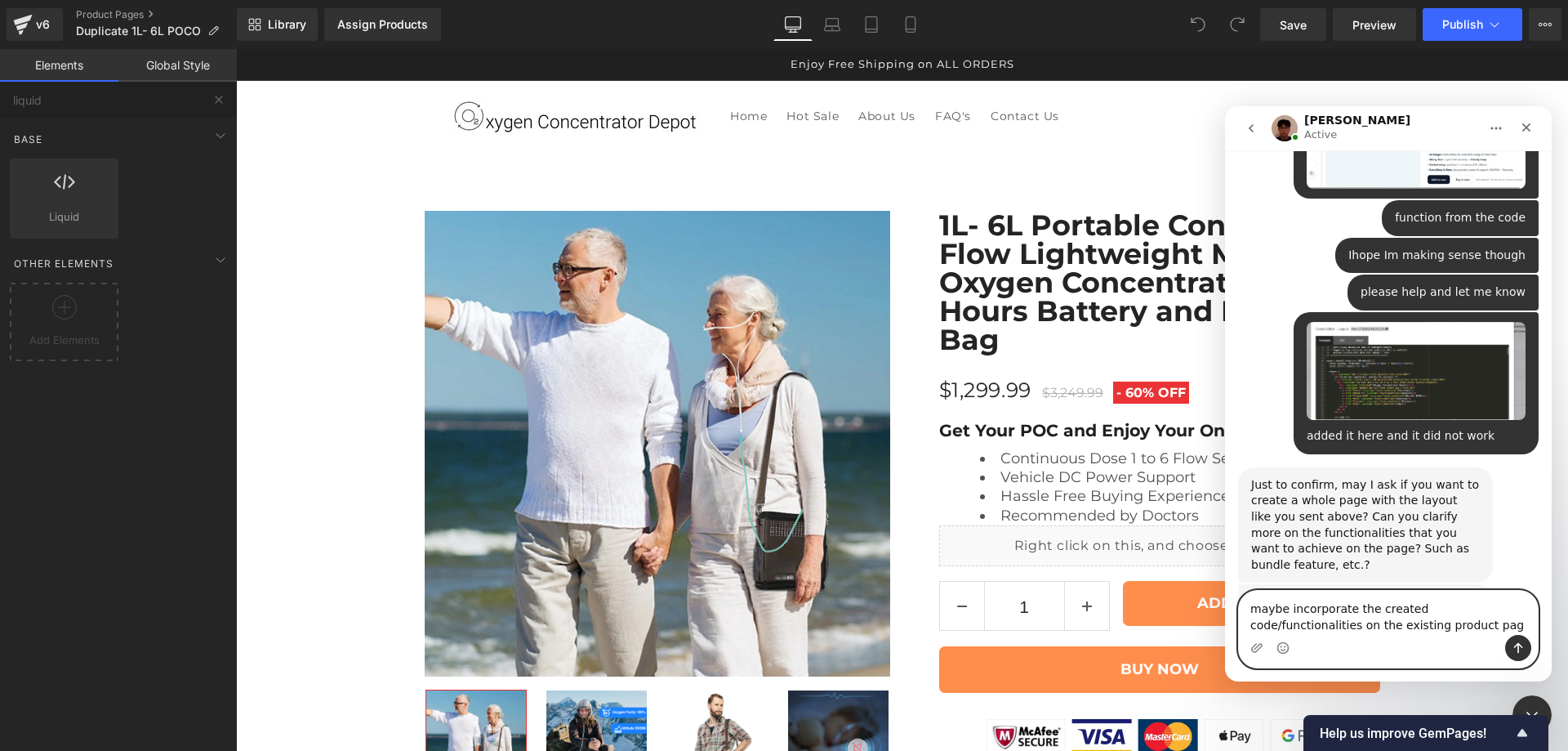
type textarea "maybe incorporate the created code/functionalities on the existing product page"
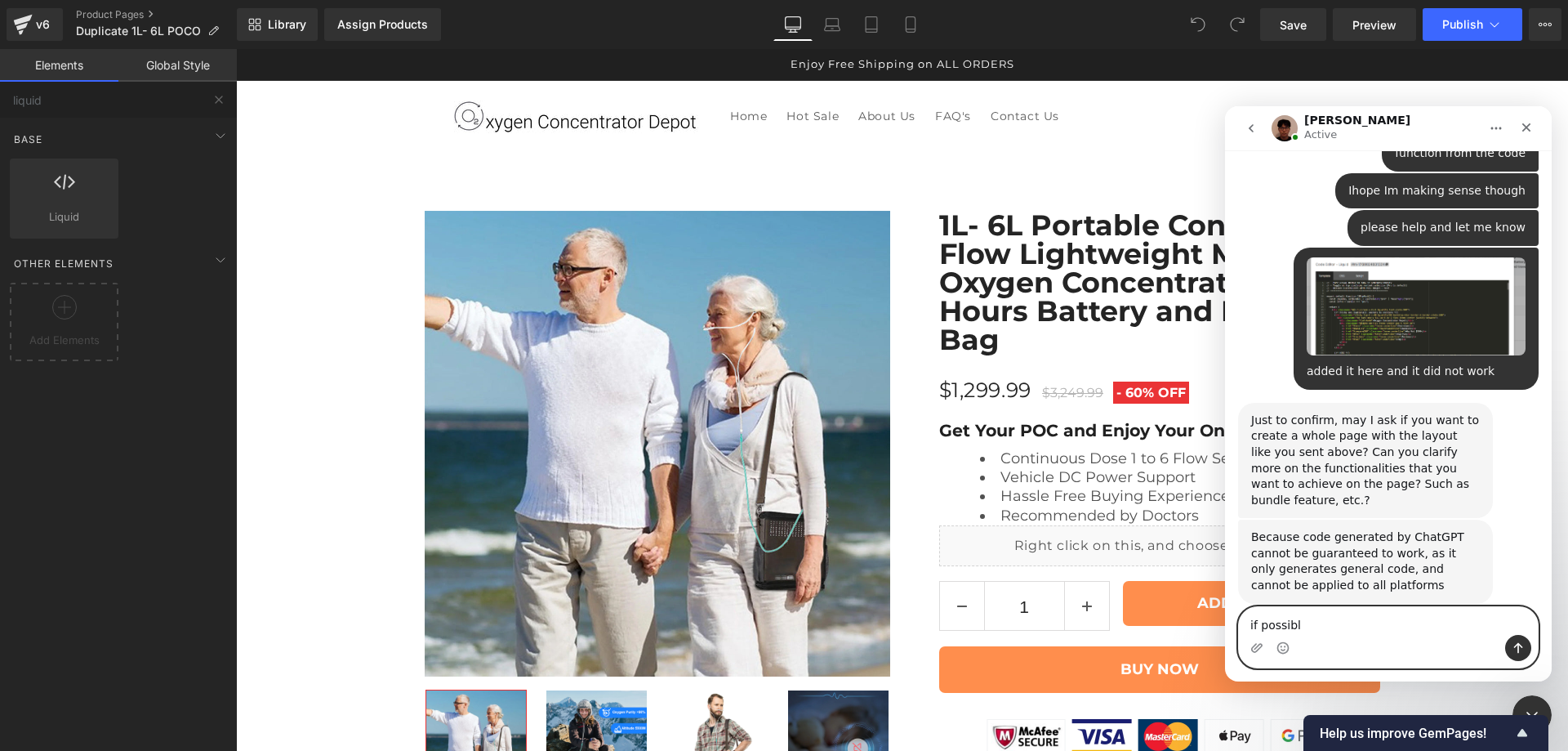
type textarea "if possible"
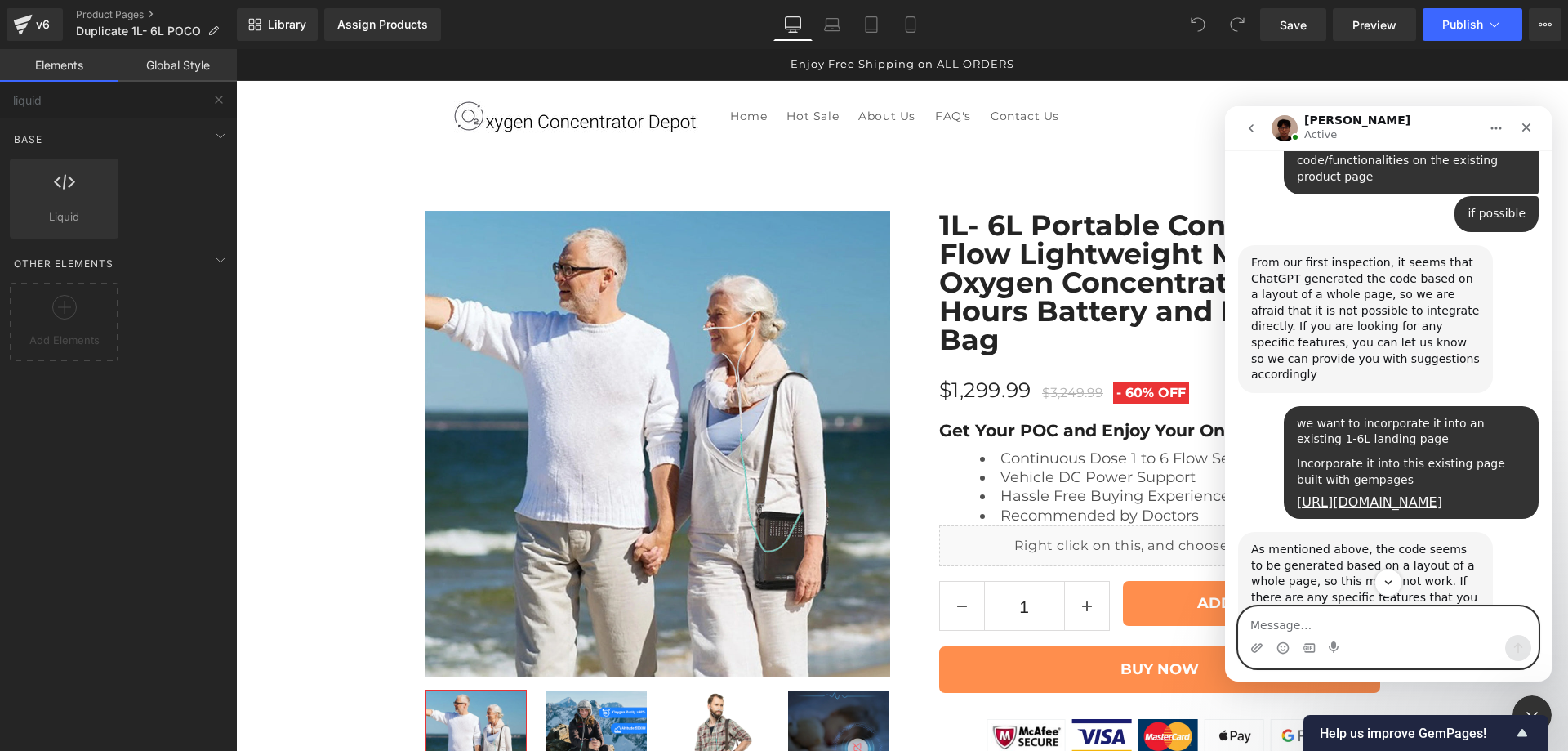
scroll to position [2031, 0]
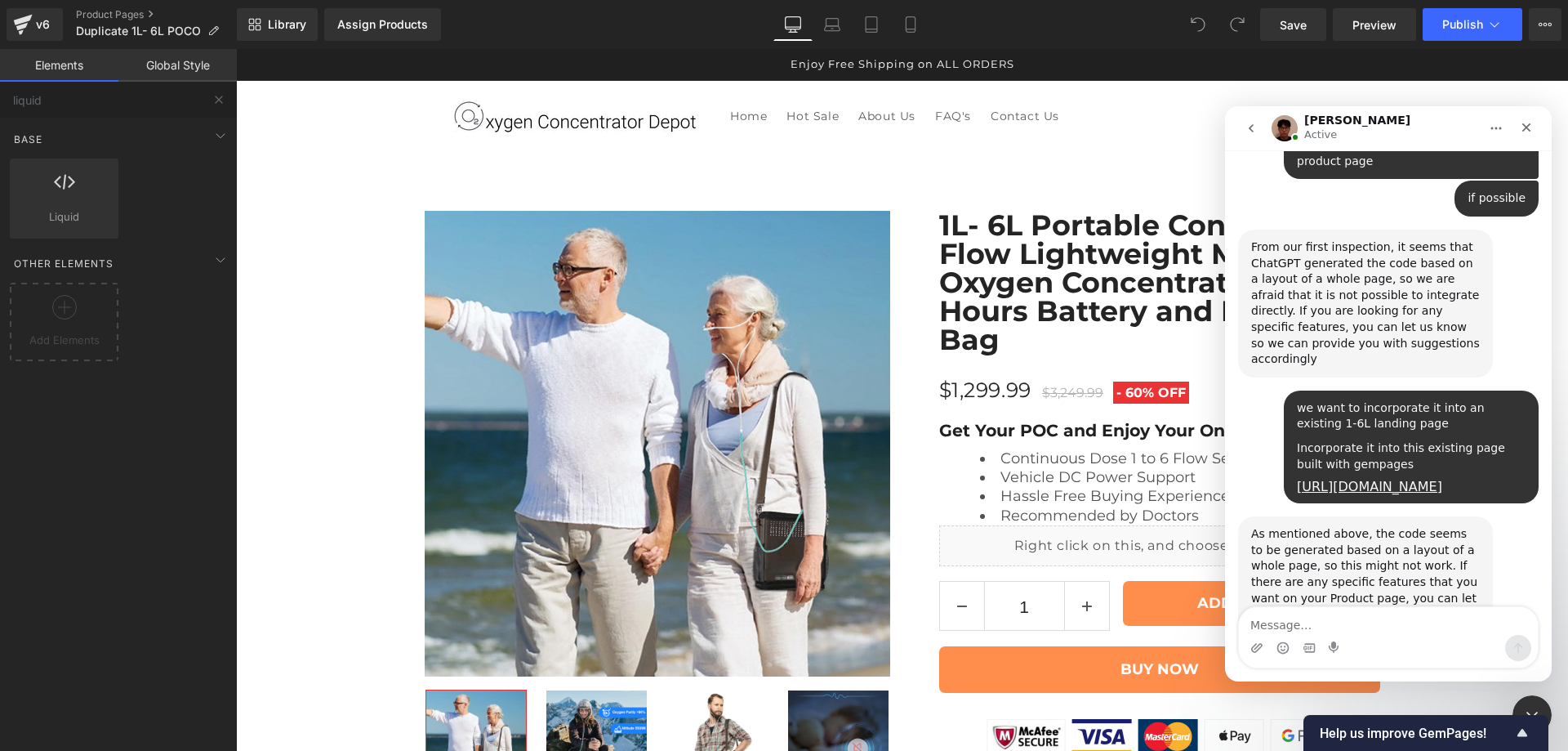
click at [1429, 83] on div at bounding box center [784, 351] width 1568 height 702
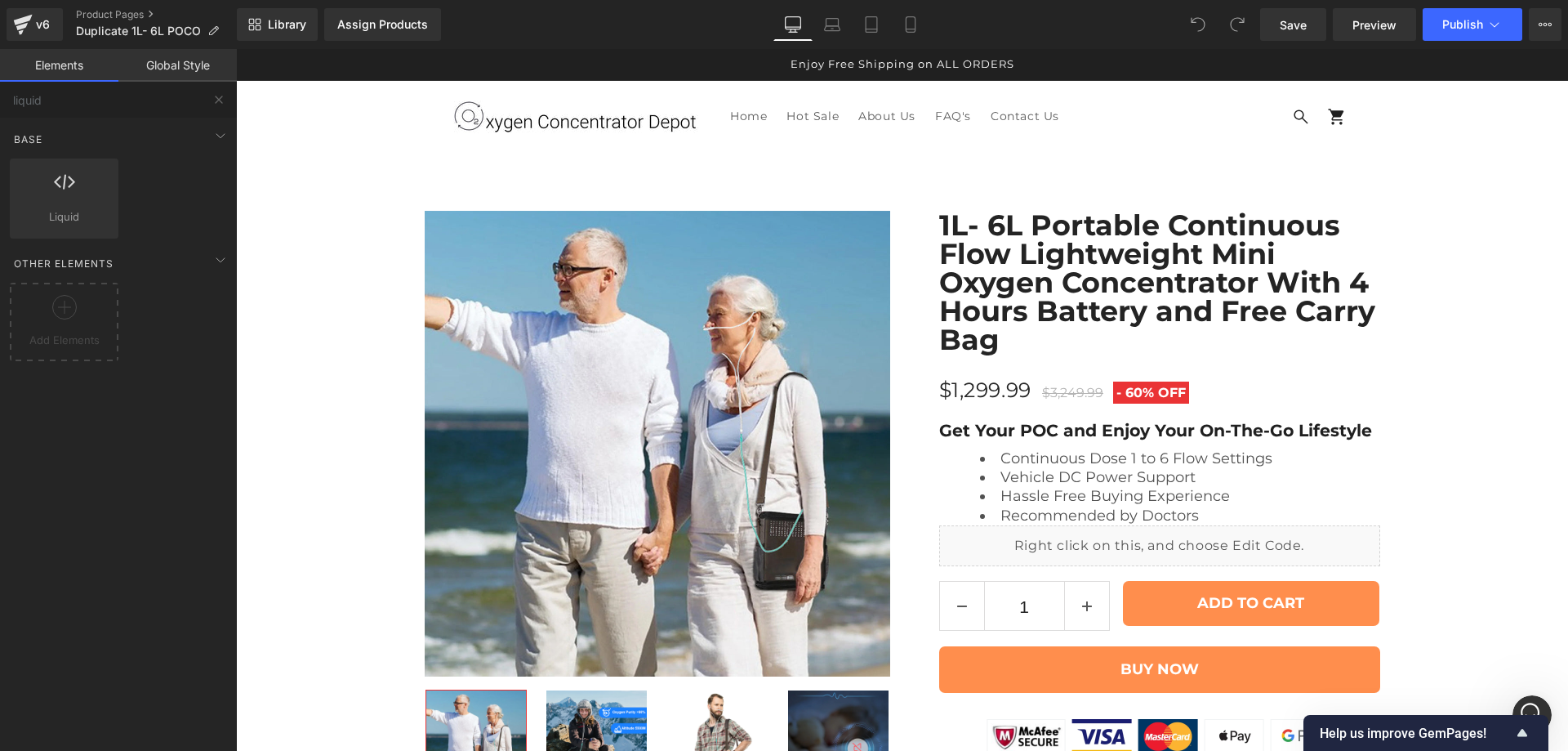
scroll to position [0, 0]
